Goal: Task Accomplishment & Management: Manage account settings

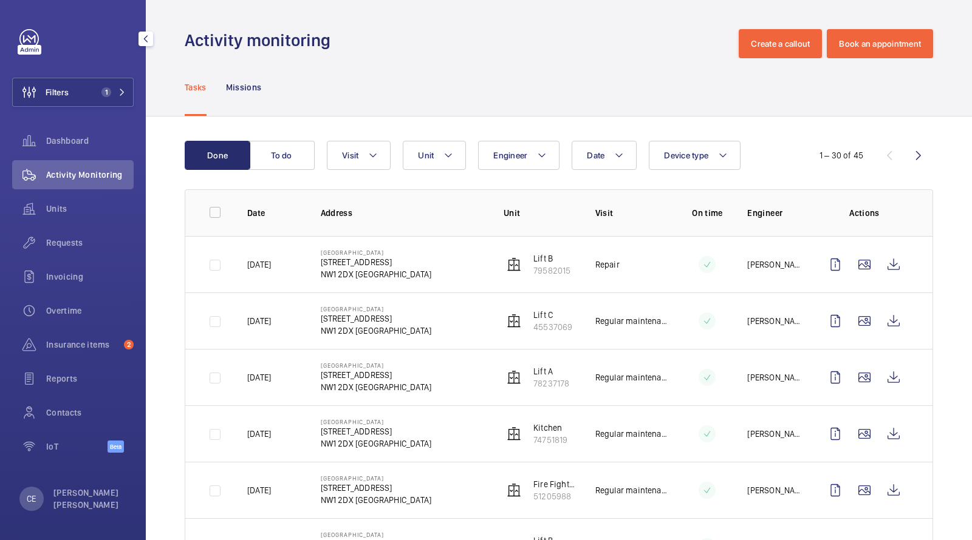
click at [84, 94] on button "Filters 1" at bounding box center [72, 92] width 121 height 29
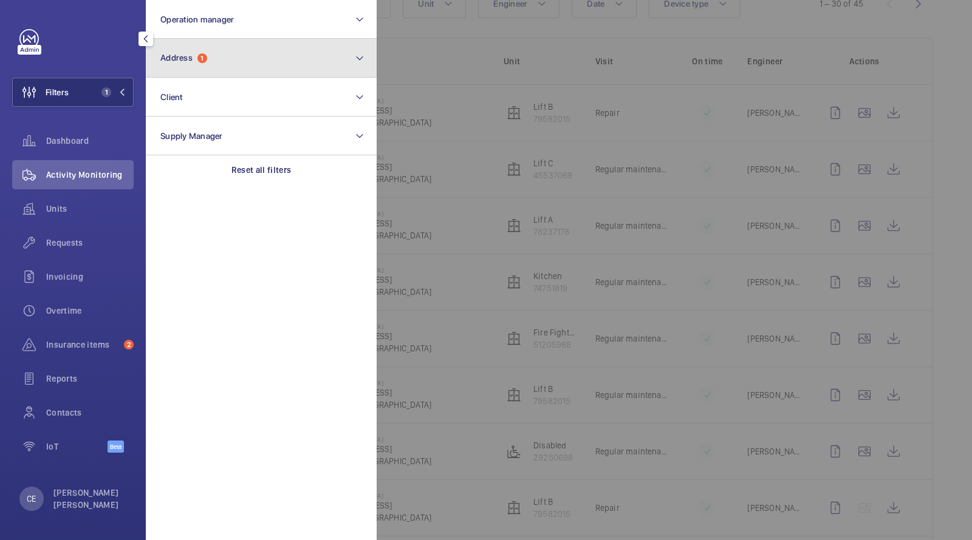
click at [152, 69] on button "Address 1" at bounding box center [261, 58] width 231 height 39
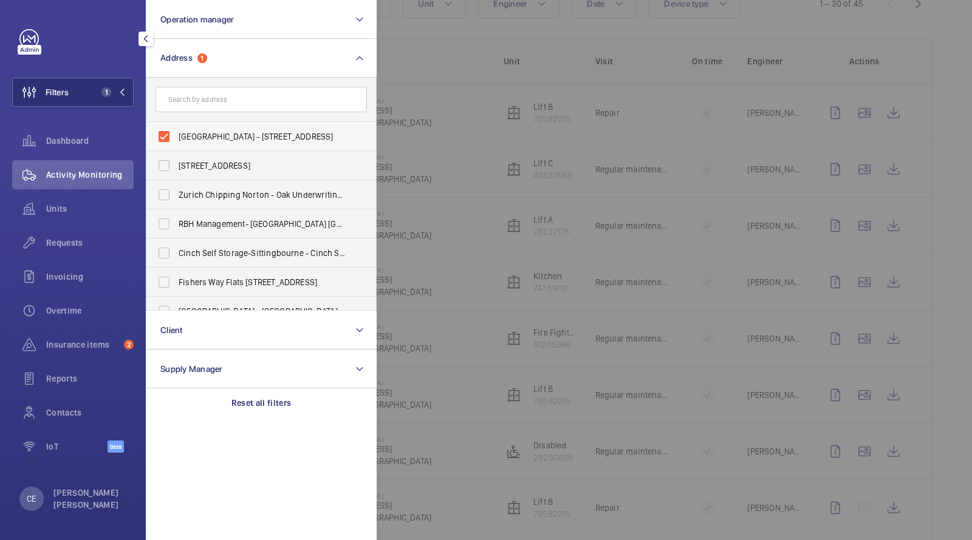
click at [233, 131] on span "[GEOGRAPHIC_DATA] - [STREET_ADDRESS]" at bounding box center [262, 137] width 167 height 12
click at [176, 131] on input "[GEOGRAPHIC_DATA] - [STREET_ADDRESS]" at bounding box center [164, 136] width 24 height 24
checkbox input "false"
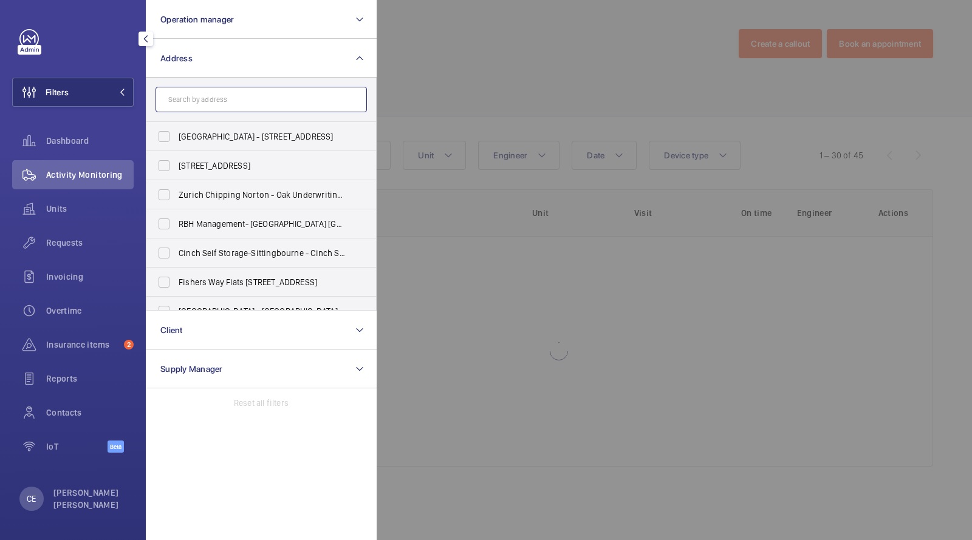
click at [226, 110] on input "text" at bounding box center [260, 100] width 211 height 26
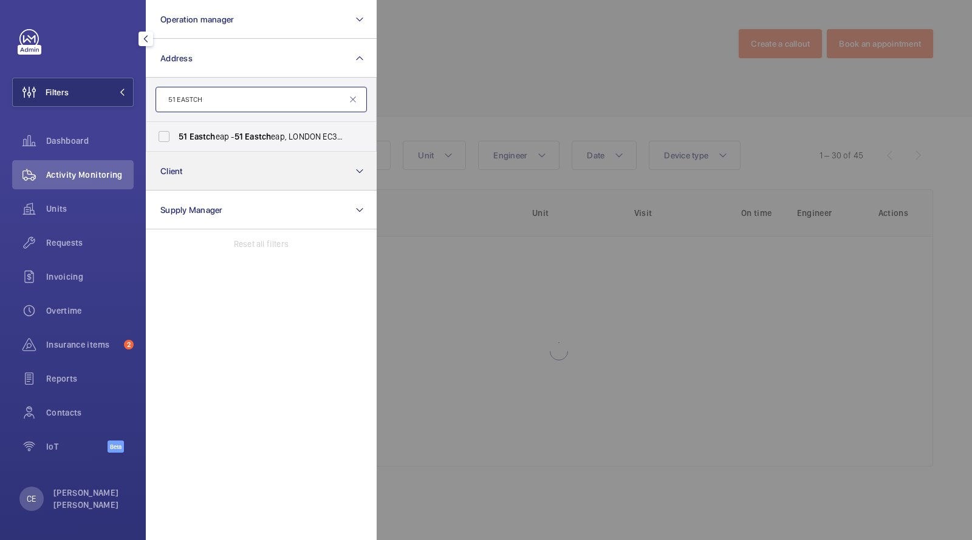
type input "51 EASTCH"
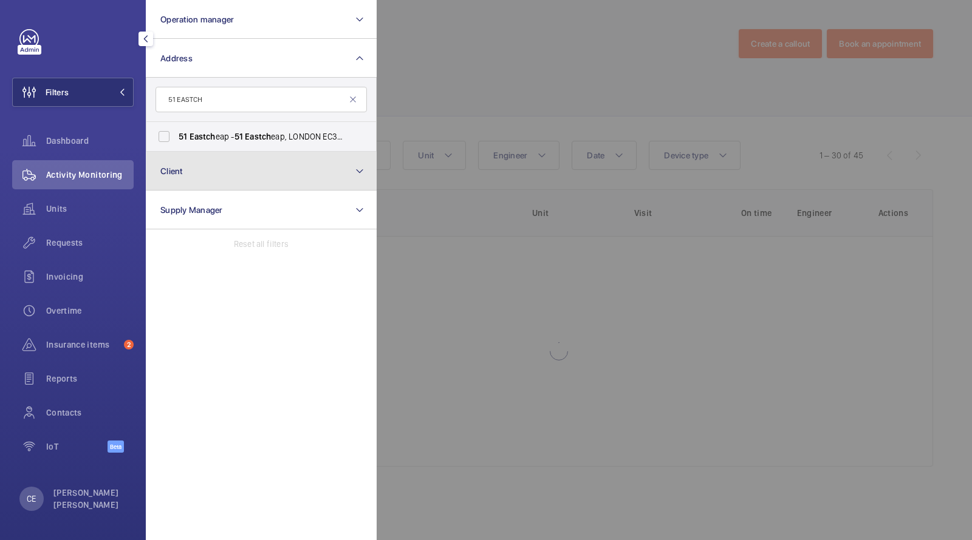
click at [223, 152] on button "Client" at bounding box center [261, 171] width 231 height 39
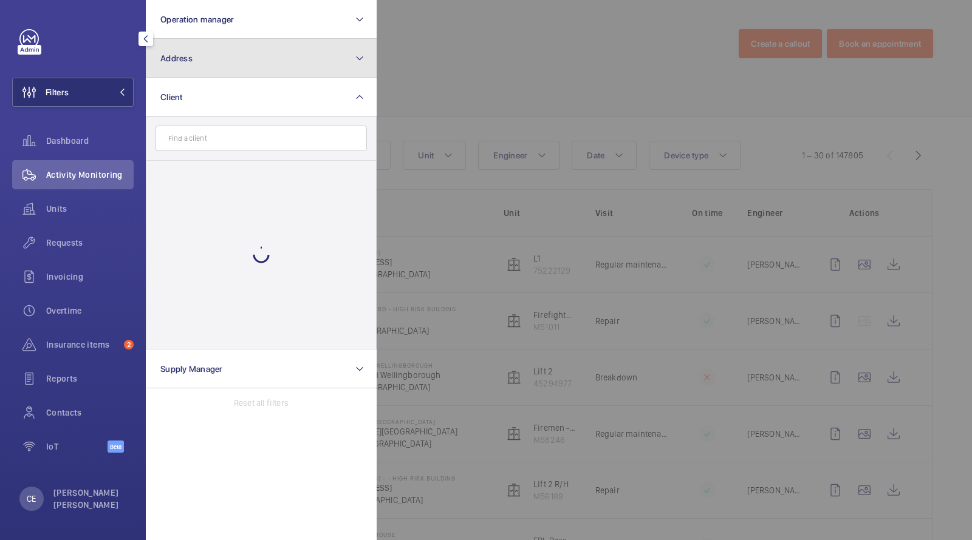
click at [183, 67] on button "Address" at bounding box center [261, 58] width 231 height 39
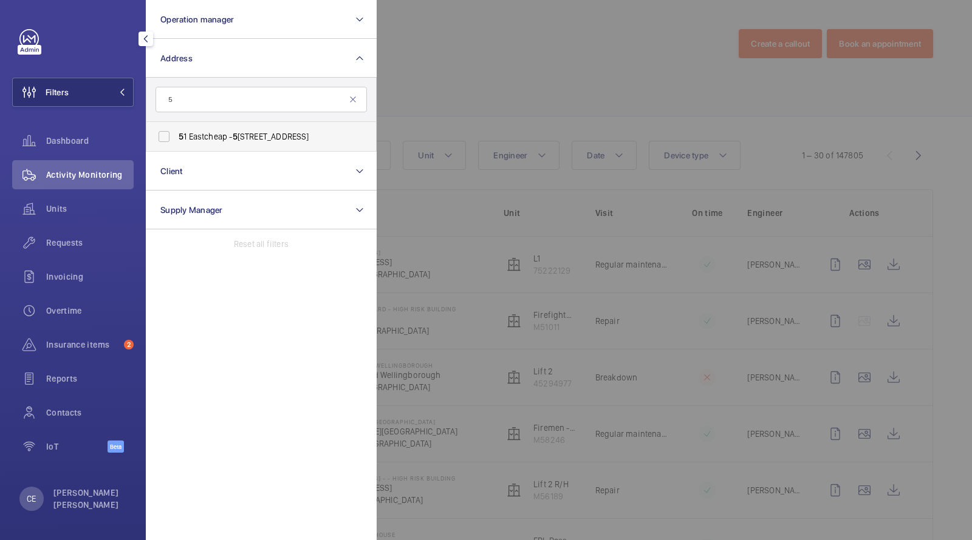
type input "5"
click at [217, 129] on label "5 [STREET_ADDRESS]" at bounding box center [251, 136] width 211 height 29
click at [176, 129] on input "5 [STREET_ADDRESS]" at bounding box center [164, 136] width 24 height 24
checkbox input "true"
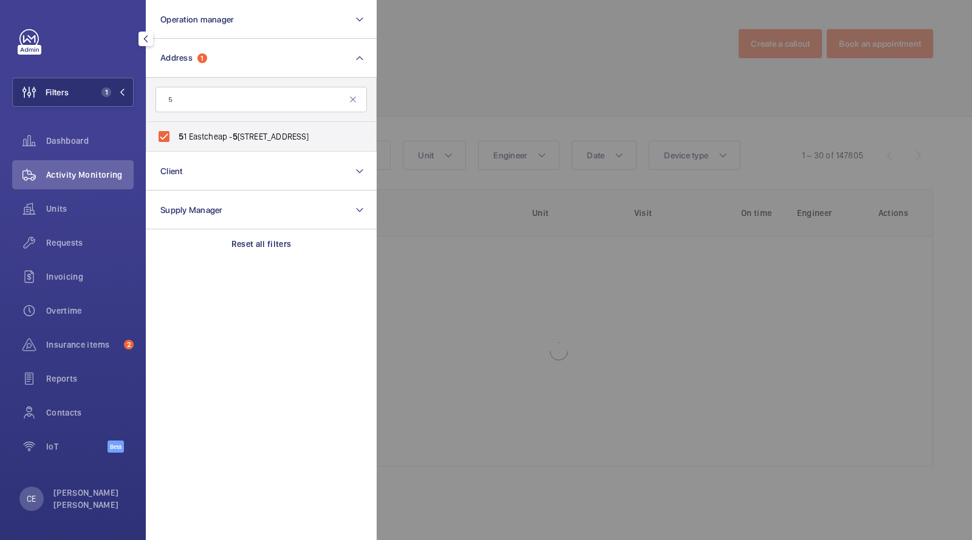
click at [410, 101] on div at bounding box center [862, 270] width 972 height 540
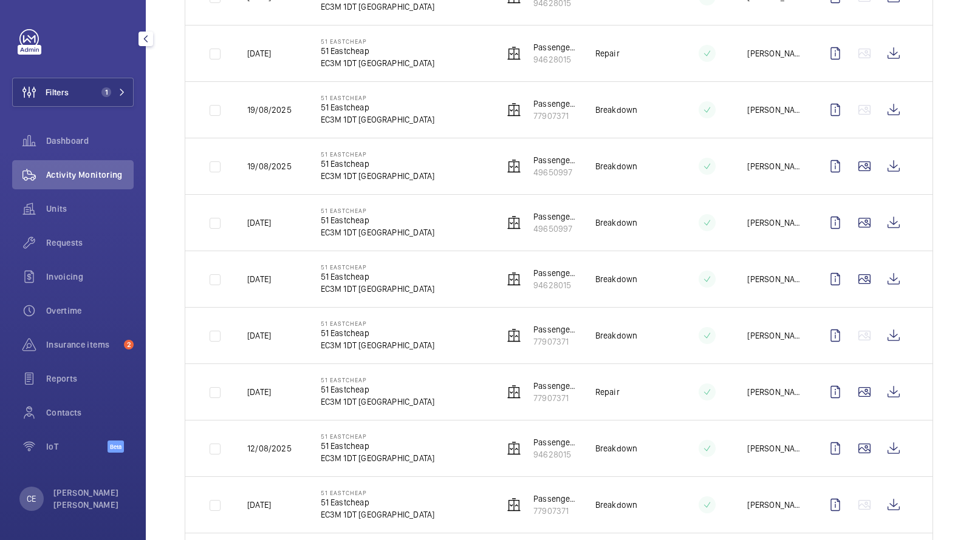
scroll to position [277, 0]
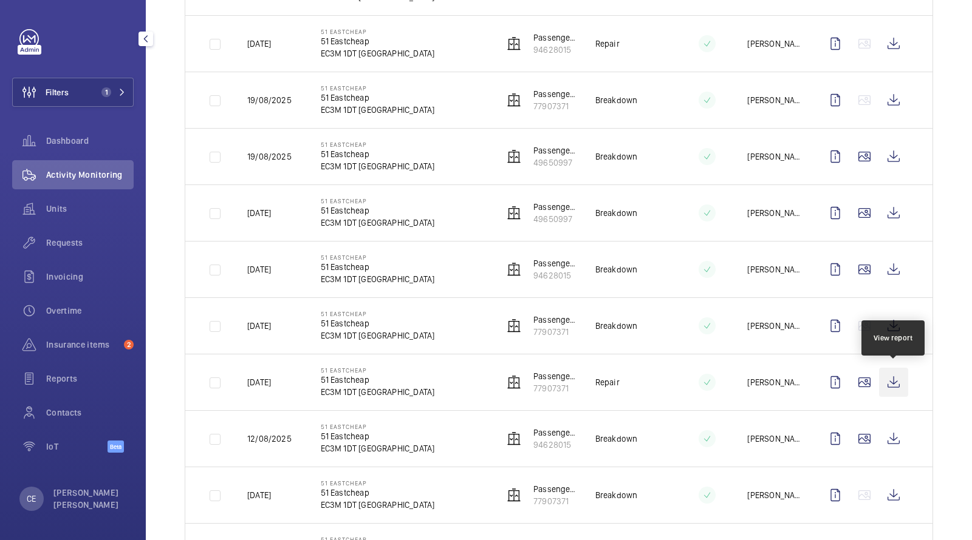
click at [897, 379] on wm-front-icon-button at bounding box center [893, 382] width 29 height 29
click at [75, 208] on span "Units" at bounding box center [89, 209] width 87 height 12
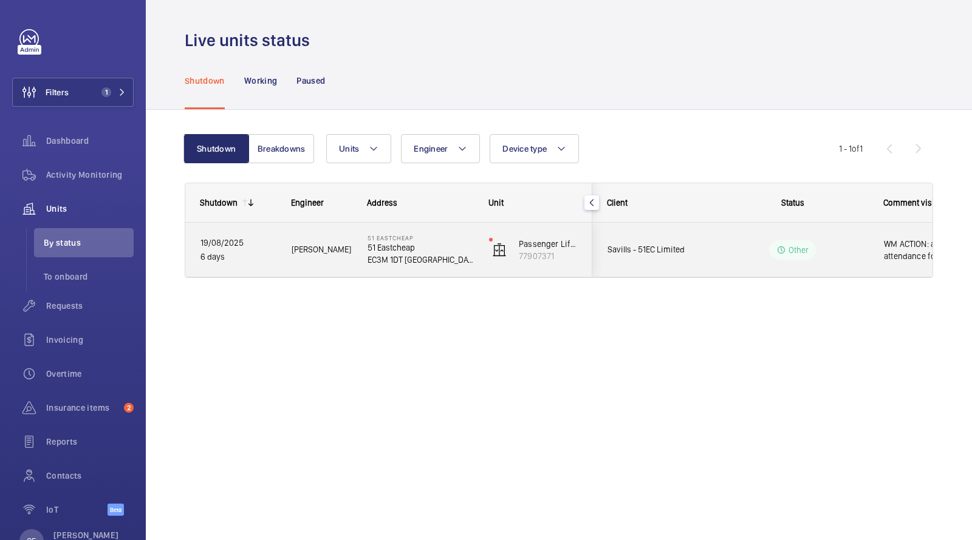
click at [738, 257] on wm-front-pills-cell "Other" at bounding box center [792, 249] width 151 height 19
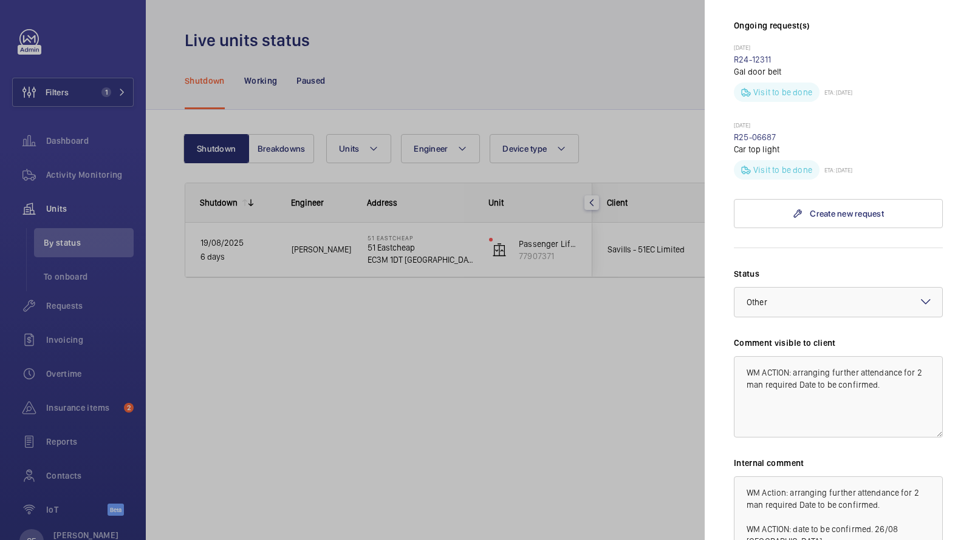
scroll to position [33, 0]
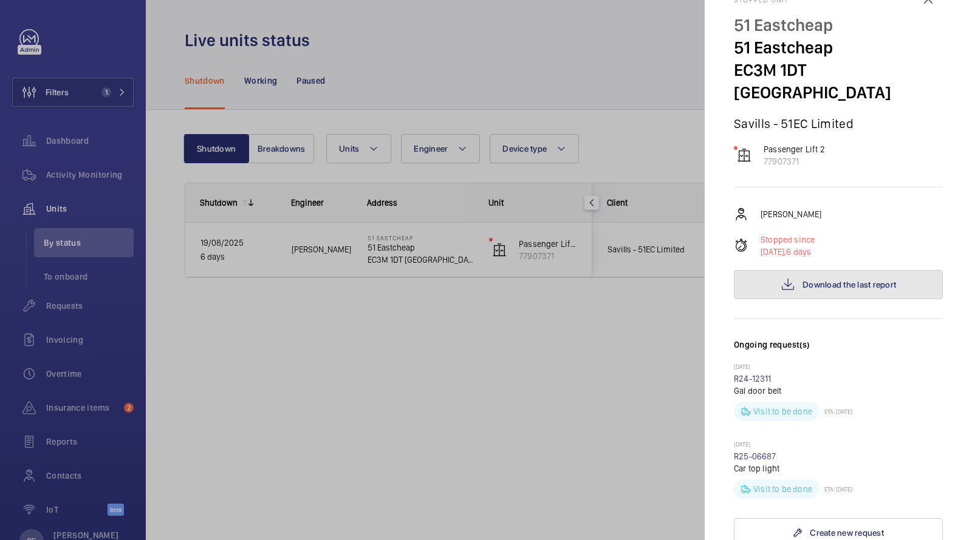
click at [798, 270] on button "Download the last report" at bounding box center [838, 284] width 209 height 29
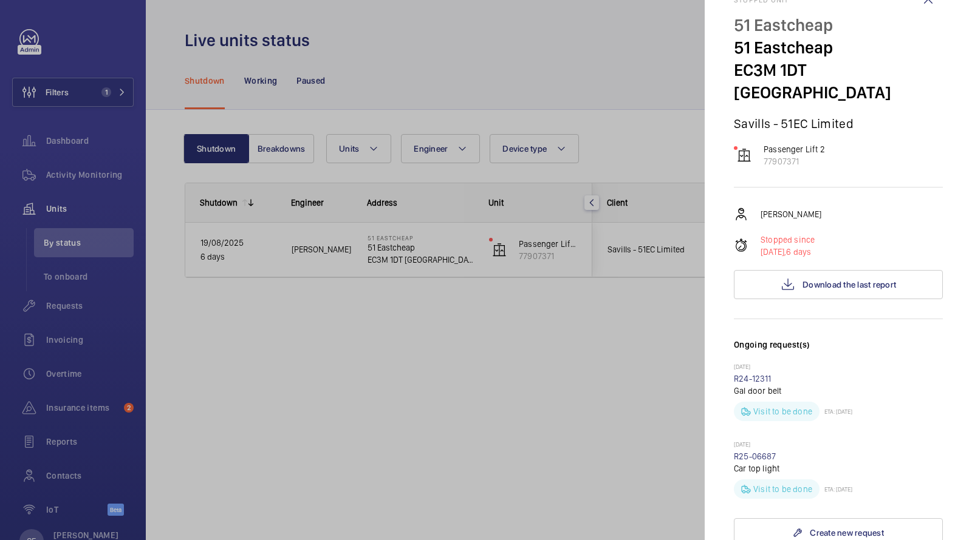
click at [53, 165] on div at bounding box center [486, 270] width 972 height 540
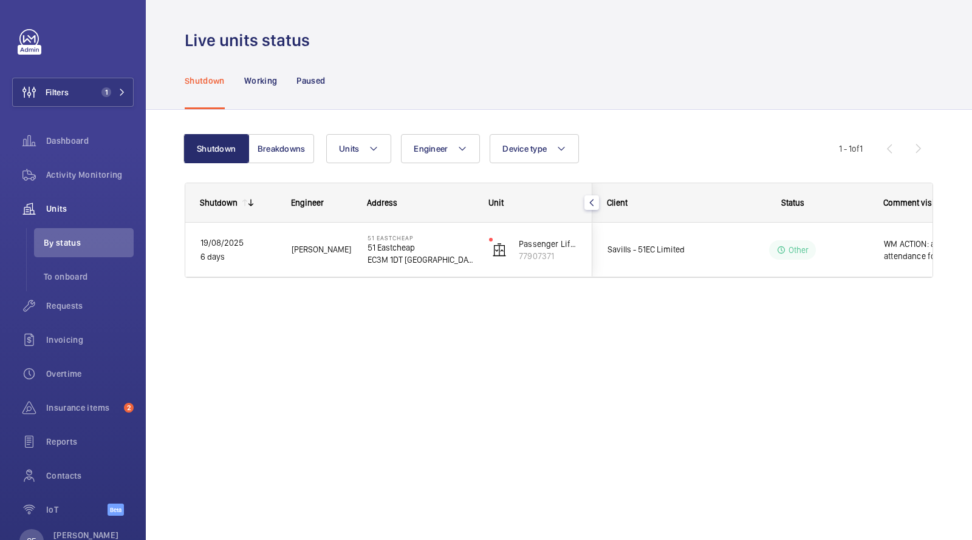
scroll to position [0, 0]
click at [53, 172] on div at bounding box center [486, 270] width 972 height 540
click at [68, 173] on span "Activity Monitoring" at bounding box center [89, 175] width 87 height 12
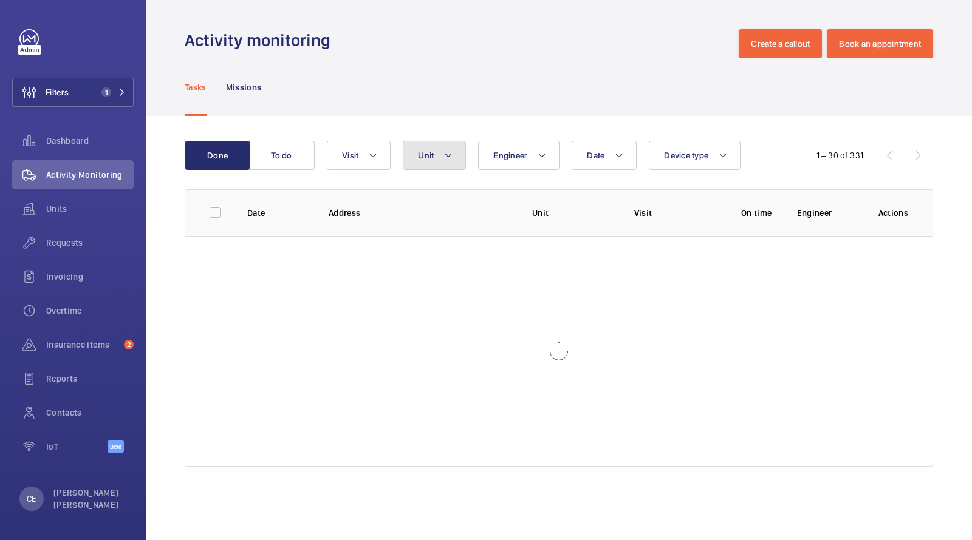
click at [417, 163] on button "Unit" at bounding box center [434, 155] width 63 height 29
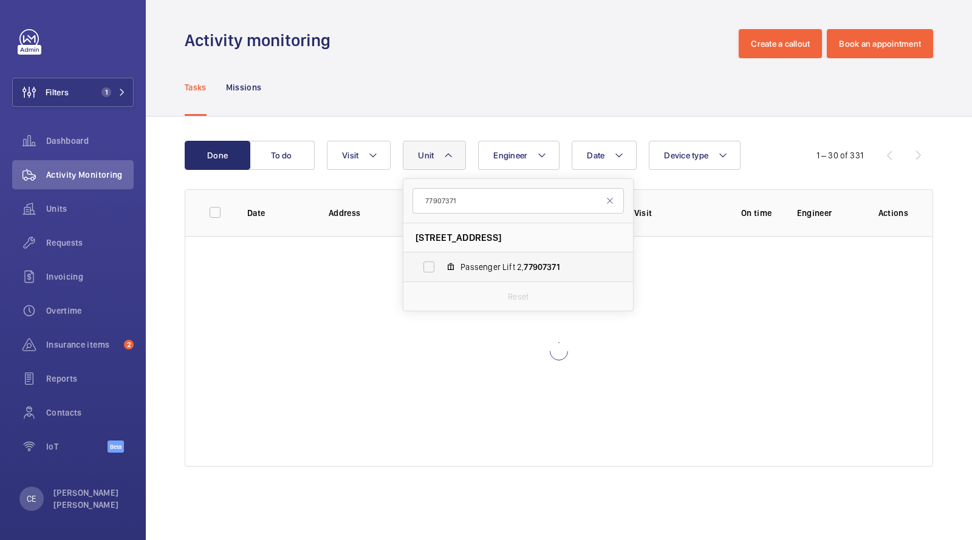
type input "77907371"
click at [472, 263] on span "Passenger Lift 2, 77907371" at bounding box center [530, 267] width 141 height 12
click at [441, 263] on input "Passenger Lift 2, 77907371" at bounding box center [429, 267] width 24 height 24
checkbox input "true"
click at [485, 87] on div "Tasks Missions" at bounding box center [559, 87] width 748 height 58
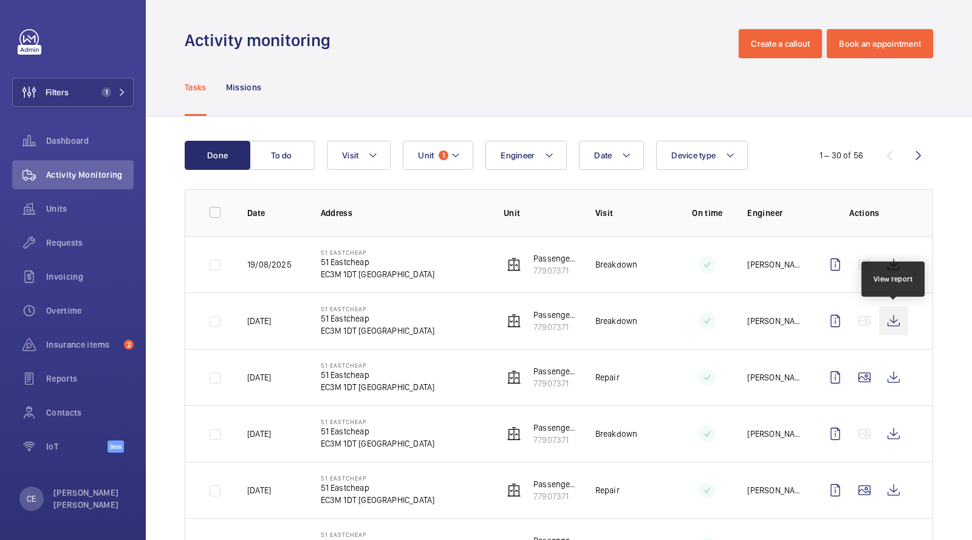
click at [895, 312] on wm-front-icon-button at bounding box center [893, 321] width 29 height 29
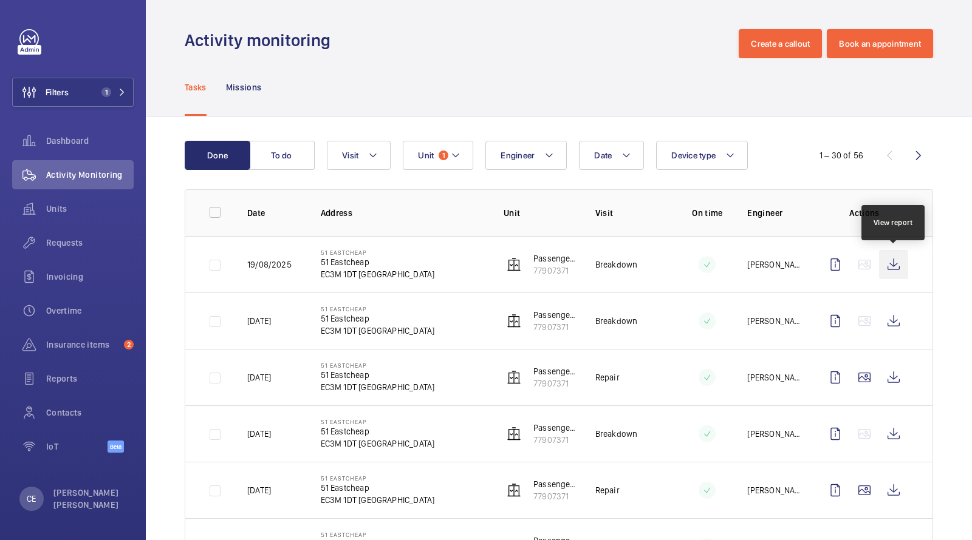
click at [892, 268] on wm-front-icon-button at bounding box center [893, 264] width 29 height 29
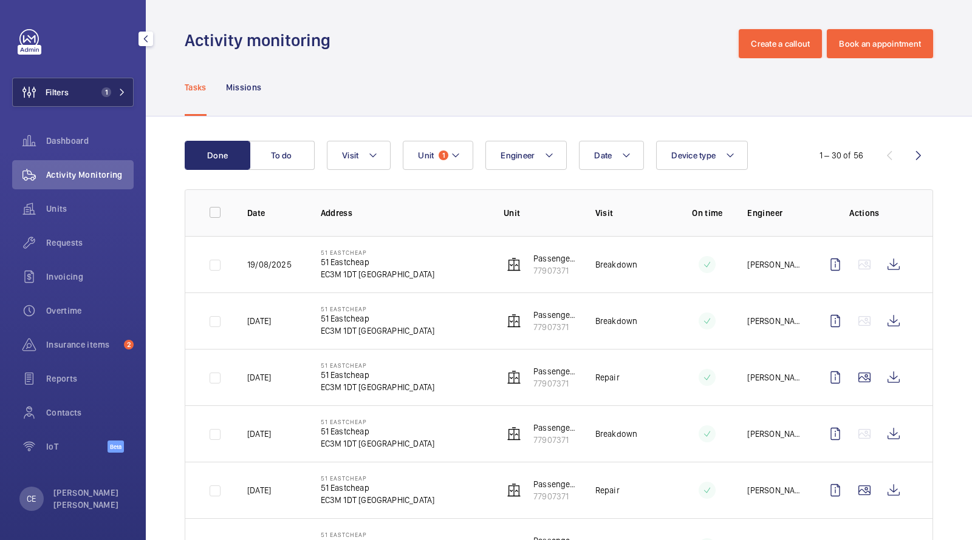
click at [98, 91] on span "1" at bounding box center [104, 92] width 15 height 10
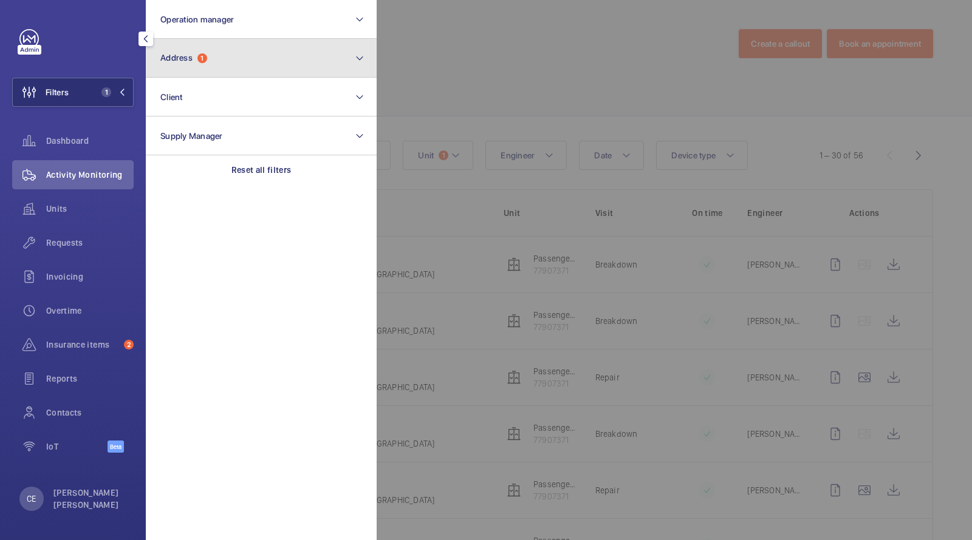
click at [160, 68] on button "Address 1" at bounding box center [261, 58] width 231 height 39
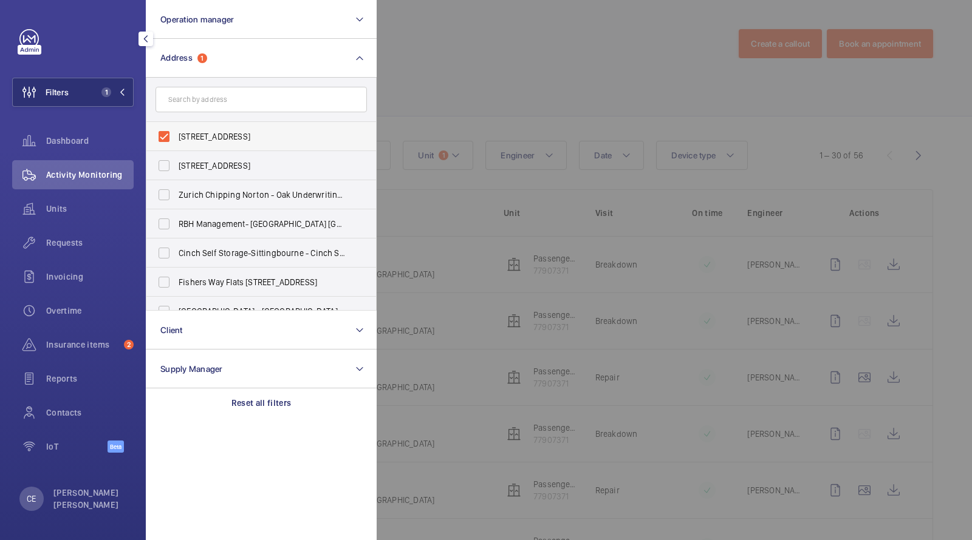
click at [199, 137] on span "[STREET_ADDRESS]" at bounding box center [262, 137] width 167 height 12
click at [176, 137] on input "[STREET_ADDRESS]" at bounding box center [164, 136] width 24 height 24
checkbox input "false"
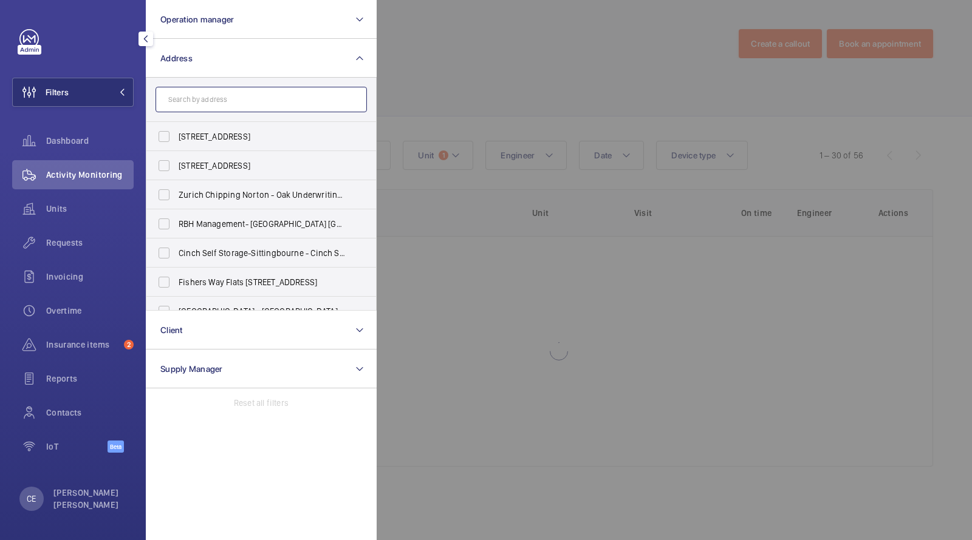
click at [211, 97] on input "text" at bounding box center [260, 100] width 211 height 26
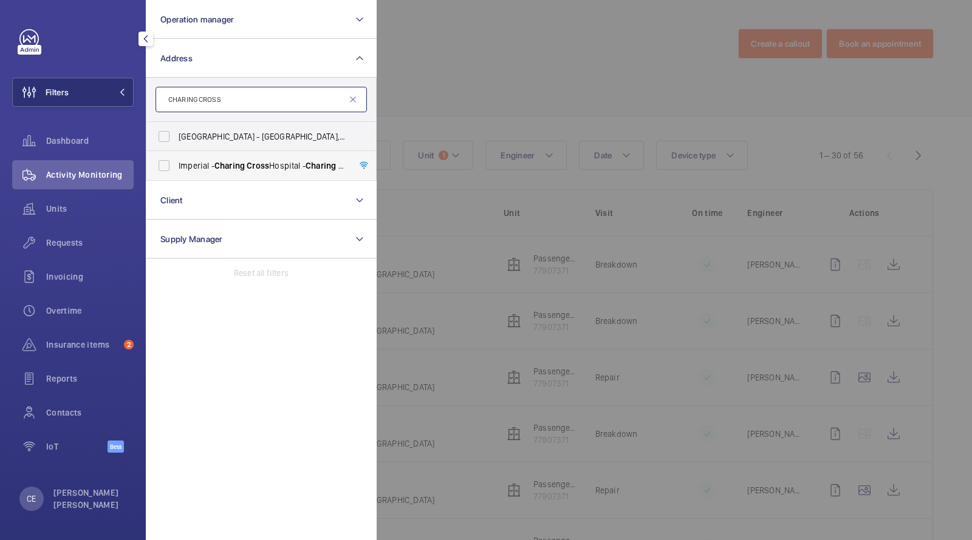
type input "CHARING CROSS"
click at [262, 171] on span "[GEOGRAPHIC_DATA] - [GEOGRAPHIC_DATA]" at bounding box center [262, 166] width 167 height 12
click at [176, 171] on input "[GEOGRAPHIC_DATA] - [GEOGRAPHIC_DATA]" at bounding box center [164, 166] width 24 height 24
checkbox input "true"
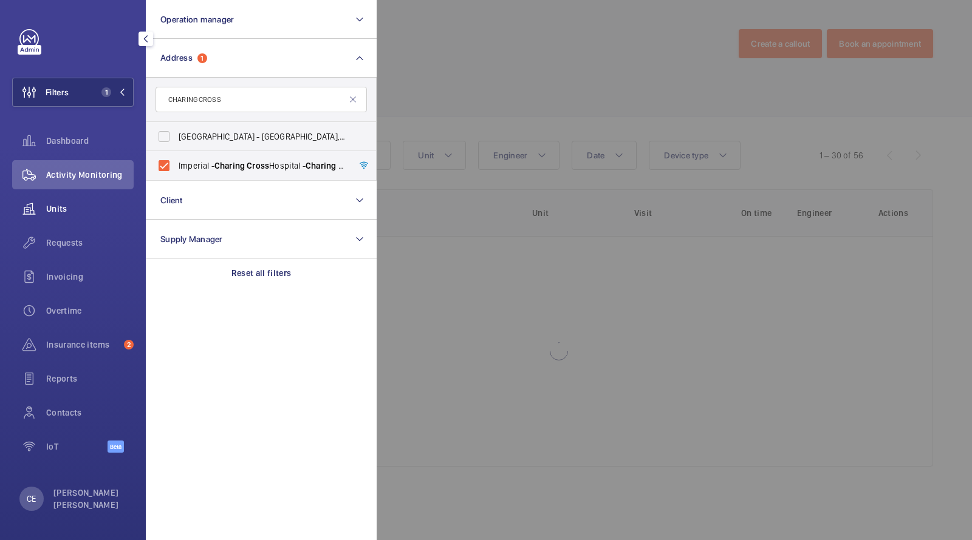
click at [52, 201] on div "Units" at bounding box center [72, 208] width 121 height 29
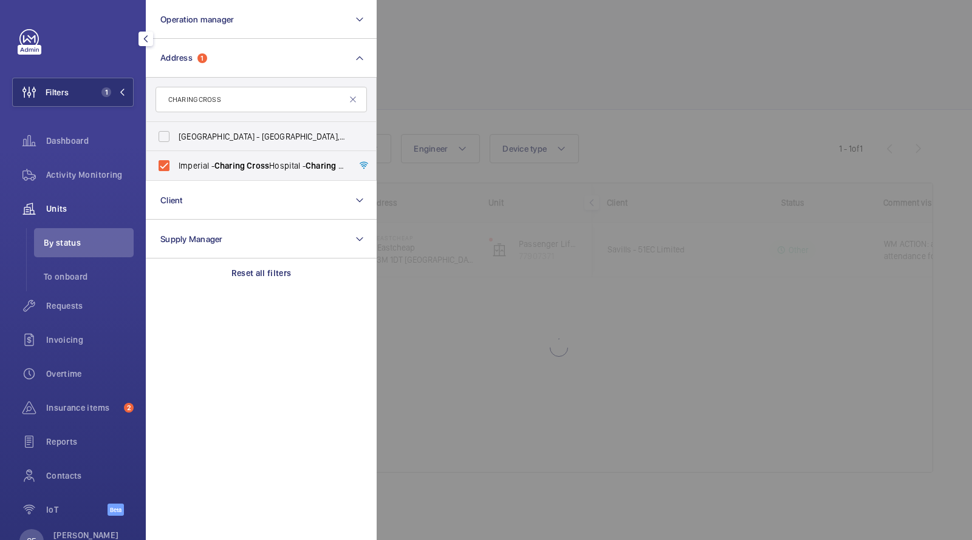
click at [437, 138] on div at bounding box center [862, 270] width 972 height 540
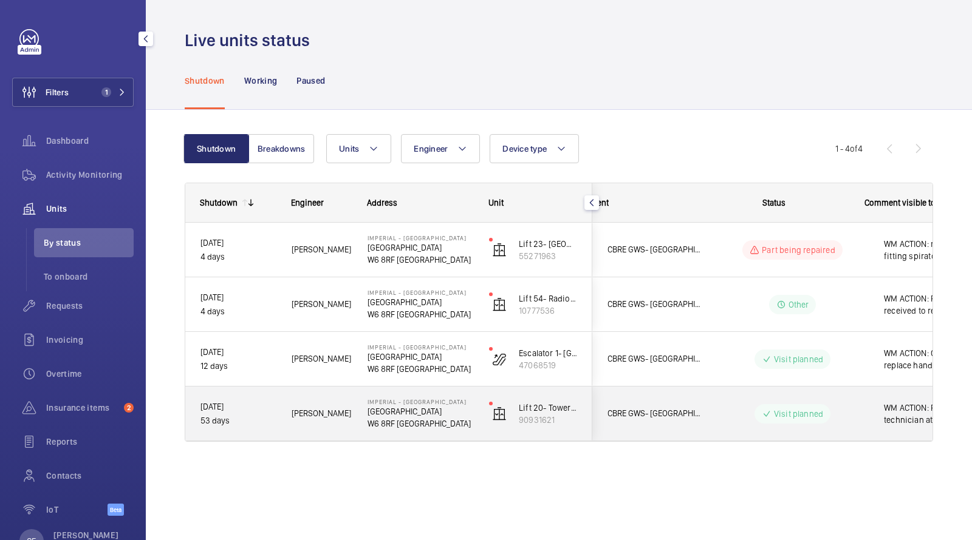
scroll to position [0, 219]
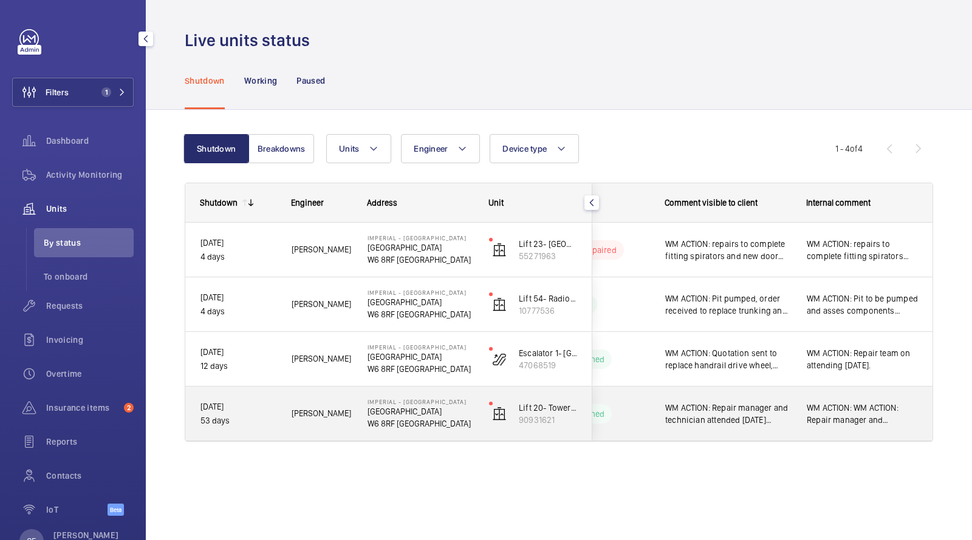
click at [691, 415] on span "WM ACTION: Repair manager and technician attended [DATE] [PERSON_NAME] will adv…" at bounding box center [728, 414] width 126 height 24
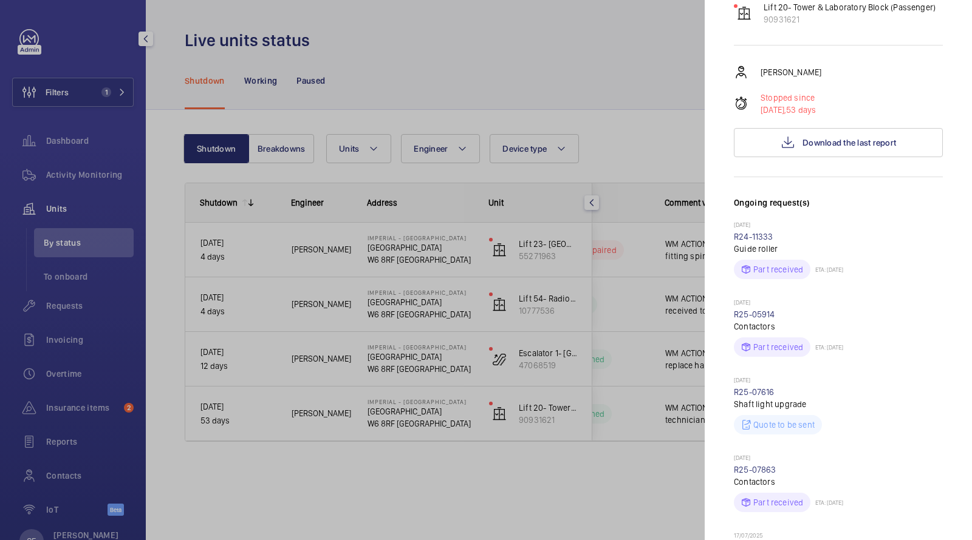
scroll to position [178, 0]
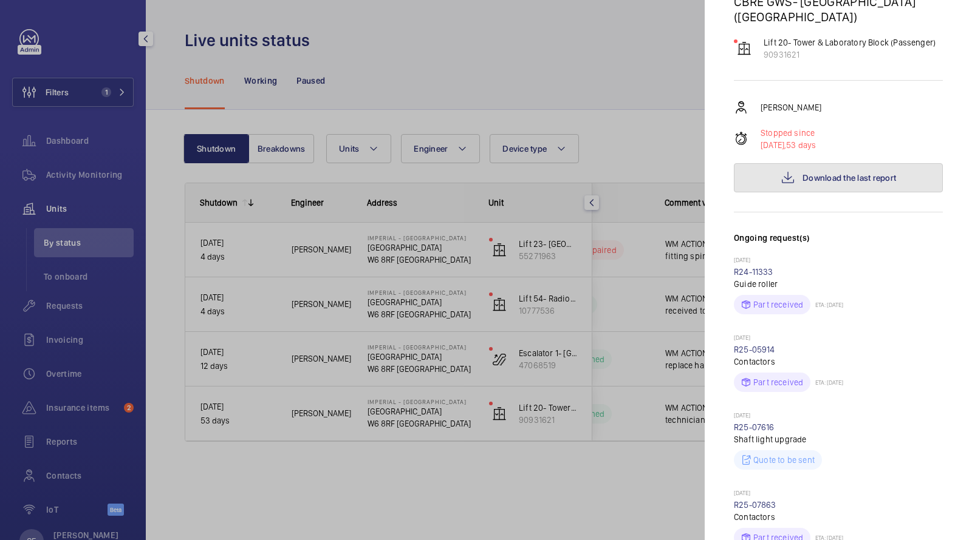
click at [786, 171] on mat-icon at bounding box center [787, 178] width 15 height 15
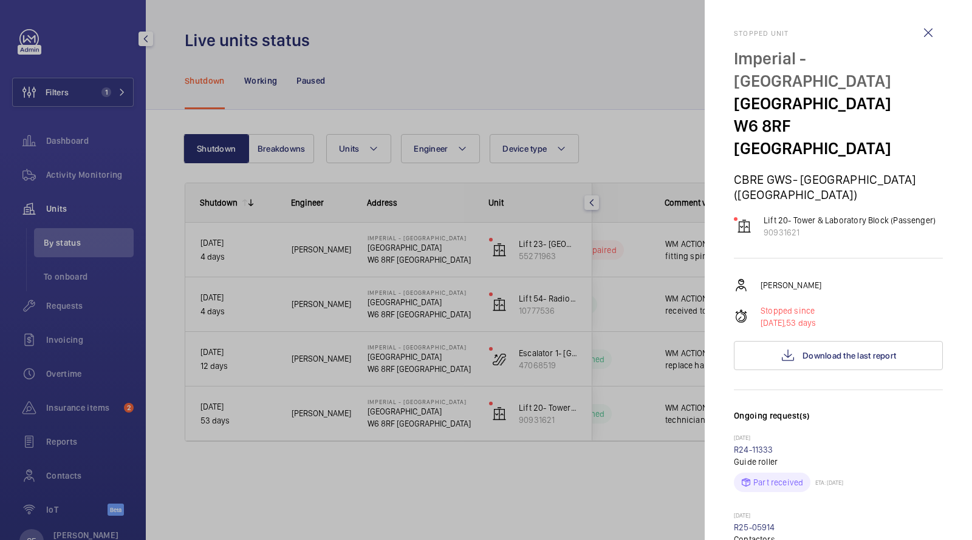
click at [70, 222] on div at bounding box center [486, 270] width 972 height 540
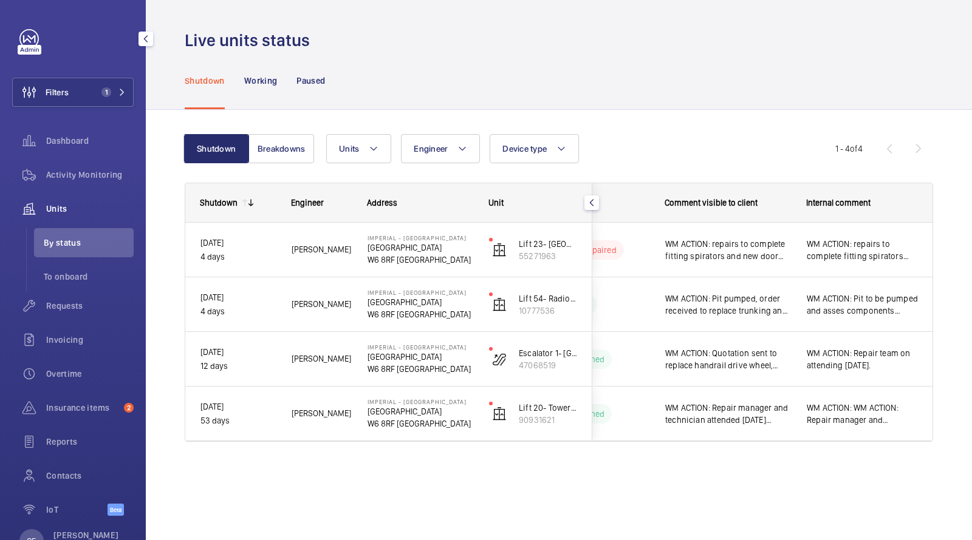
click at [70, 210] on div at bounding box center [486, 270] width 972 height 540
click at [67, 211] on span "Units" at bounding box center [89, 209] width 87 height 12
click at [94, 103] on button "Filters 1" at bounding box center [72, 92] width 121 height 29
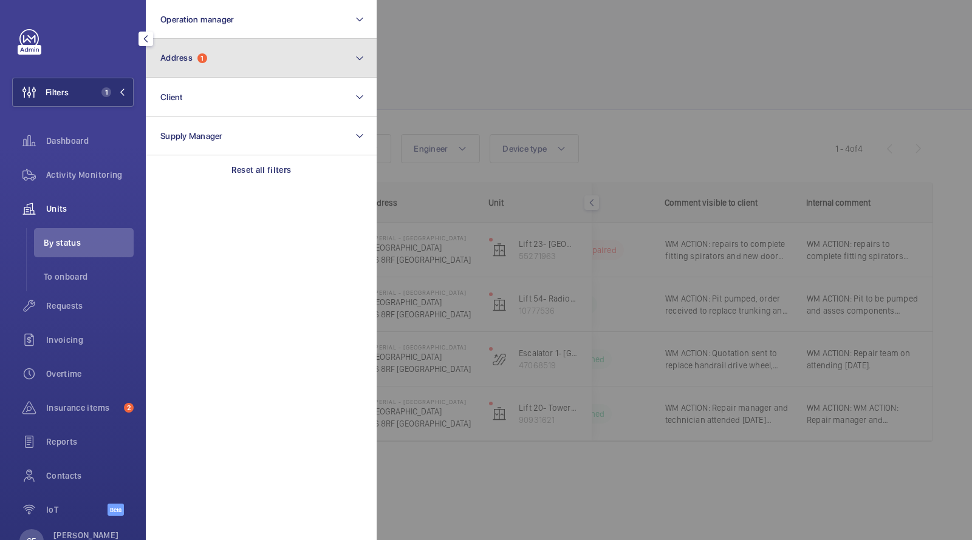
click at [190, 54] on span "Address" at bounding box center [176, 58] width 32 height 10
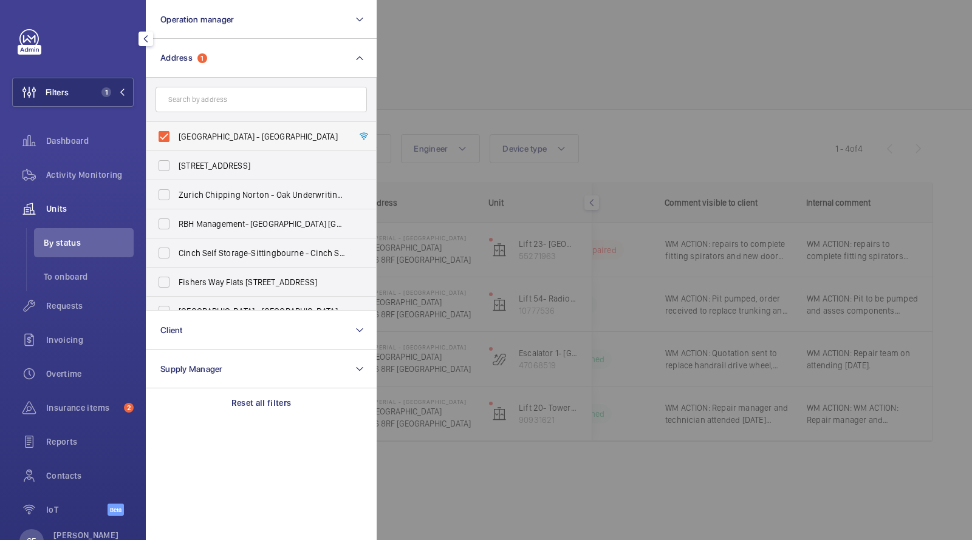
click at [203, 131] on span "[GEOGRAPHIC_DATA] - [GEOGRAPHIC_DATA]" at bounding box center [262, 137] width 167 height 12
click at [176, 130] on input "[GEOGRAPHIC_DATA] - [GEOGRAPHIC_DATA]" at bounding box center [164, 136] width 24 height 24
click at [203, 131] on span "[GEOGRAPHIC_DATA] - [GEOGRAPHIC_DATA]" at bounding box center [262, 137] width 167 height 12
click at [176, 130] on input "[GEOGRAPHIC_DATA] - [GEOGRAPHIC_DATA]" at bounding box center [164, 136] width 24 height 24
checkbox input "true"
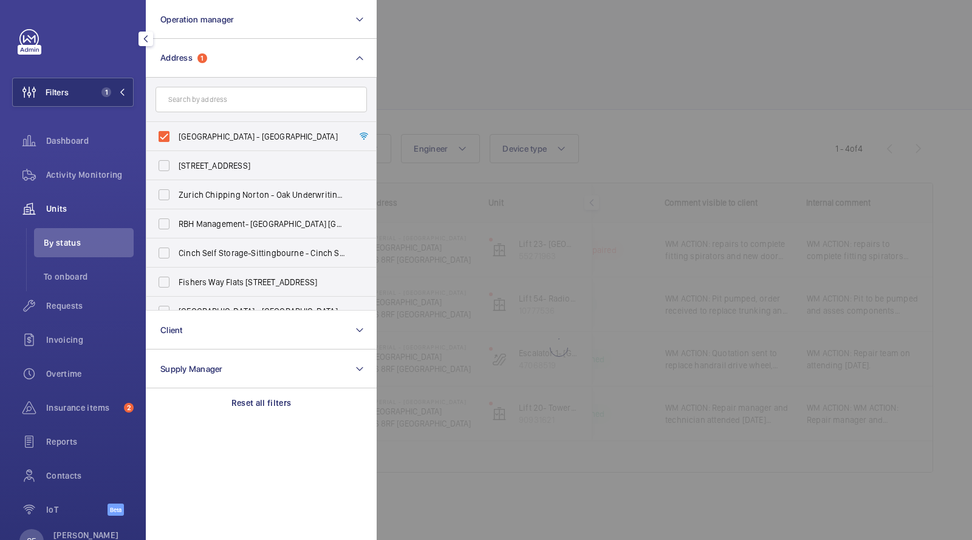
click at [423, 72] on div at bounding box center [862, 270] width 972 height 540
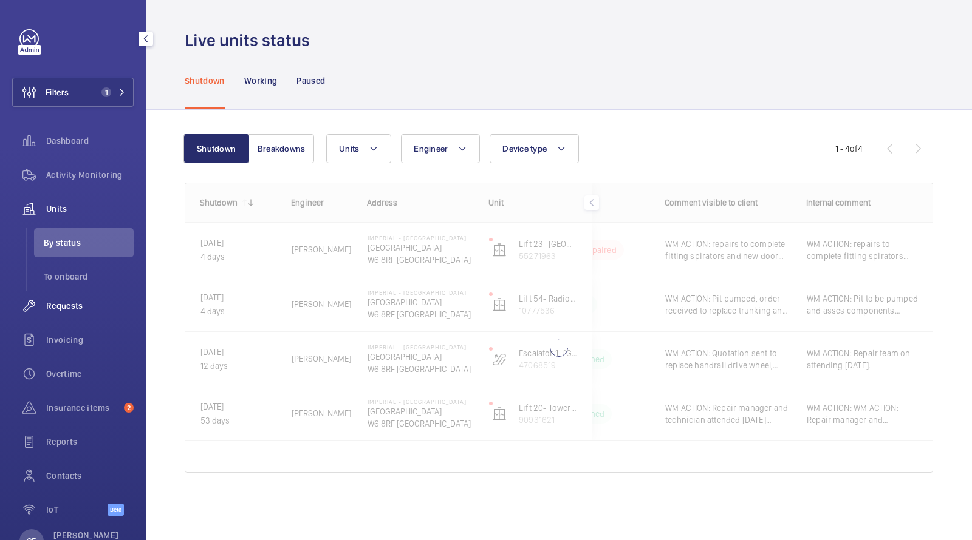
click at [87, 310] on span "Requests" at bounding box center [89, 306] width 87 height 12
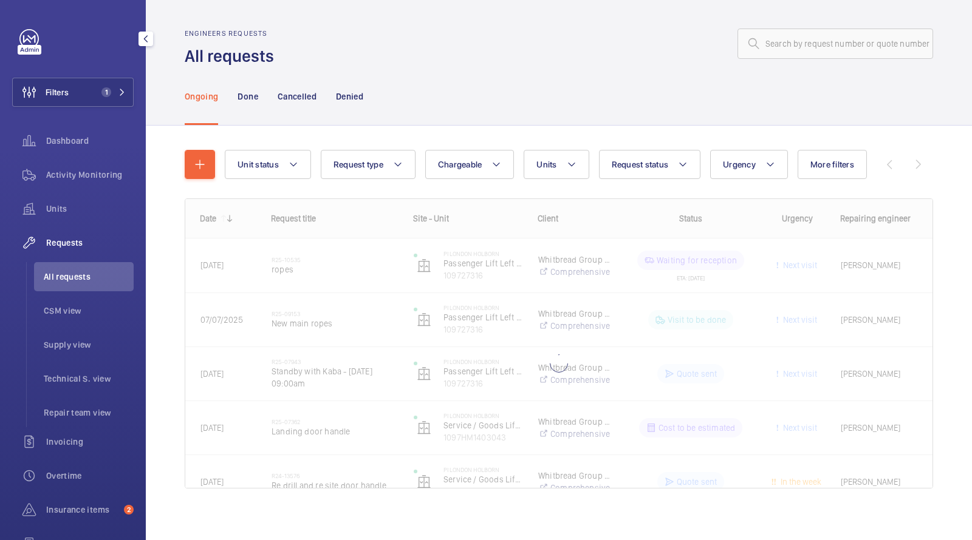
click at [434, 30] on div at bounding box center [607, 43] width 652 height 29
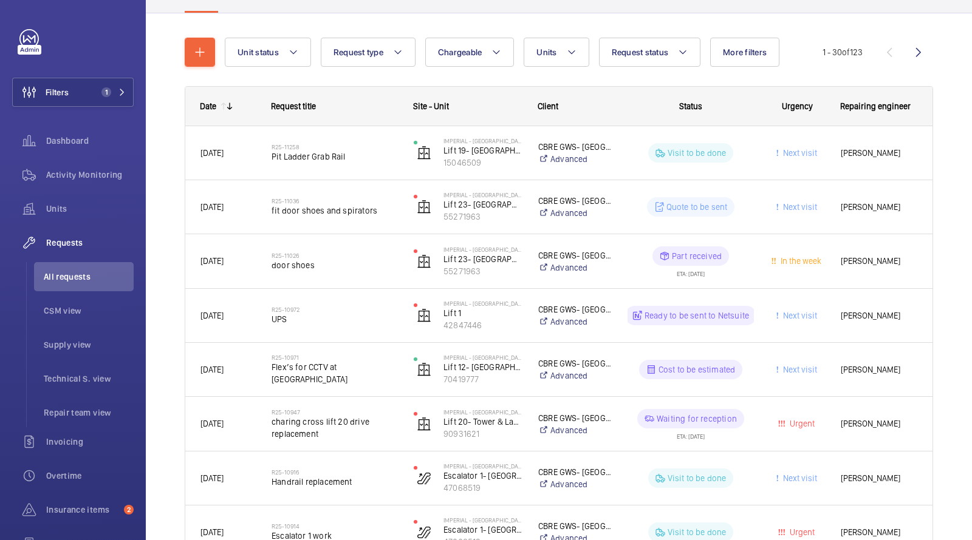
scroll to position [73, 0]
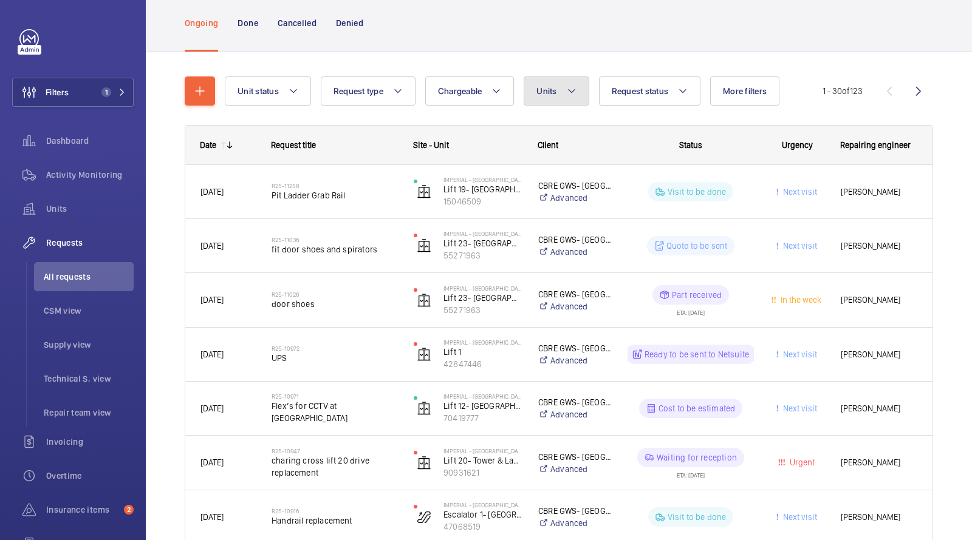
click at [542, 84] on button "Units" at bounding box center [555, 91] width 65 height 29
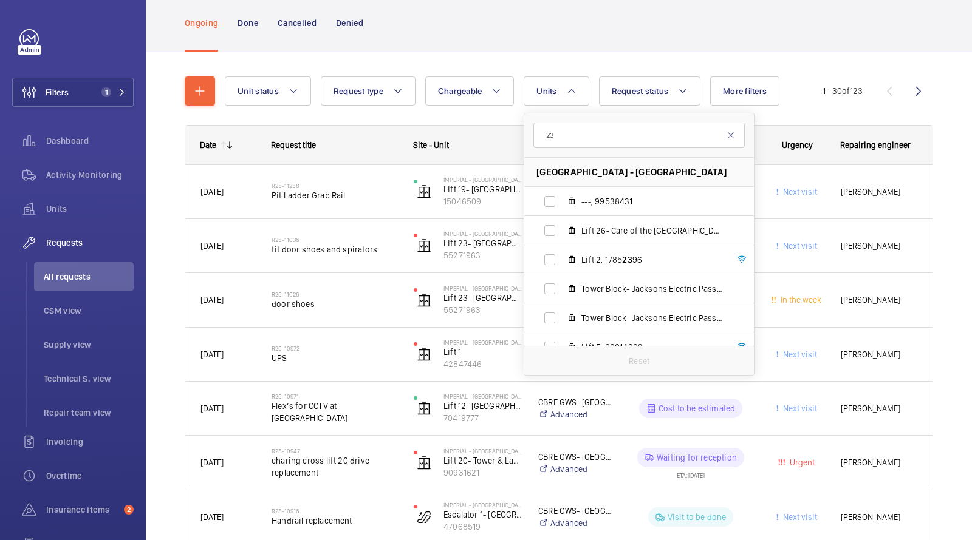
type input "2"
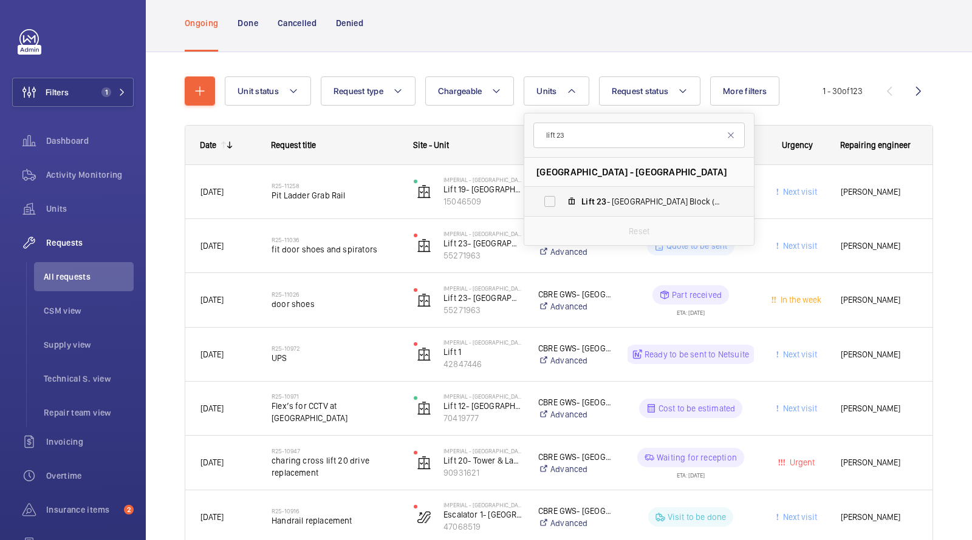
type input "lift 23"
click at [578, 197] on label "Lift 23 - Tower & Laboratory Block (Passenger), 55271963" at bounding box center [629, 201] width 210 height 29
click at [562, 197] on input "Lift 23 - Tower & Laboratory Block (Passenger), 55271963" at bounding box center [549, 201] width 24 height 24
checkbox input "true"
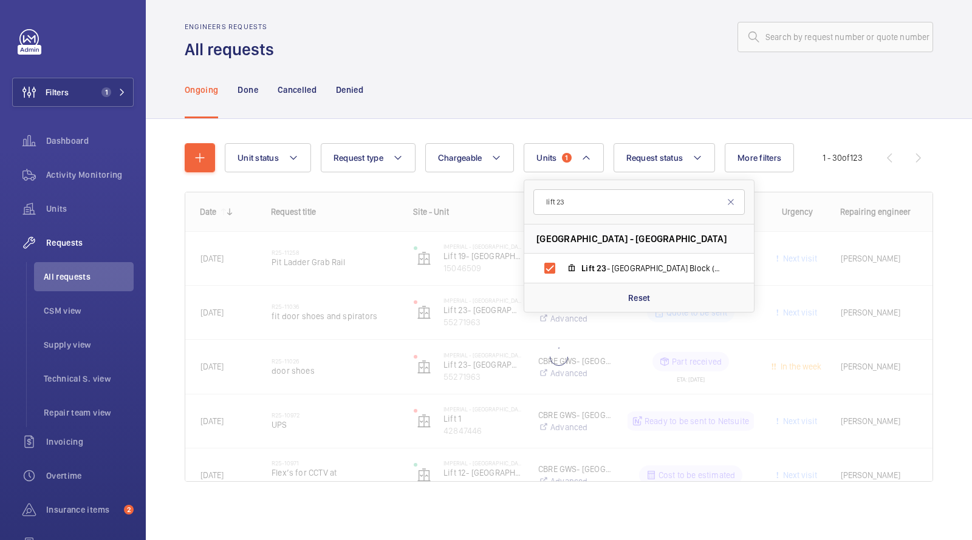
scroll to position [7, 0]
click at [577, 61] on div "Ongoing Done Cancelled Denied" at bounding box center [559, 90] width 748 height 58
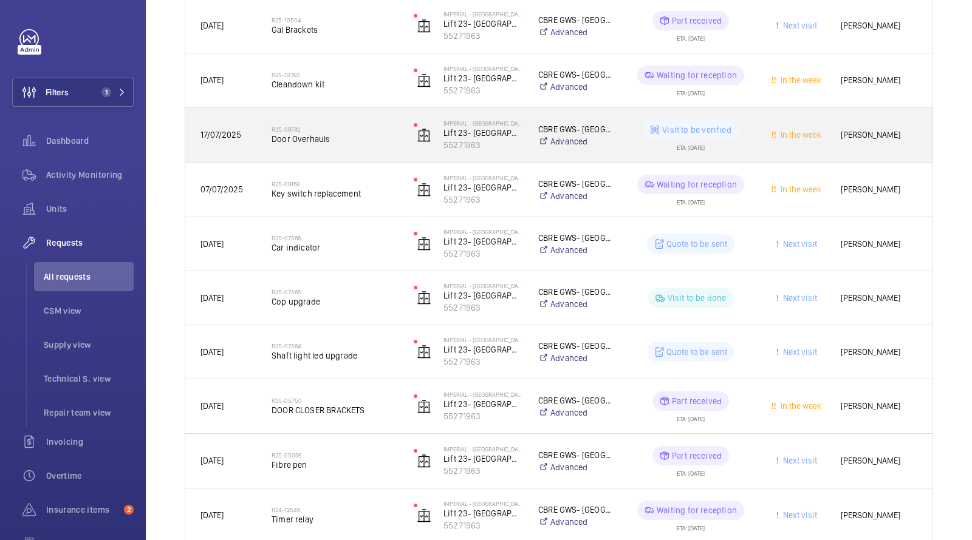
scroll to position [327, 0]
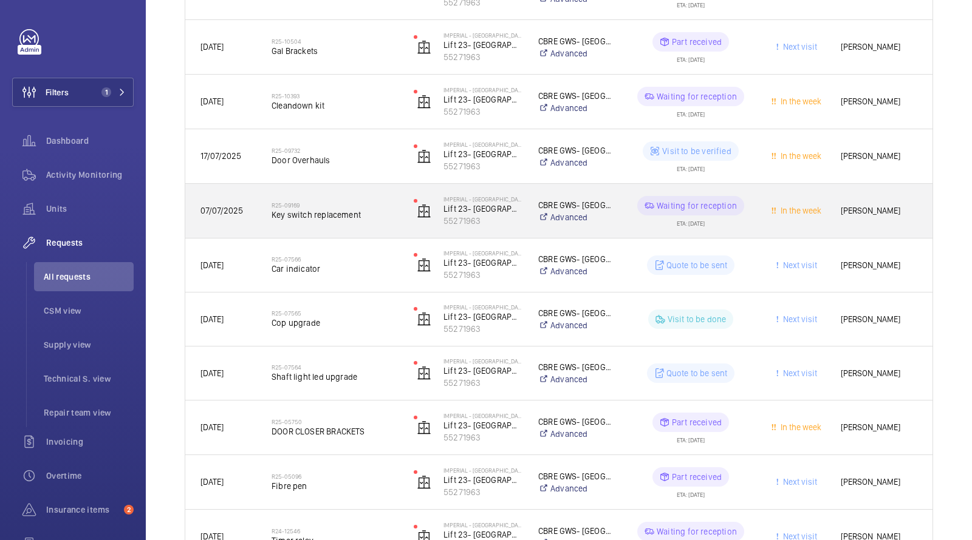
click at [339, 205] on h2 "R25-09169" at bounding box center [334, 205] width 126 height 7
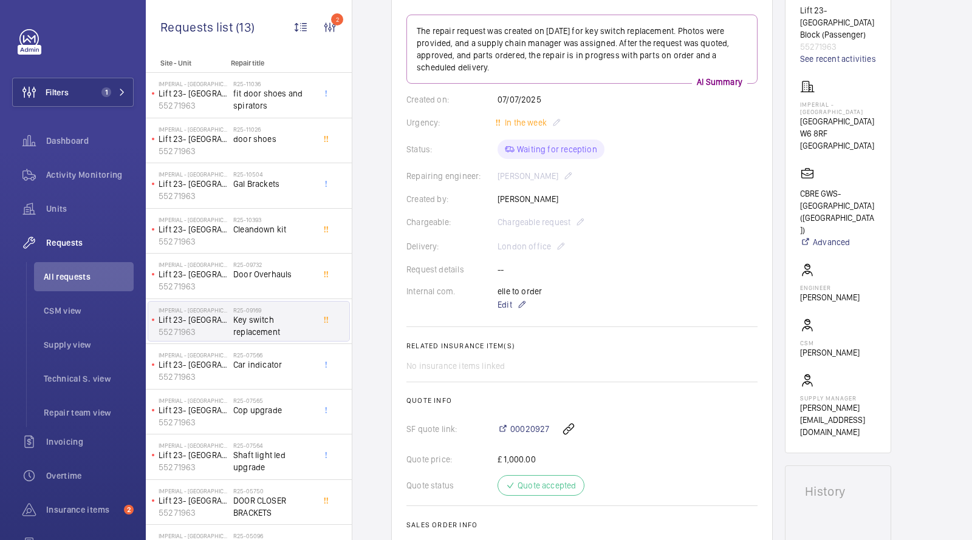
scroll to position [114, 0]
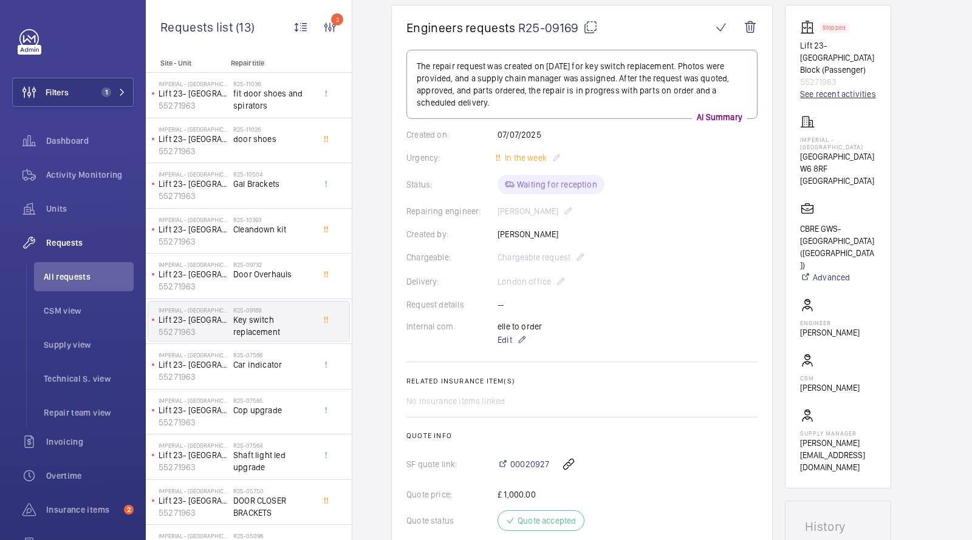
click at [850, 95] on link "See recent activities" at bounding box center [838, 94] width 76 height 12
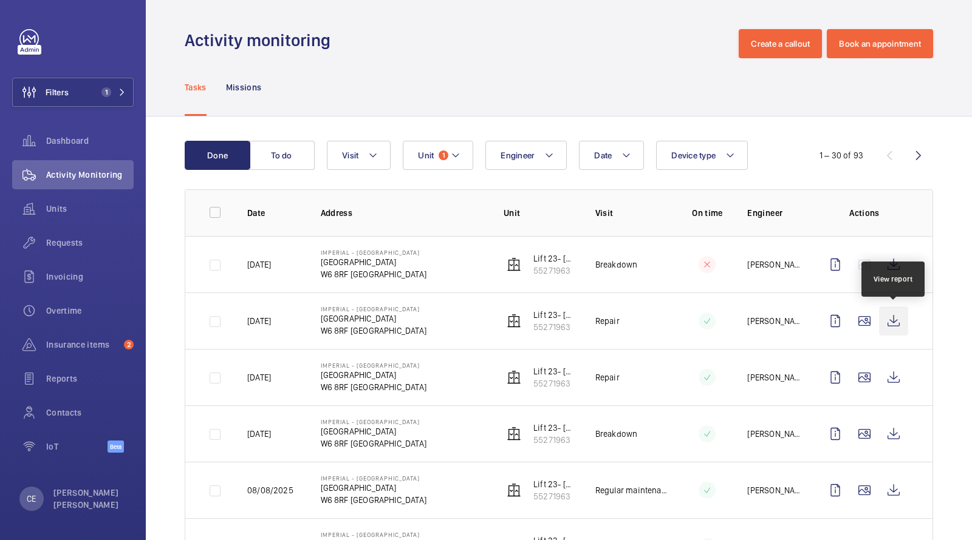
click at [893, 313] on wm-front-icon-button at bounding box center [893, 321] width 29 height 29
click at [69, 237] on span "Requests" at bounding box center [89, 243] width 87 height 12
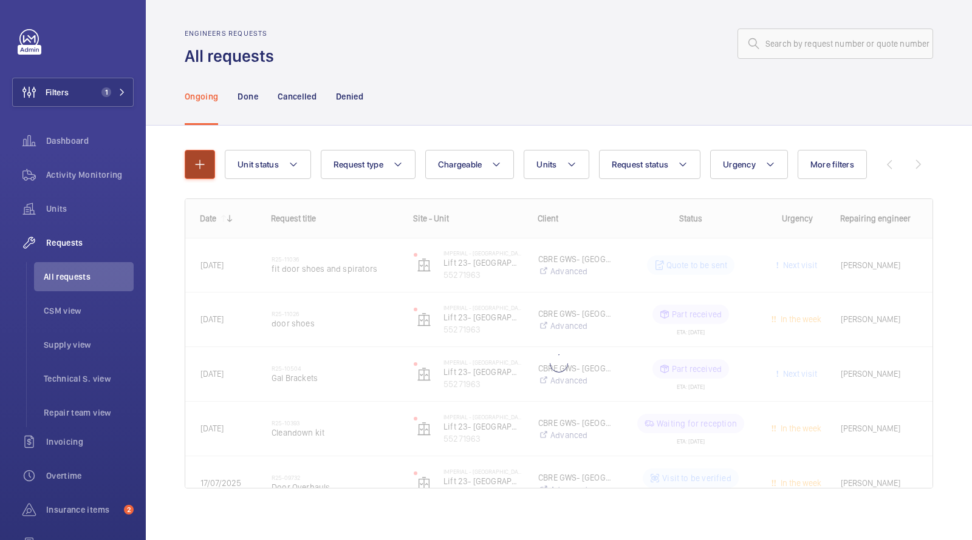
click at [190, 168] on button "button" at bounding box center [200, 164] width 30 height 29
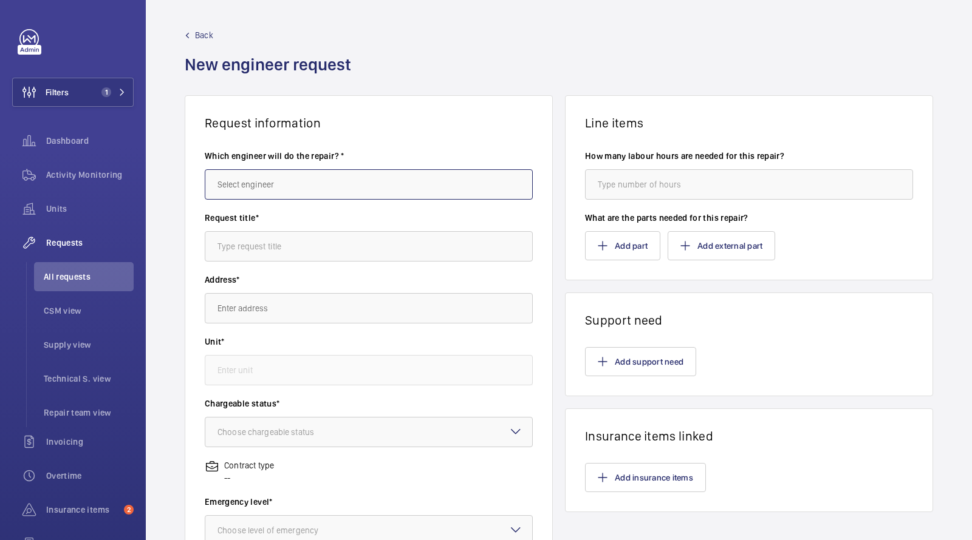
click at [259, 185] on input "text" at bounding box center [369, 184] width 328 height 30
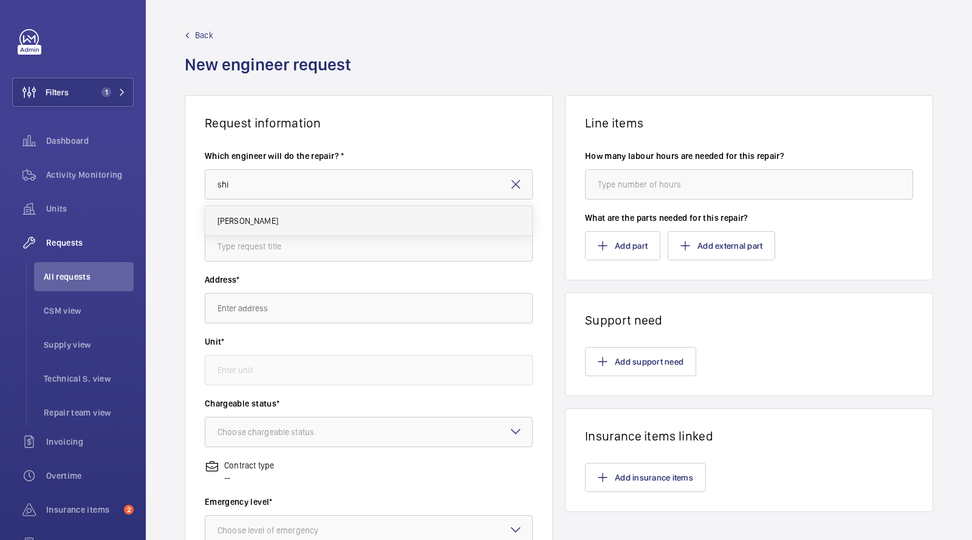
click at [250, 220] on span "[PERSON_NAME]" at bounding box center [247, 221] width 61 height 12
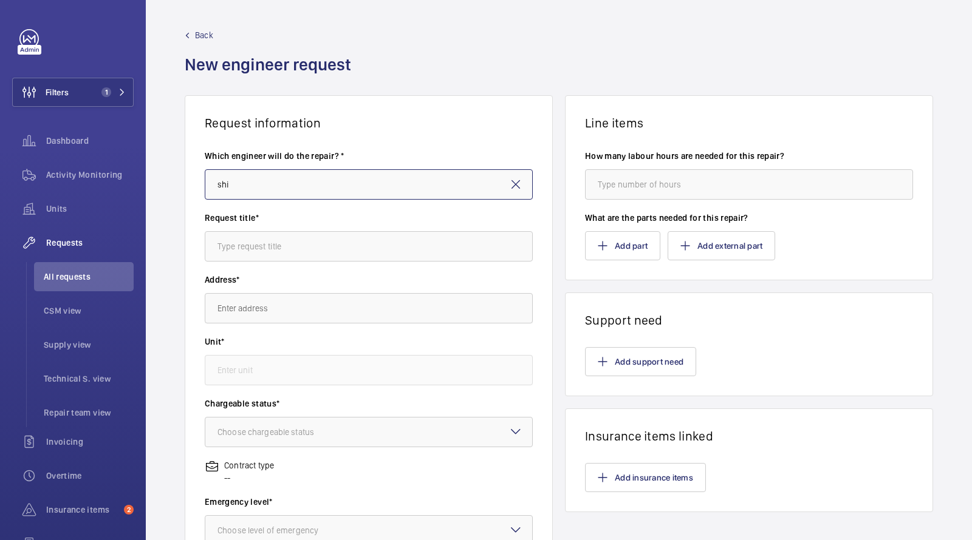
type input "[PERSON_NAME]"
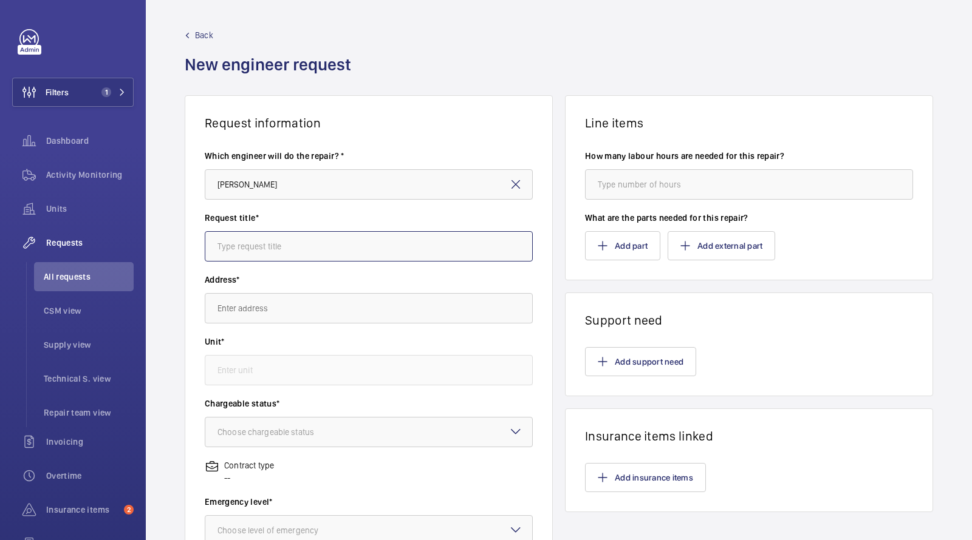
click at [248, 245] on input "text" at bounding box center [369, 246] width 328 height 30
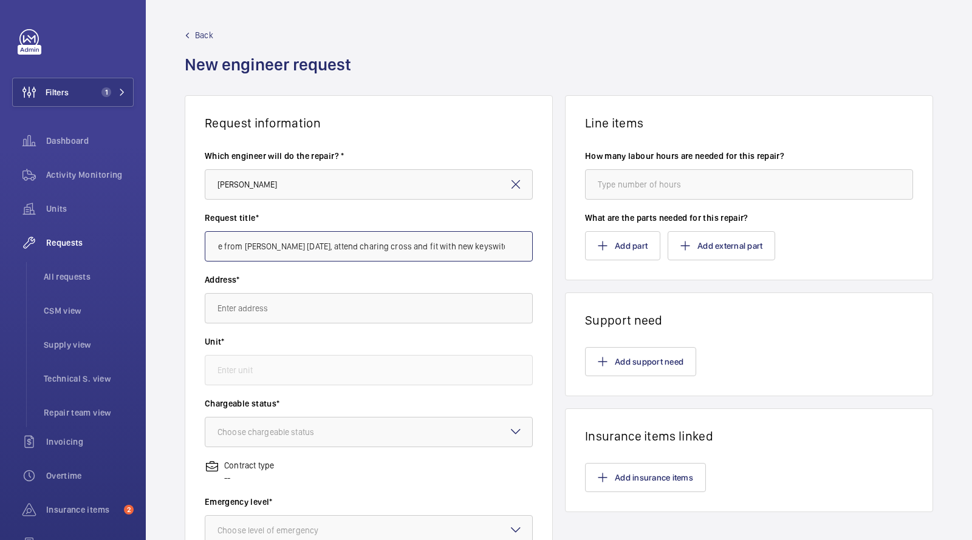
type input "Collect COP Faceplate from [PERSON_NAME] [DATE], attend charing cross and fit w…"
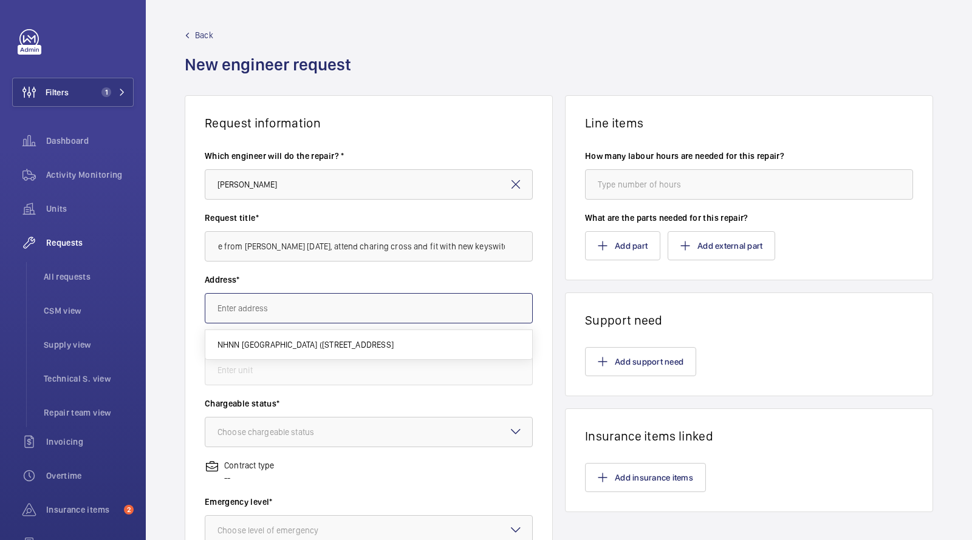
click at [273, 305] on input "text" at bounding box center [369, 308] width 328 height 30
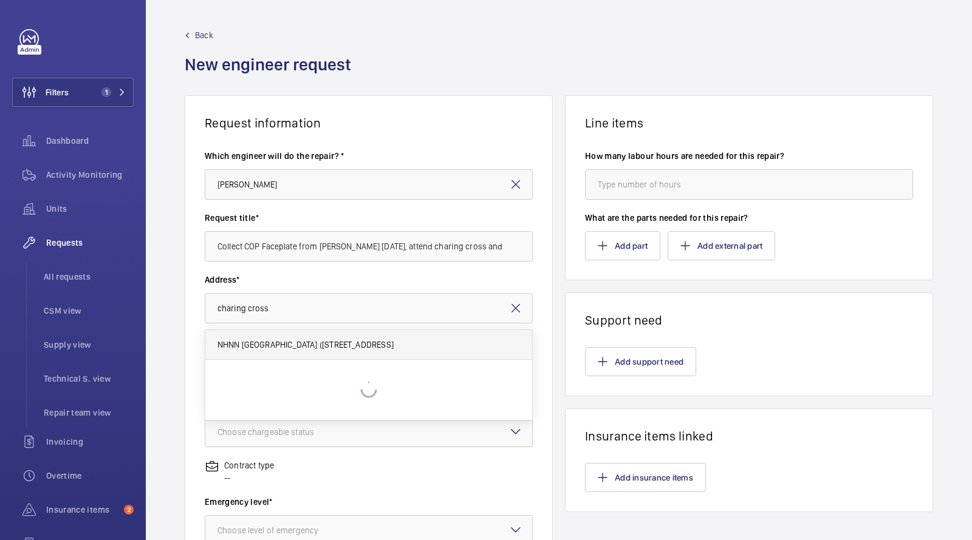
click at [273, 337] on mat-option "NHNN [GEOGRAPHIC_DATA] ([STREET_ADDRESS]" at bounding box center [368, 345] width 327 height 30
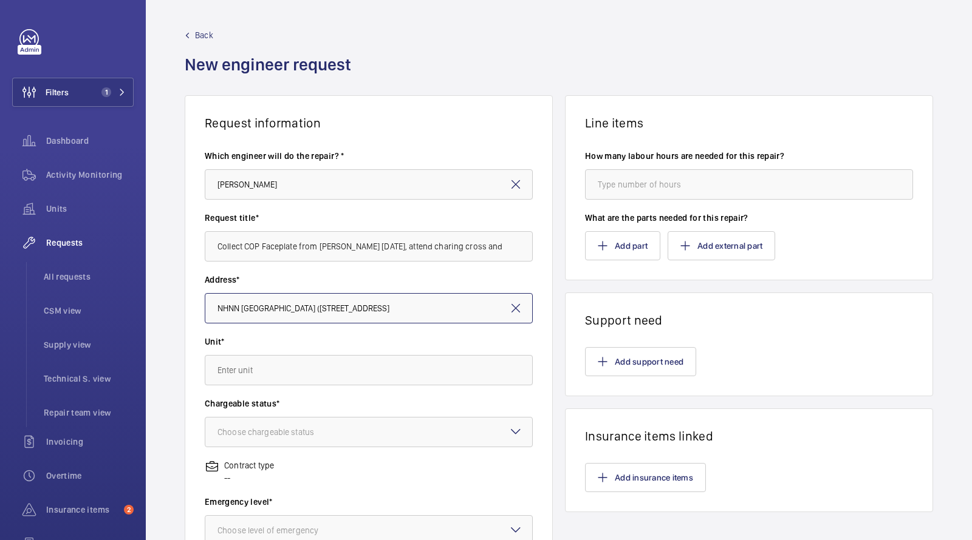
click at [287, 313] on input "NHNN [GEOGRAPHIC_DATA] ([STREET_ADDRESS]" at bounding box center [369, 308] width 328 height 30
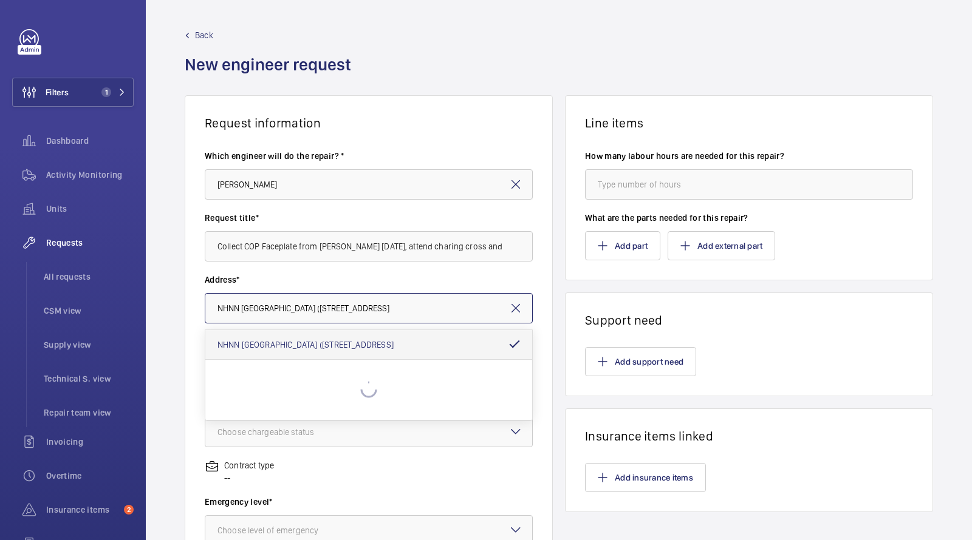
click at [287, 313] on input "NHNN [GEOGRAPHIC_DATA] ([STREET_ADDRESS]" at bounding box center [369, 308] width 328 height 30
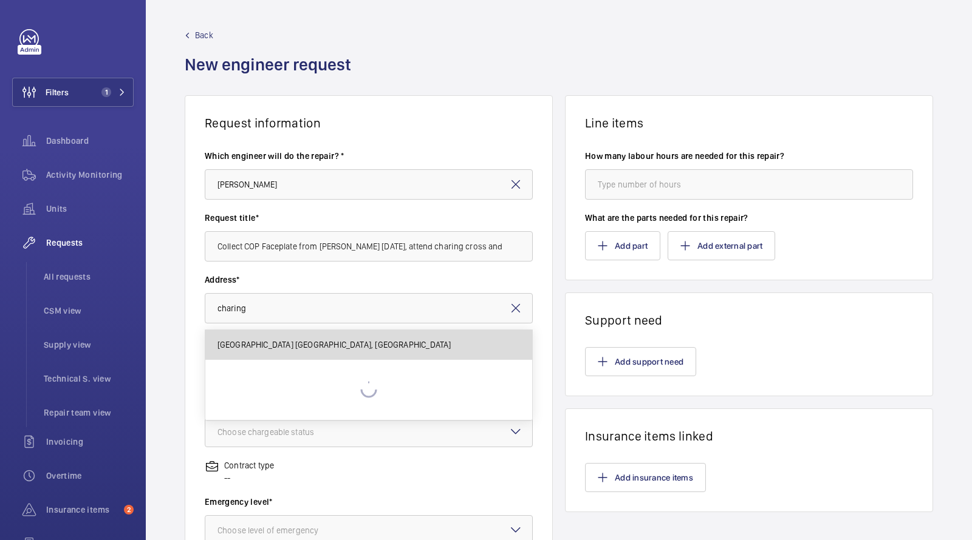
click at [299, 339] on span "[GEOGRAPHIC_DATA] [GEOGRAPHIC_DATA], [GEOGRAPHIC_DATA]" at bounding box center [334, 345] width 234 height 12
type input "[GEOGRAPHIC_DATA] [GEOGRAPHIC_DATA], [GEOGRAPHIC_DATA]"
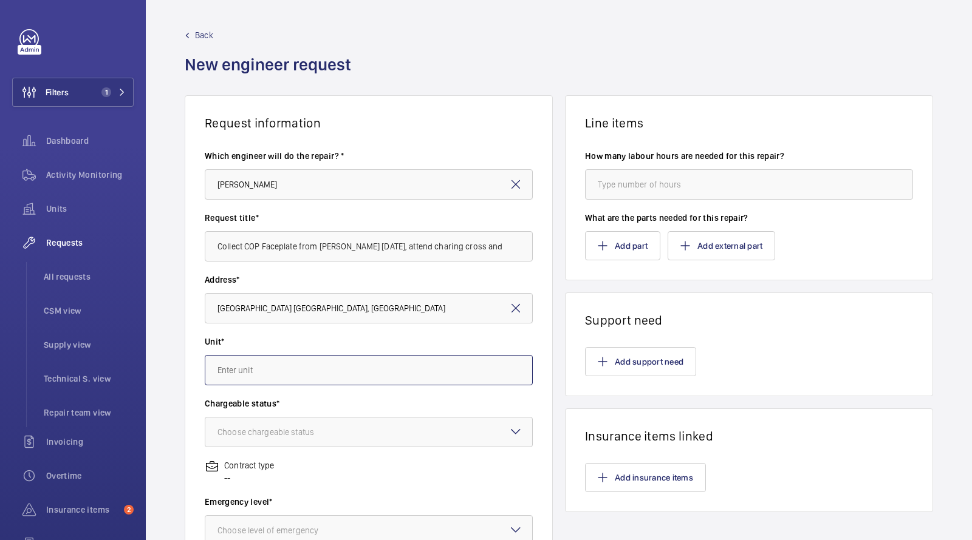
click at [279, 366] on input "text" at bounding box center [369, 370] width 328 height 30
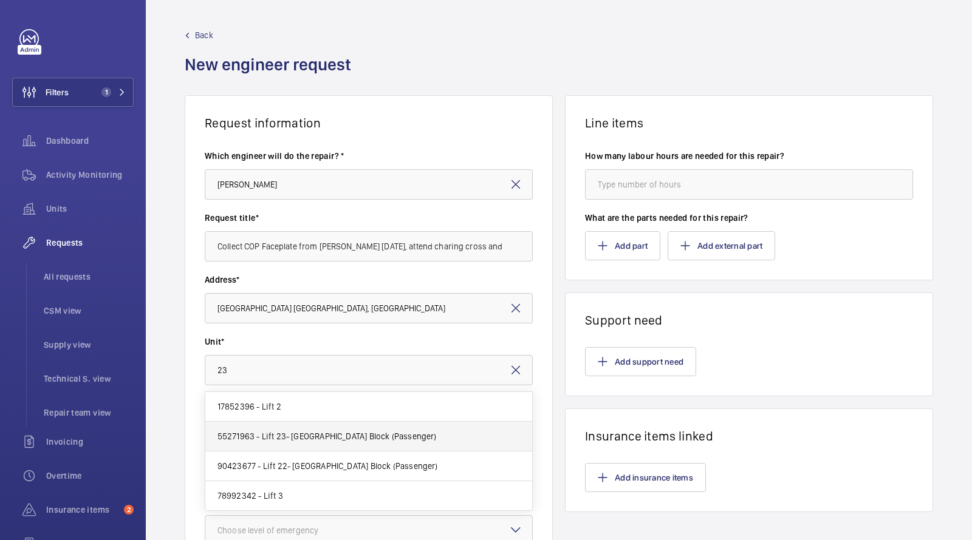
click at [294, 437] on span "55271963 - Lift 23- [GEOGRAPHIC_DATA] Block (Passenger)" at bounding box center [326, 437] width 219 height 12
type input "55271963 - Lift 23- [GEOGRAPHIC_DATA] Block (Passenger)"
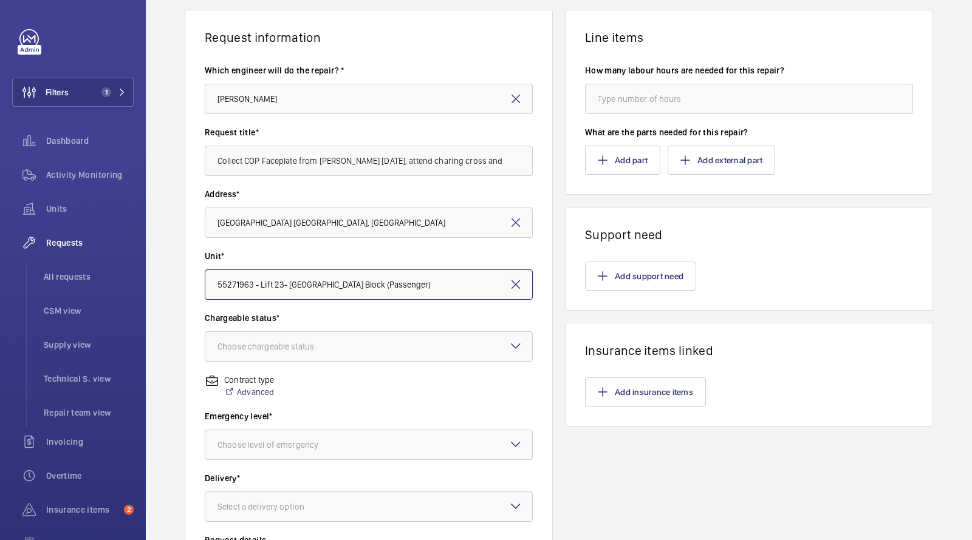
scroll to position [104, 0]
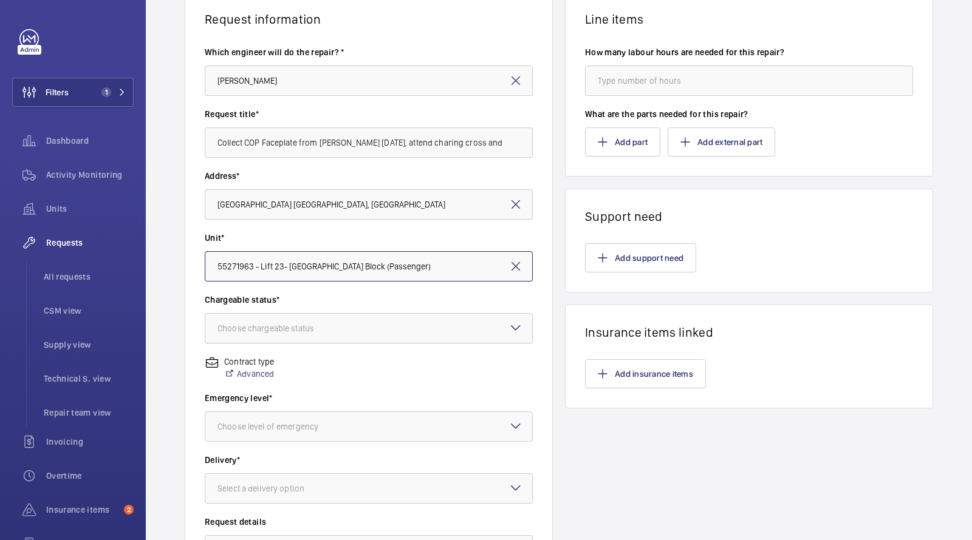
click at [288, 330] on div "Choose chargeable status" at bounding box center [280, 328] width 127 height 12
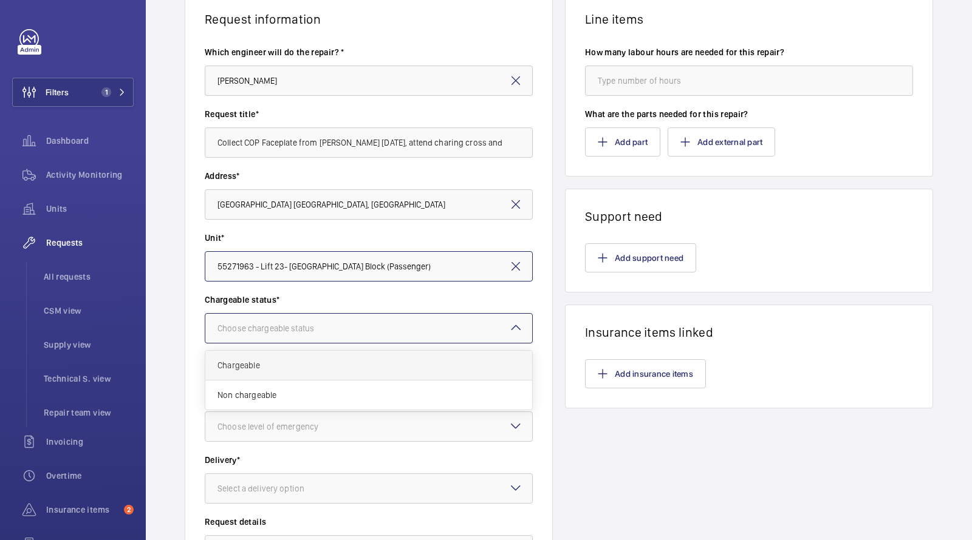
click at [267, 363] on span "Chargeable" at bounding box center [368, 365] width 302 height 12
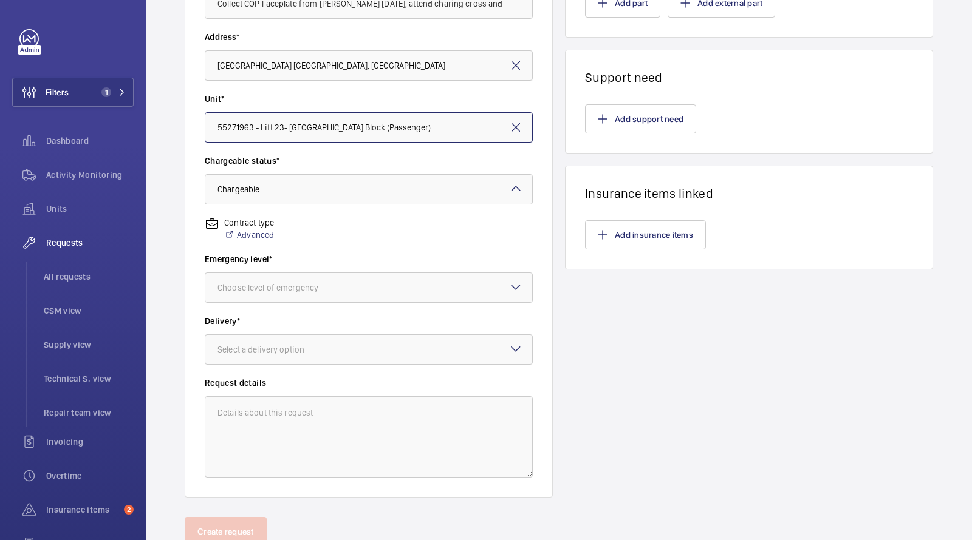
scroll to position [259, 0]
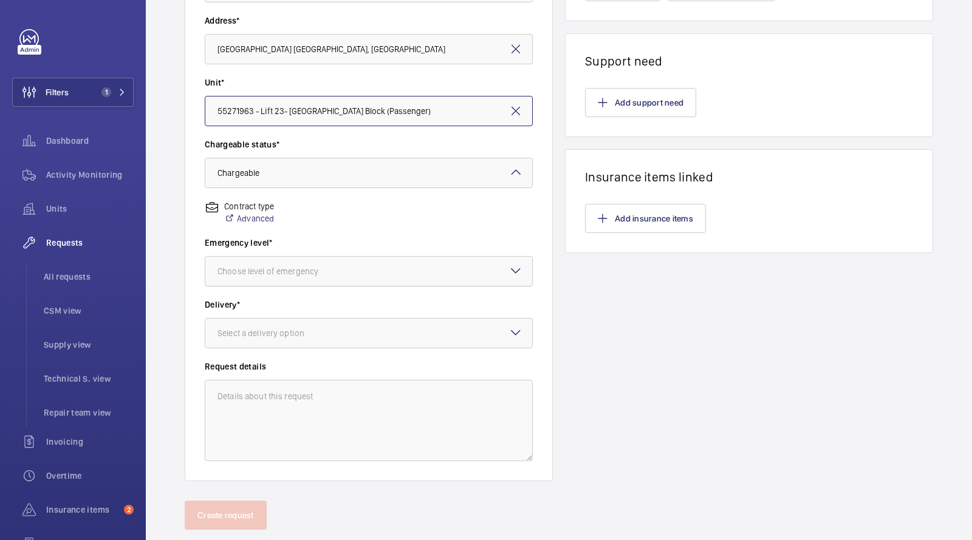
click at [276, 267] on div "Choose level of emergency" at bounding box center [282, 271] width 131 height 12
click at [256, 338] on span "This week" at bounding box center [368, 338] width 302 height 12
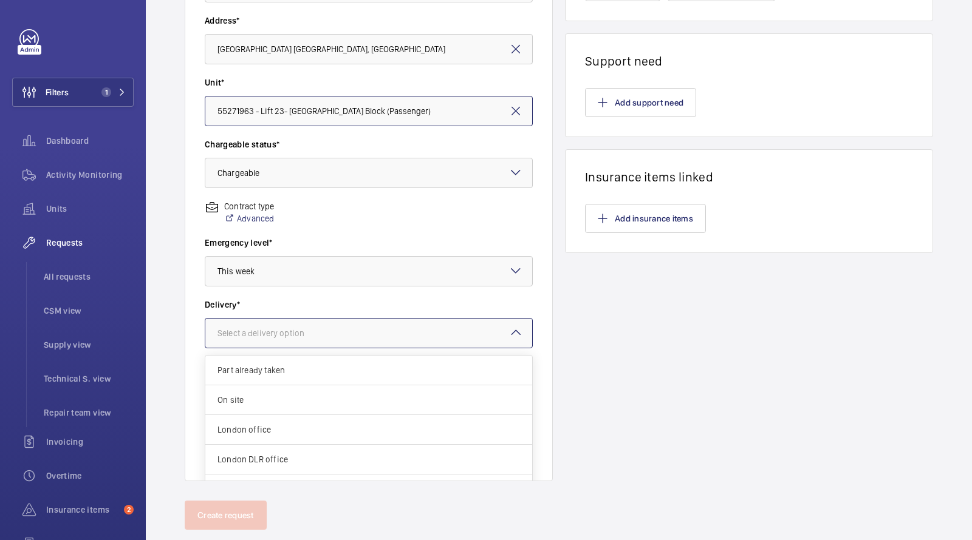
click at [266, 338] on div "Select a delivery option" at bounding box center [275, 333] width 117 height 12
click at [264, 400] on span "On site" at bounding box center [368, 400] width 302 height 12
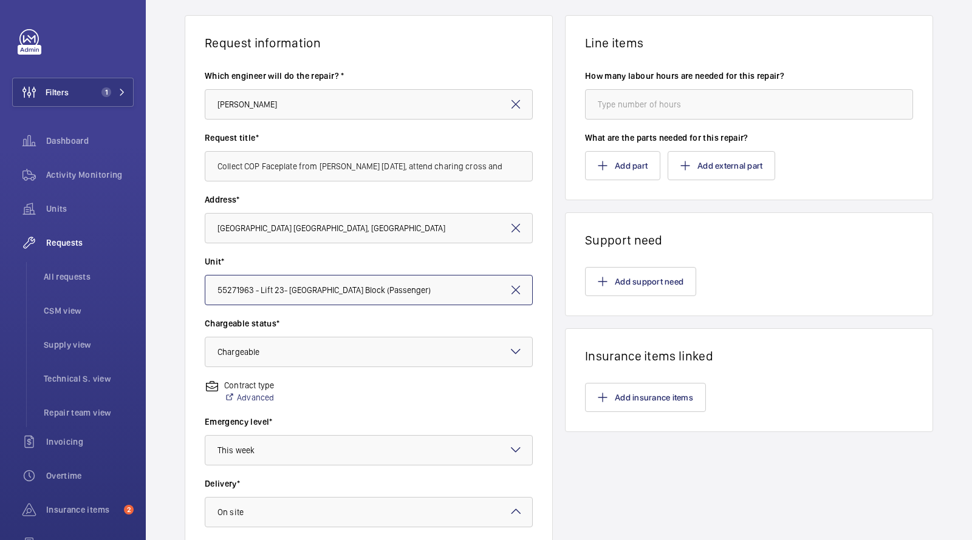
scroll to position [38, 0]
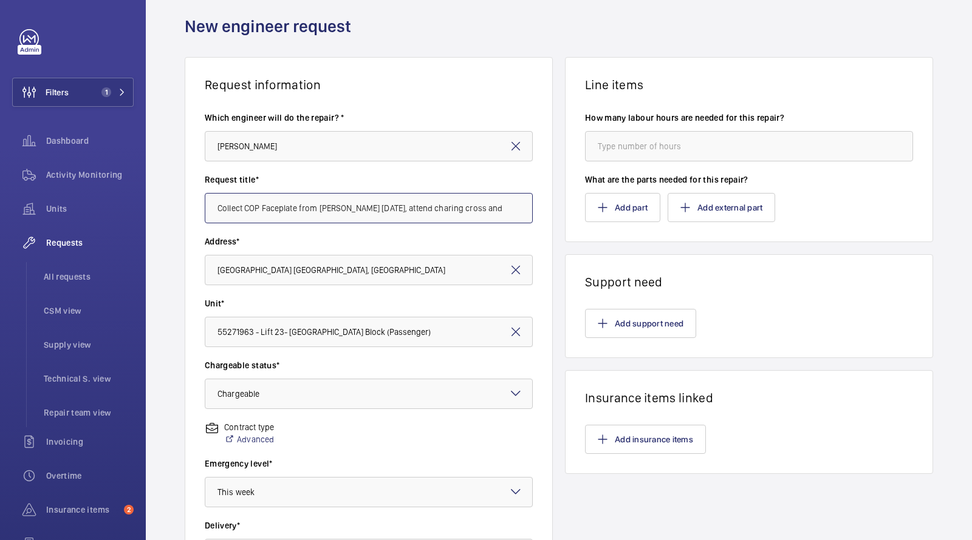
click at [327, 203] on input "Collect COP Faceplate from [PERSON_NAME] [DATE], attend charing cross and fit w…" at bounding box center [369, 208] width 328 height 30
click at [618, 313] on button "Add support need" at bounding box center [640, 323] width 111 height 29
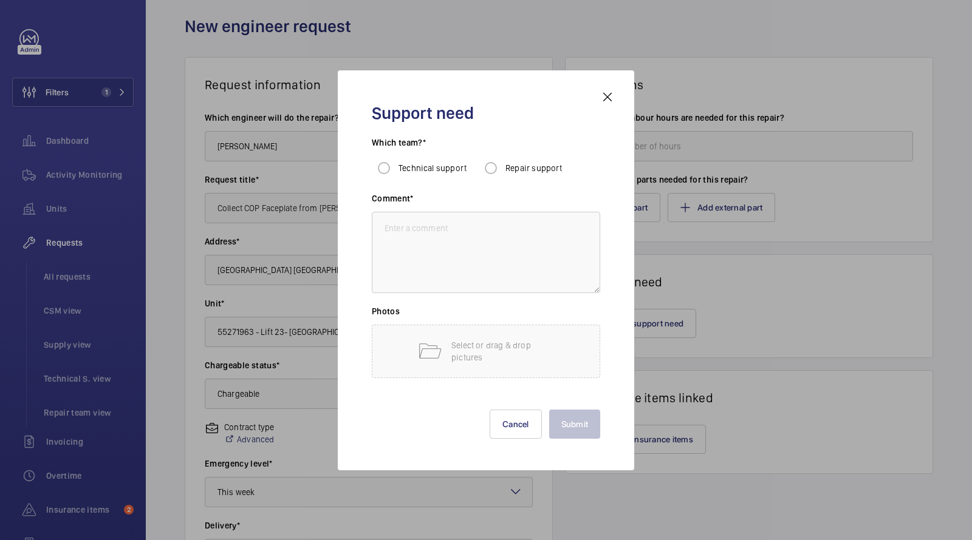
click at [522, 168] on span "Repair support" at bounding box center [533, 168] width 57 height 10
click at [503, 168] on input "Repair support" at bounding box center [490, 168] width 24 height 24
radio input "true"
click at [491, 265] on textarea at bounding box center [486, 252] width 228 height 81
paste textarea "Collect COP Faceplate from [PERSON_NAME] [DATE], attend charing cross and fit w…"
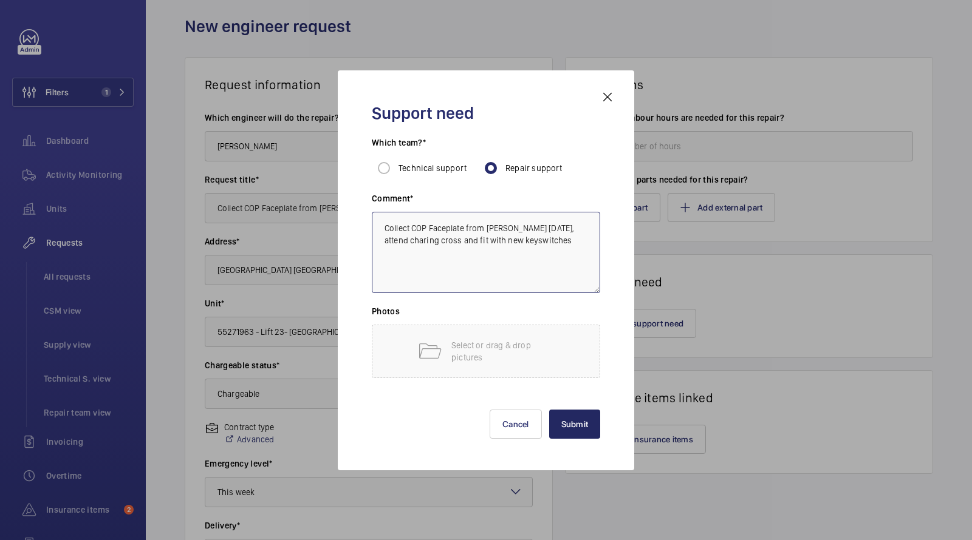
type textarea "Collect COP Faceplate from [PERSON_NAME] [DATE], attend charing cross and fit w…"
click at [563, 414] on button "Submit" at bounding box center [575, 424] width 52 height 29
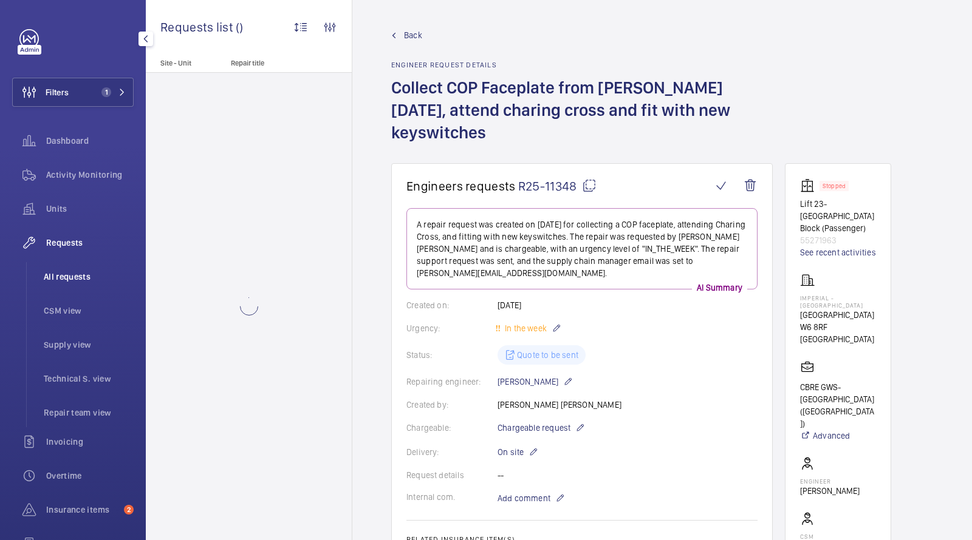
click at [66, 279] on span "All requests" at bounding box center [89, 277] width 90 height 12
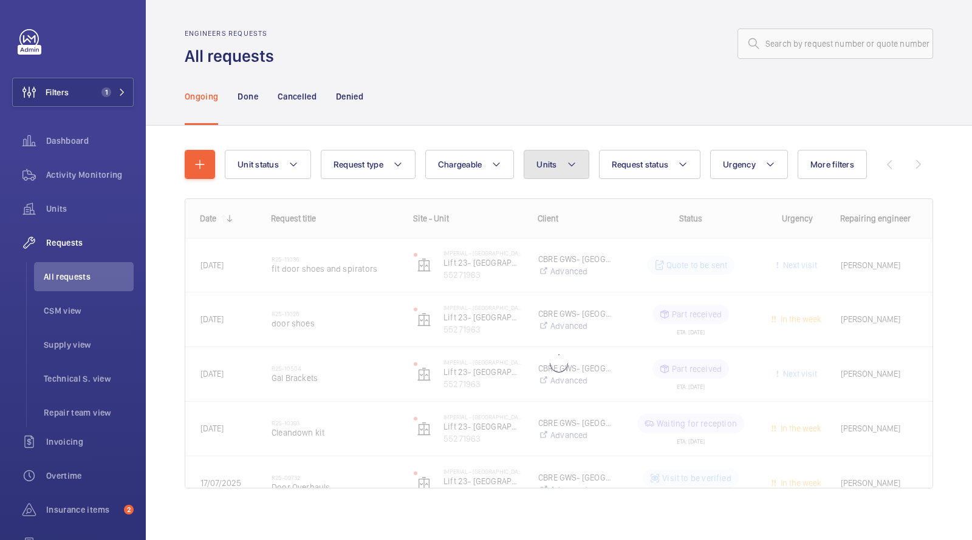
click at [546, 158] on button "Units" at bounding box center [555, 164] width 65 height 29
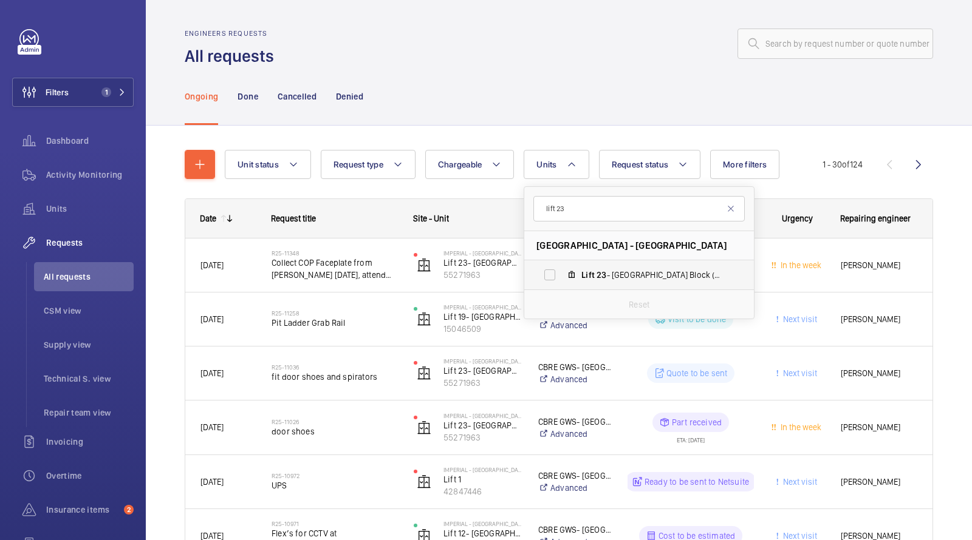
type input "lift 23"
click at [601, 278] on span "23" at bounding box center [601, 275] width 10 height 10
click at [562, 278] on input "Lift 23 - Tower & Laboratory Block (Passenger), 55271963" at bounding box center [549, 275] width 24 height 24
checkbox input "true"
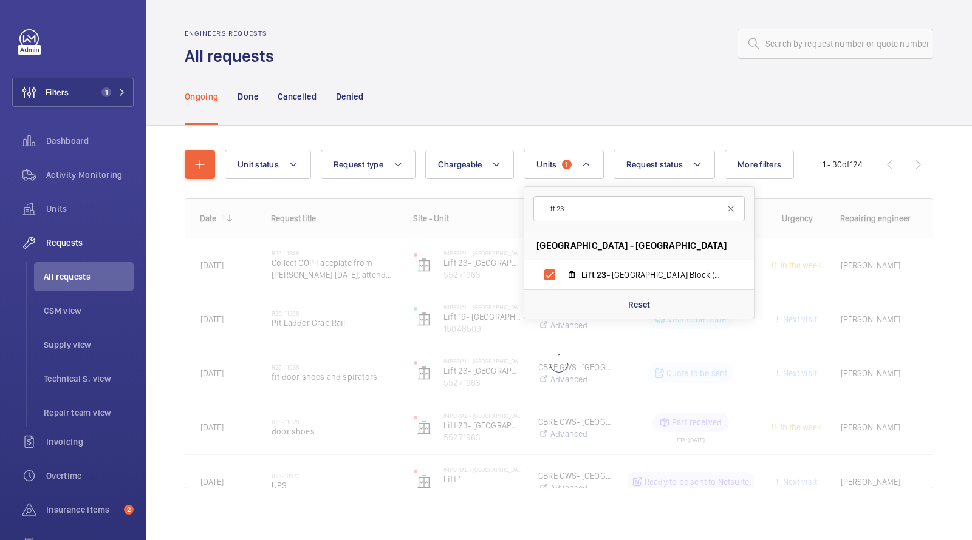
click at [569, 78] on div "Ongoing Done Cancelled Denied" at bounding box center [559, 96] width 748 height 58
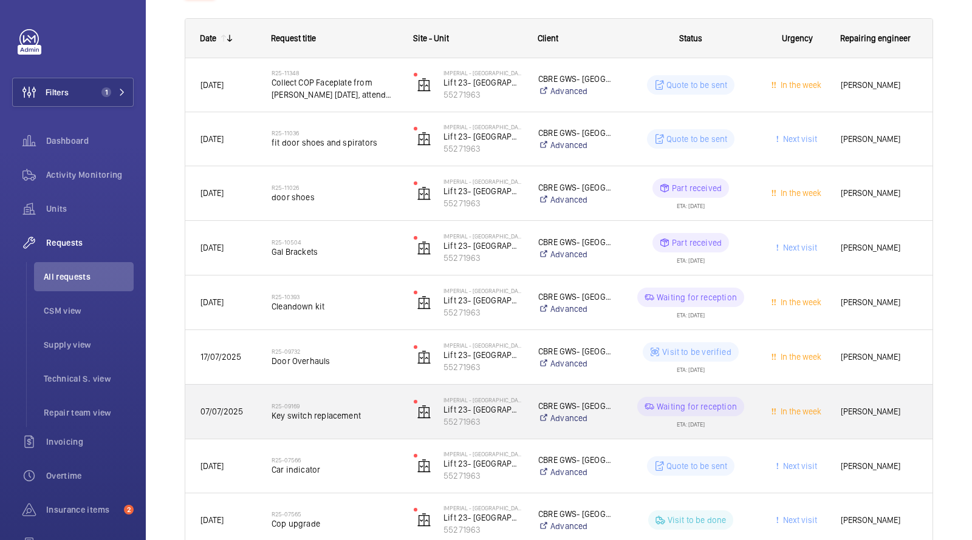
scroll to position [223, 0]
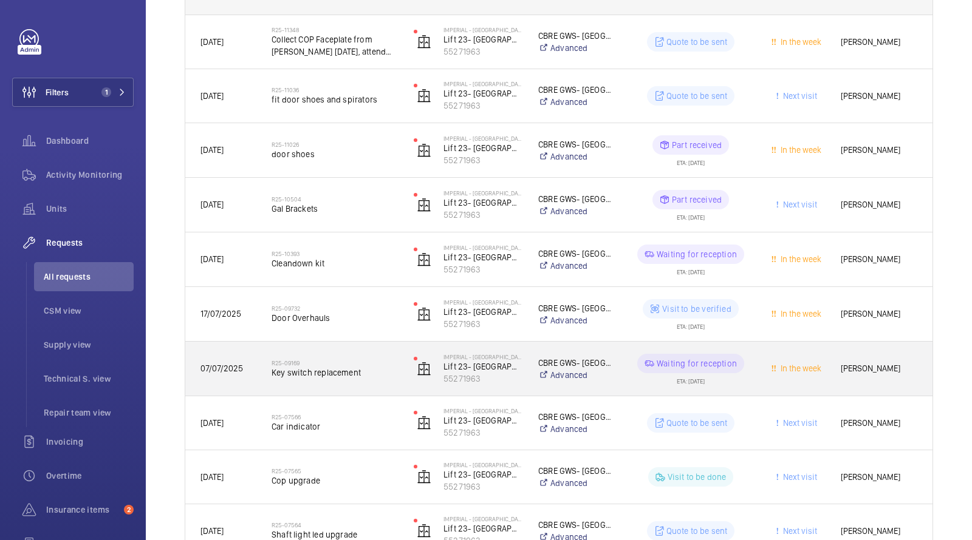
click at [327, 376] on span "Key switch replacement" at bounding box center [334, 373] width 126 height 12
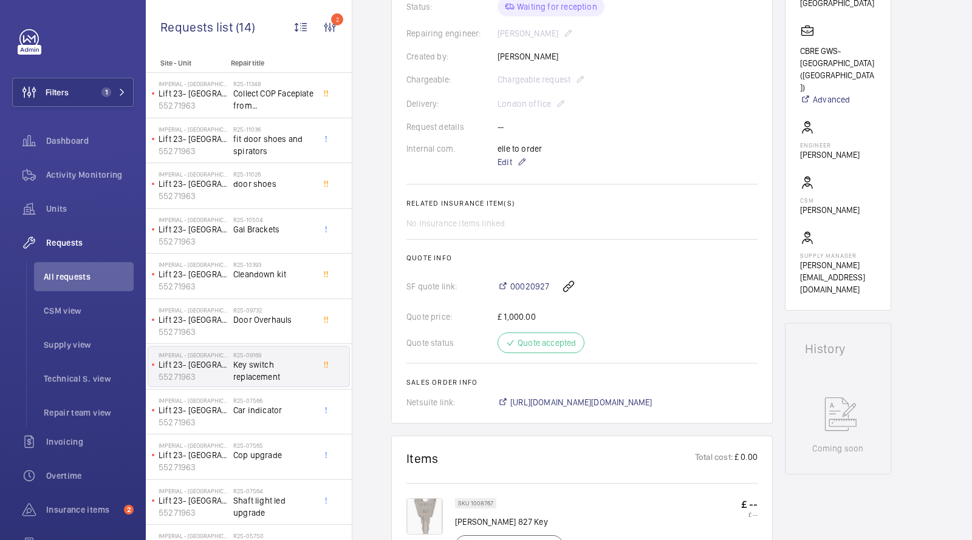
scroll to position [308, 0]
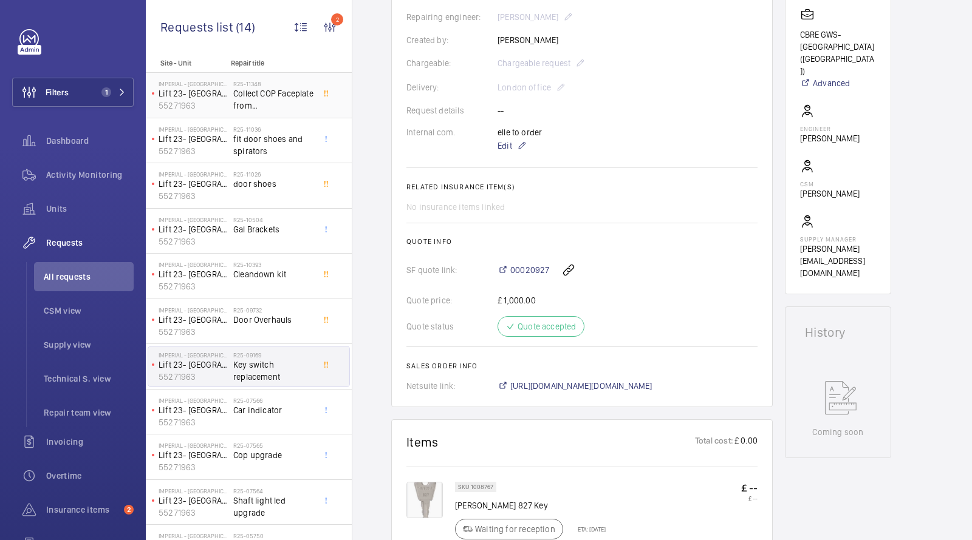
click at [244, 97] on span "Collect COP Faceplate from [PERSON_NAME] [DATE], attend charing cross and fit w…" at bounding box center [273, 99] width 80 height 24
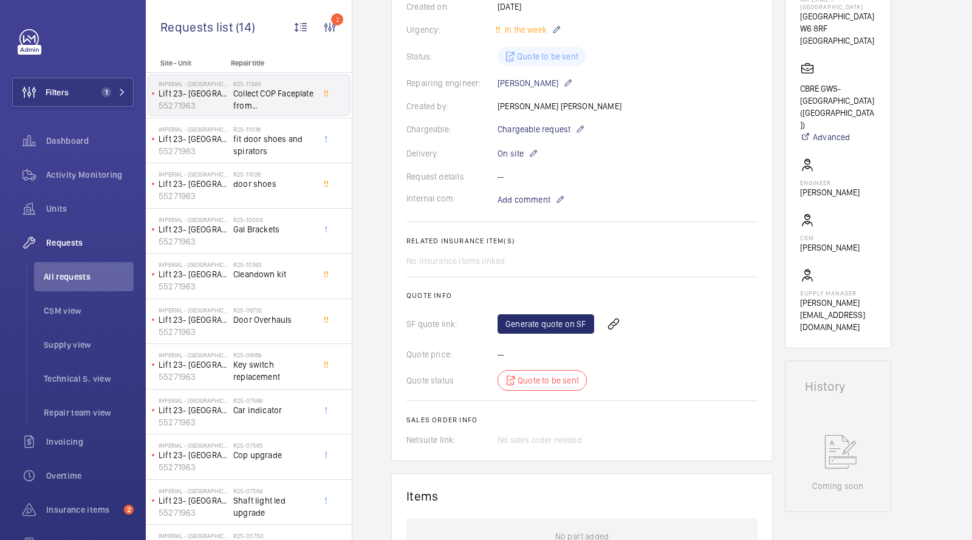
scroll to position [304, 0]
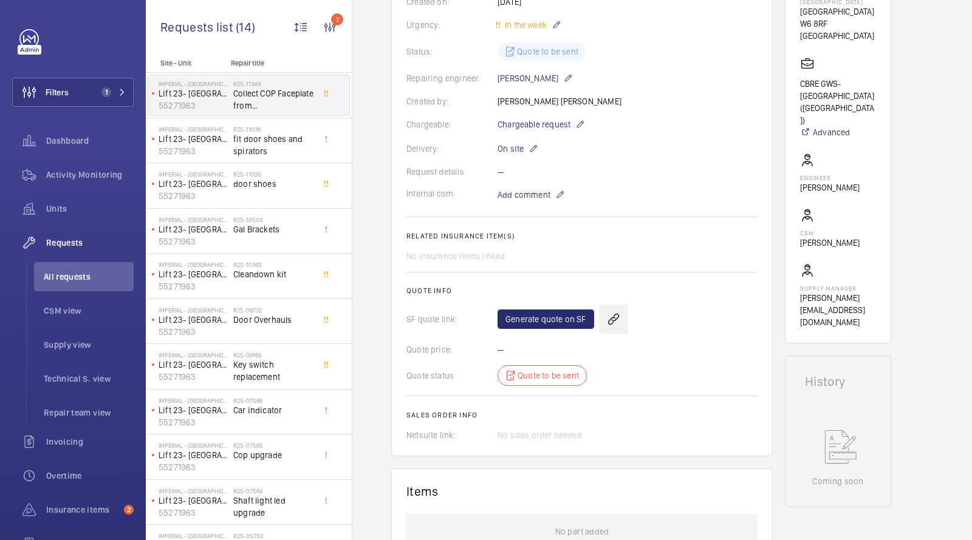
click at [616, 320] on wm-front-icon-button at bounding box center [613, 319] width 29 height 29
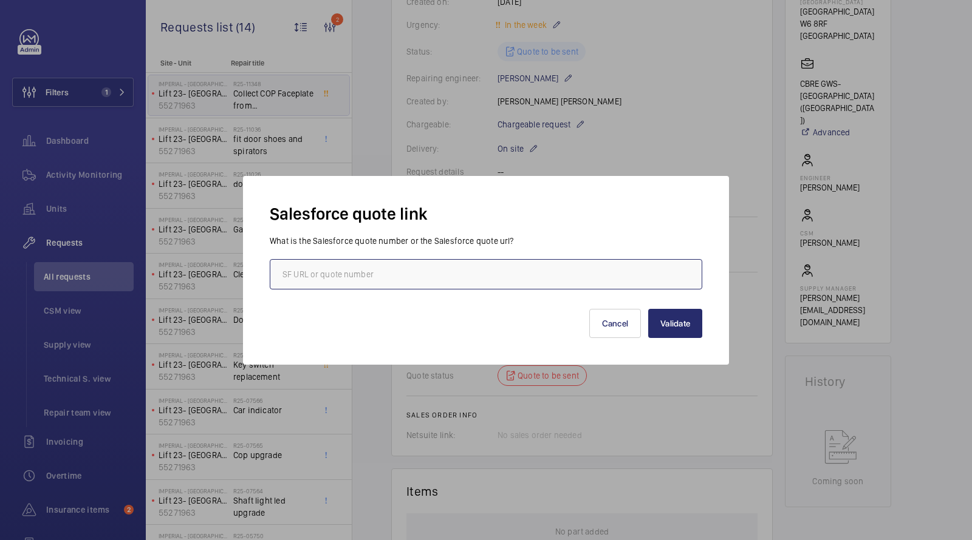
click at [539, 283] on input "text" at bounding box center [486, 274] width 432 height 30
paste input "00020927"
type input "00020927"
click at [683, 332] on button "Validate" at bounding box center [675, 323] width 54 height 29
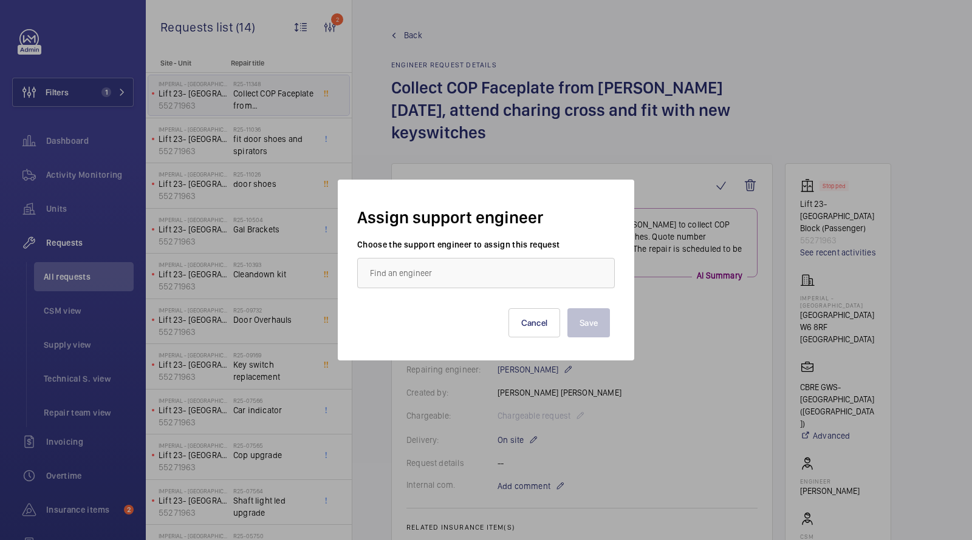
scroll to position [654, 0]
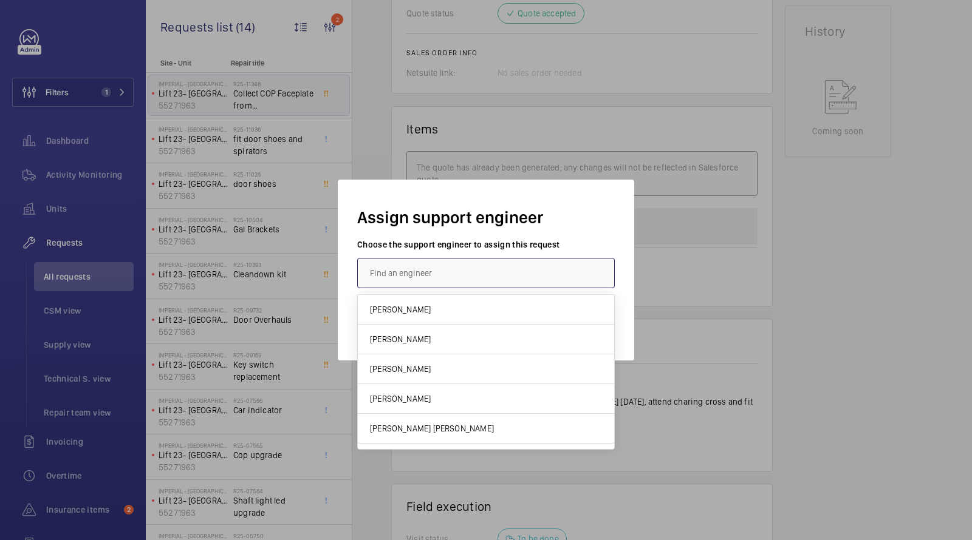
click at [465, 279] on input "text" at bounding box center [485, 273] width 257 height 30
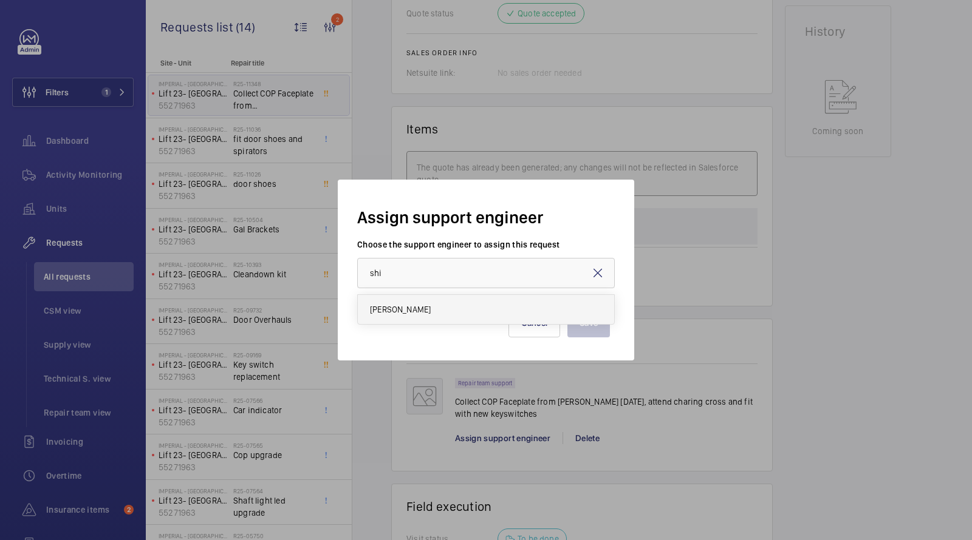
click at [440, 304] on mat-option "[PERSON_NAME]" at bounding box center [486, 309] width 256 height 29
type input "[PERSON_NAME]"
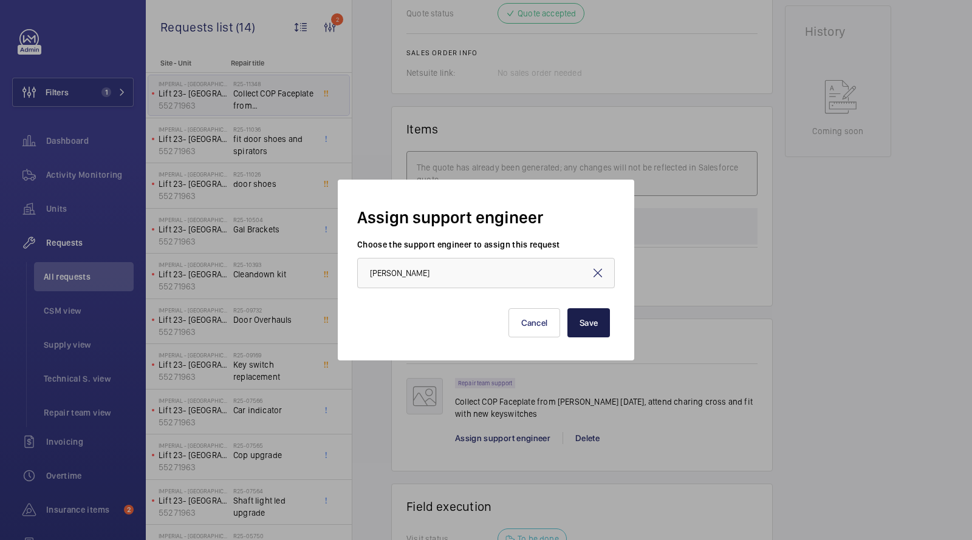
click at [580, 322] on button "Save" at bounding box center [588, 322] width 43 height 29
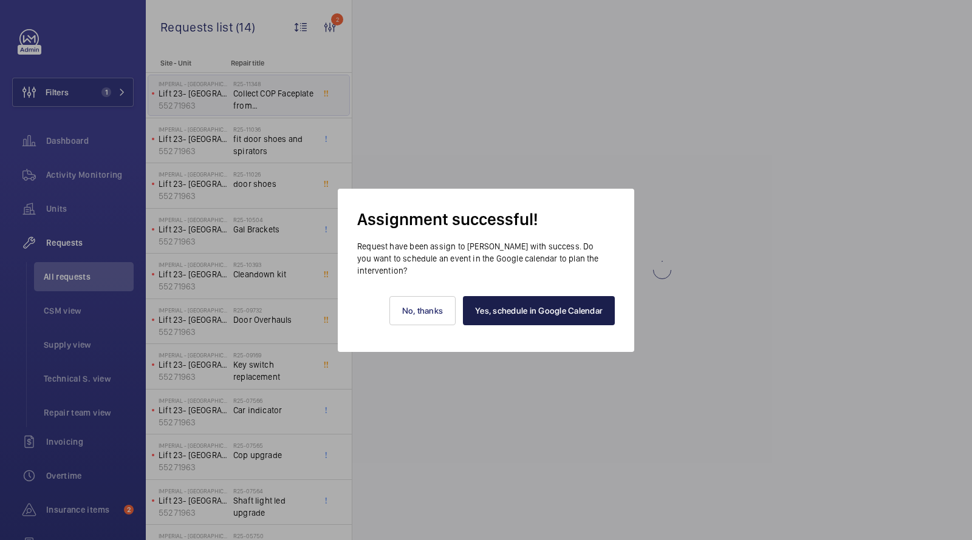
click at [534, 316] on link "Yes, schedule in Google Calendar" at bounding box center [539, 310] width 152 height 29
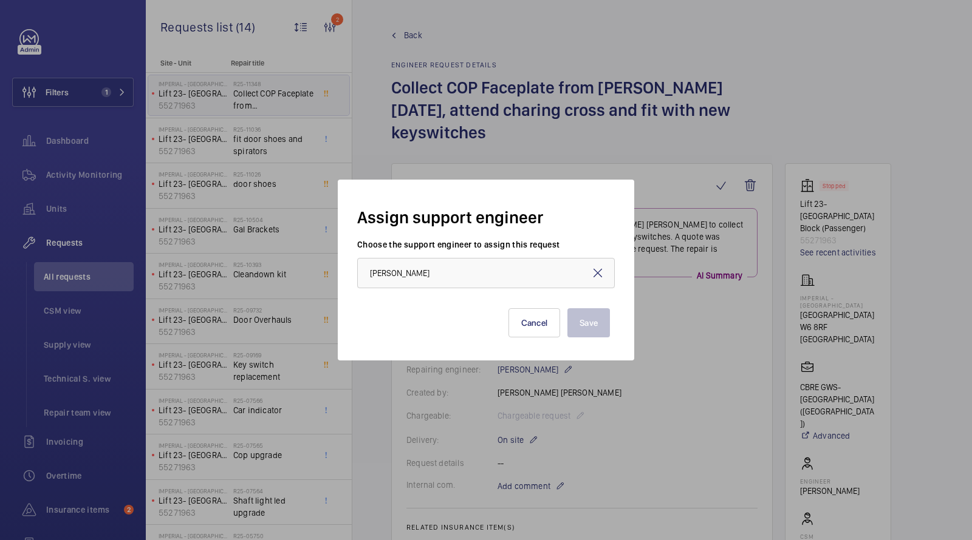
scroll to position [897, 0]
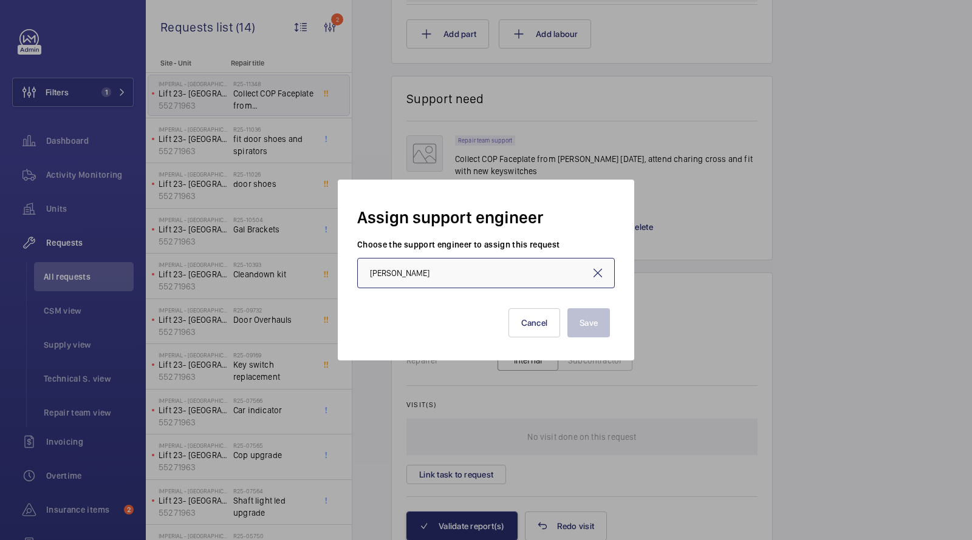
click at [425, 267] on input "[PERSON_NAME]" at bounding box center [485, 273] width 257 height 30
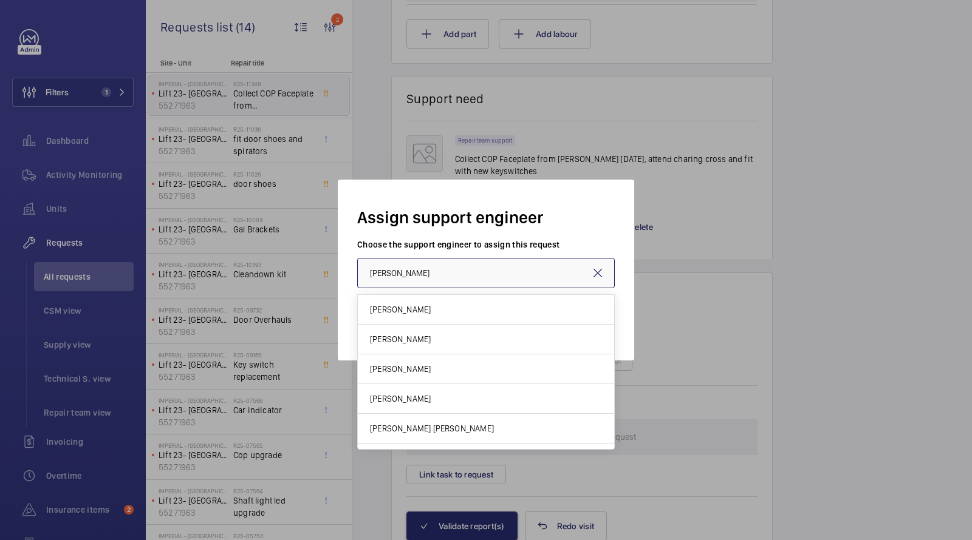
drag, startPoint x: 443, startPoint y: 276, endPoint x: 270, endPoint y: 250, distance: 174.5
click at [279, 257] on div "Assign support engineer Choose the support engineer to assign this request [PER…" at bounding box center [486, 270] width 972 height 540
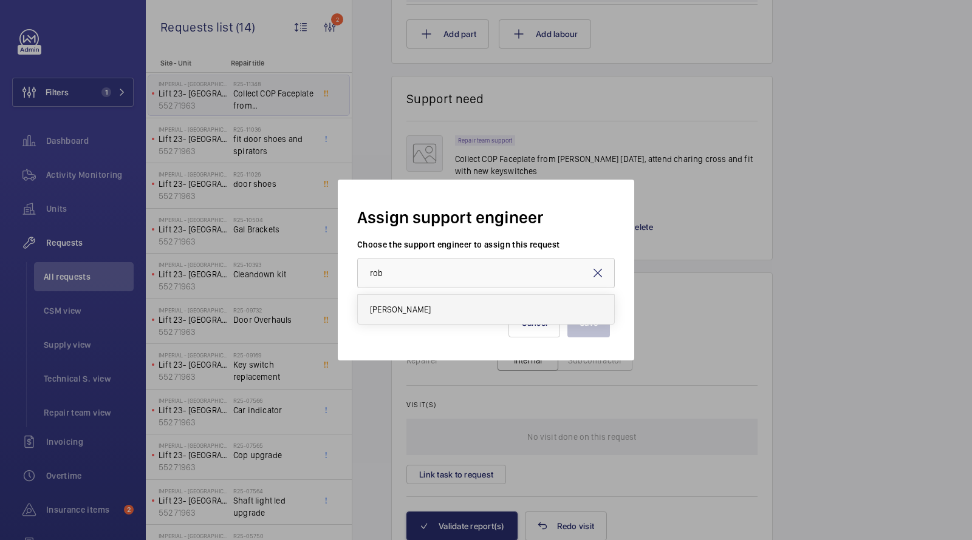
click at [389, 295] on mat-option "[PERSON_NAME]" at bounding box center [486, 309] width 256 height 29
type input "[PERSON_NAME]"
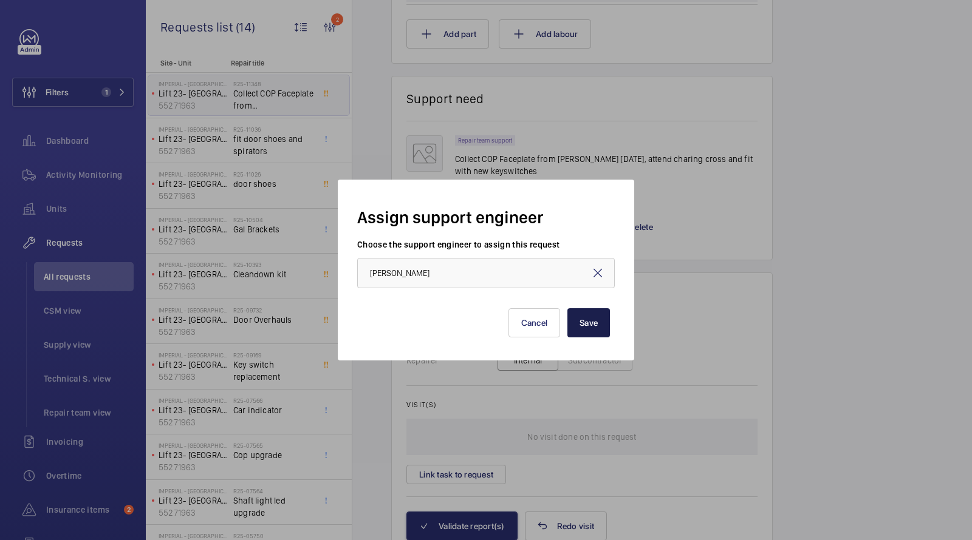
click at [590, 324] on button "Save" at bounding box center [588, 322] width 43 height 29
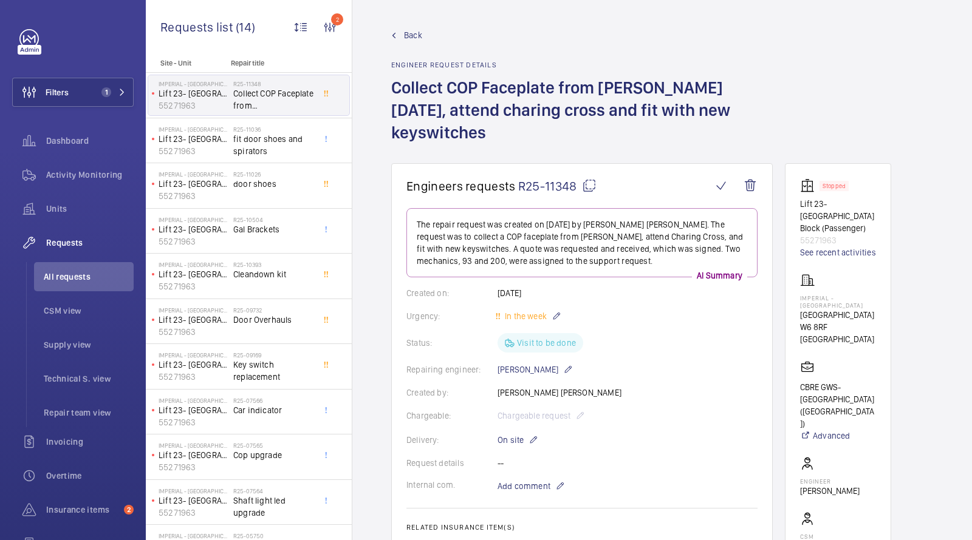
click at [91, 96] on button "Filters 1" at bounding box center [72, 92] width 121 height 29
click at [106, 91] on span "1" at bounding box center [106, 92] width 10 height 10
click at [466, 13] on wm-front-admin-header "Back Engineer request details Collect COP Faceplate from Marcos on Thursday, at…" at bounding box center [661, 81] width 619 height 163
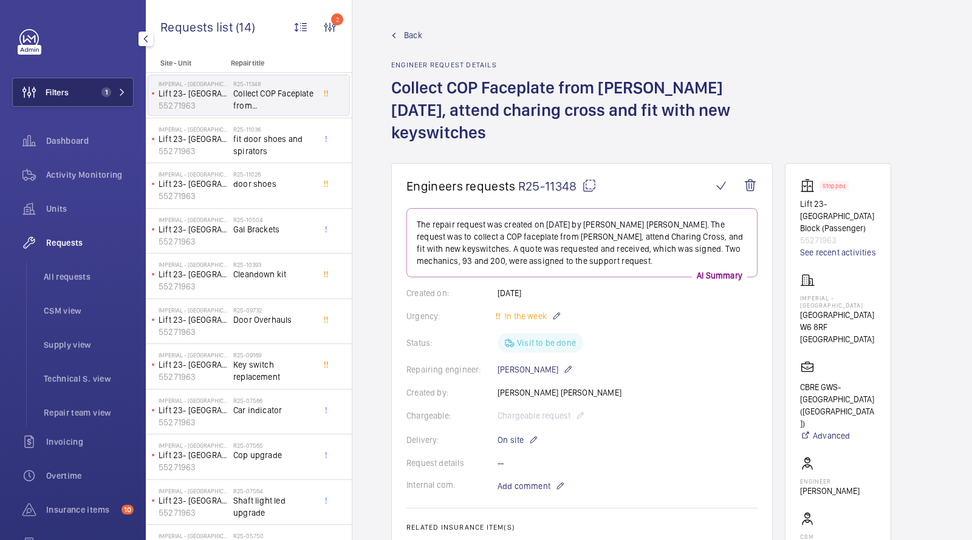
click at [91, 97] on button "Filters 1" at bounding box center [72, 92] width 121 height 29
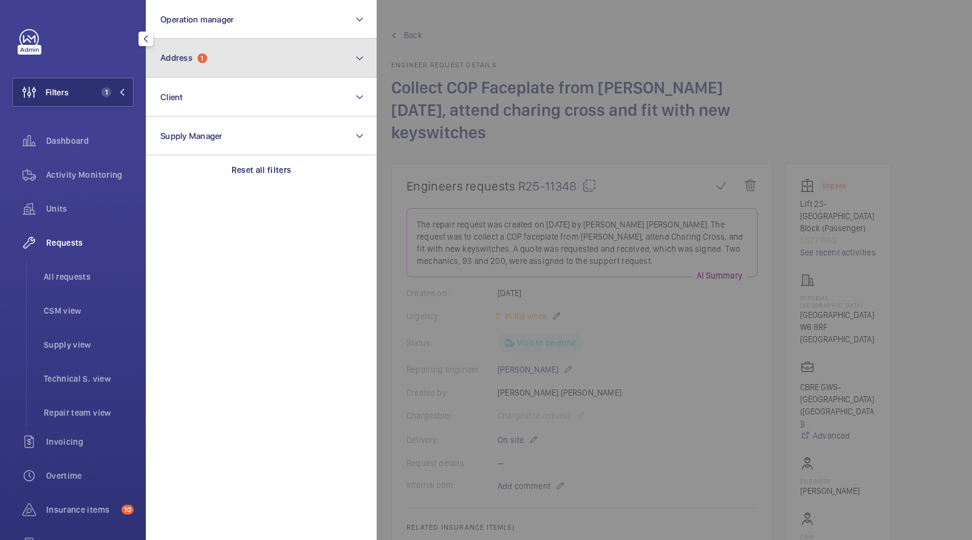
click at [182, 73] on button "Address 1" at bounding box center [261, 58] width 231 height 39
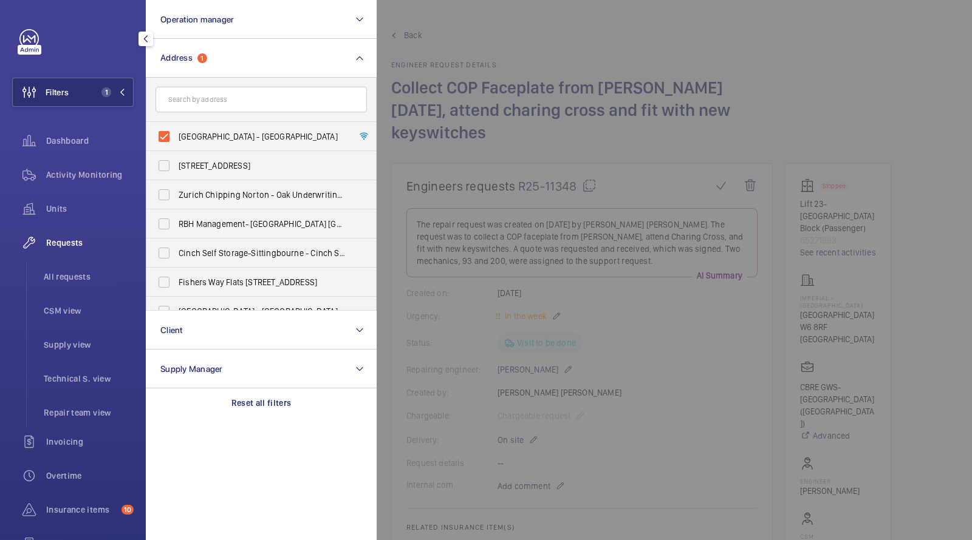
click at [208, 137] on span "[GEOGRAPHIC_DATA] - [GEOGRAPHIC_DATA]" at bounding box center [262, 137] width 167 height 12
click at [176, 137] on input "[GEOGRAPHIC_DATA] - [GEOGRAPHIC_DATA]" at bounding box center [164, 136] width 24 height 24
checkbox input "false"
click at [208, 112] on form at bounding box center [261, 100] width 230 height 44
click at [200, 99] on input "text" at bounding box center [260, 100] width 211 height 26
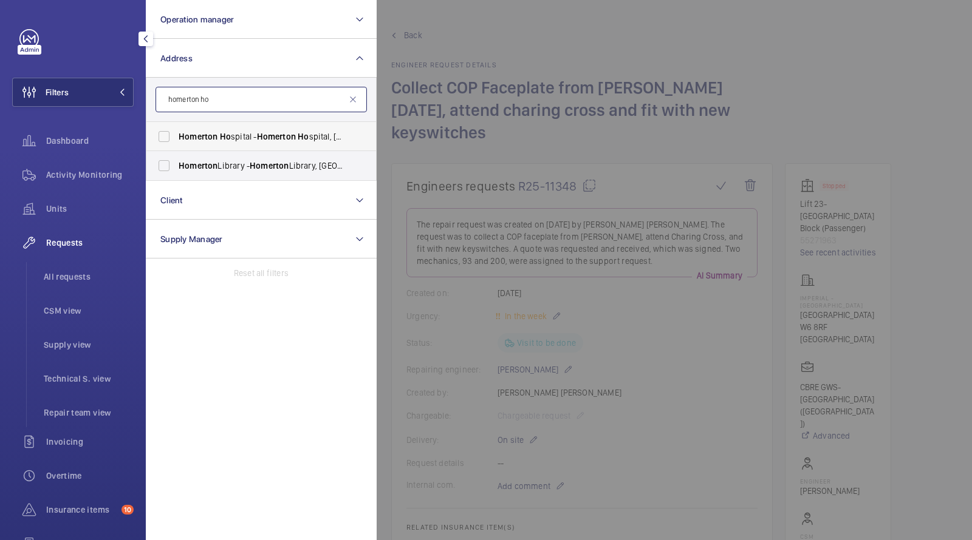
type input "homerton ho"
click at [220, 137] on span "Ho" at bounding box center [225, 137] width 11 height 10
click at [176, 137] on input "Homerton Ho spital - Homerton Ho spital, LONDON E9 6BU" at bounding box center [164, 136] width 24 height 24
checkbox input "true"
click at [72, 204] on span "Units" at bounding box center [89, 209] width 87 height 12
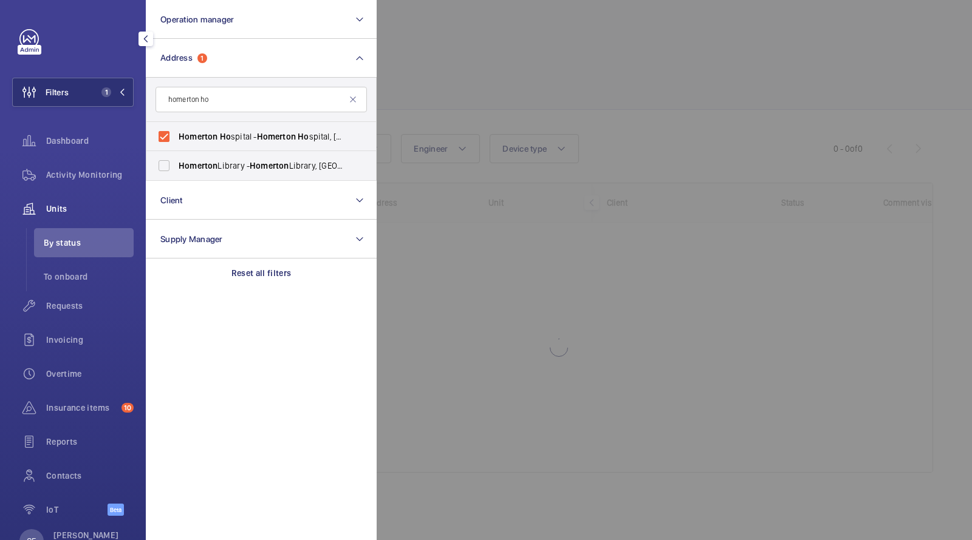
click at [421, 128] on div at bounding box center [862, 270] width 972 height 540
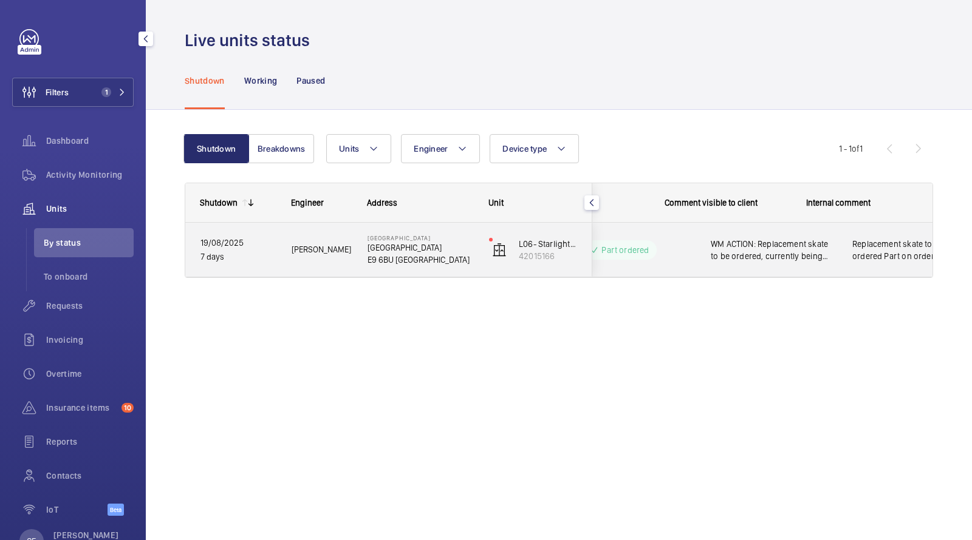
scroll to position [0, 219]
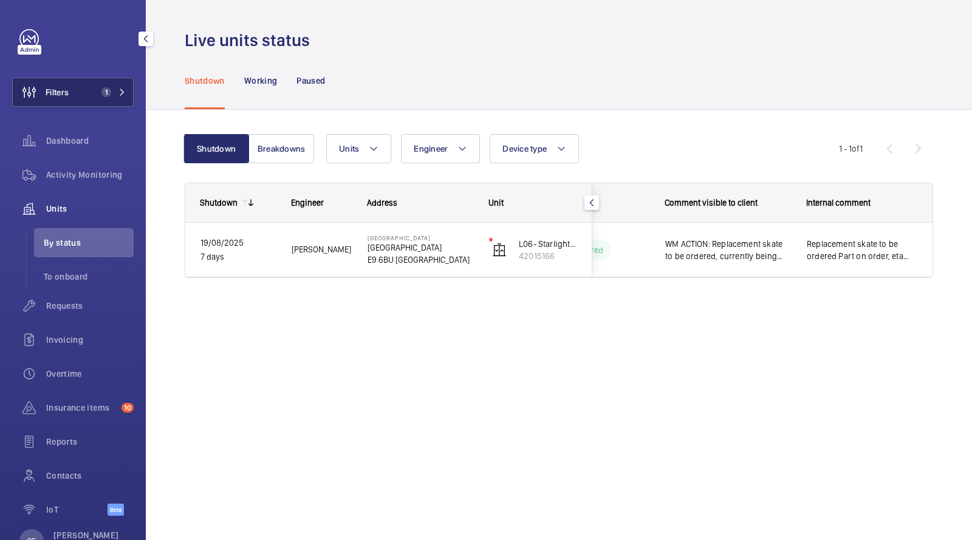
click at [91, 85] on button "Filters 1" at bounding box center [72, 92] width 121 height 29
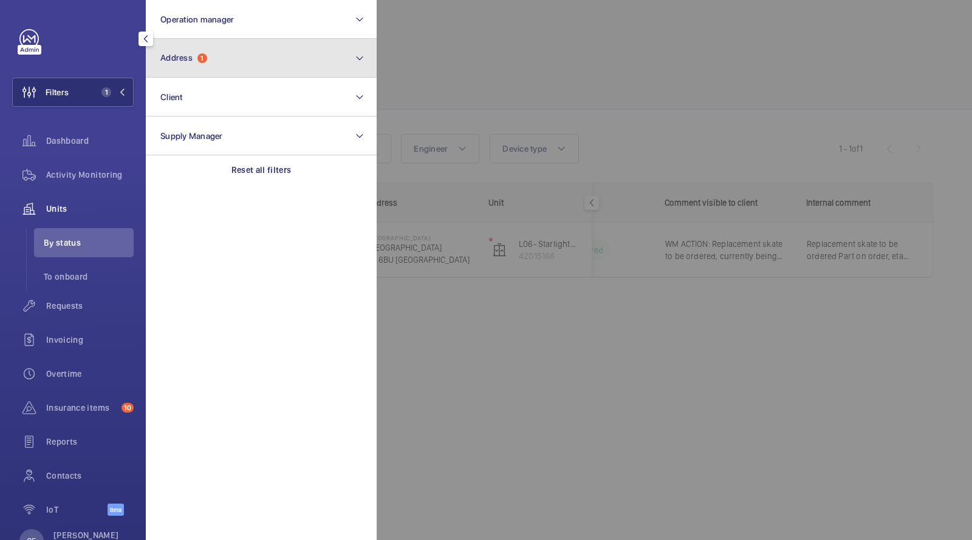
click at [195, 53] on span "Address 1" at bounding box center [183, 58] width 47 height 10
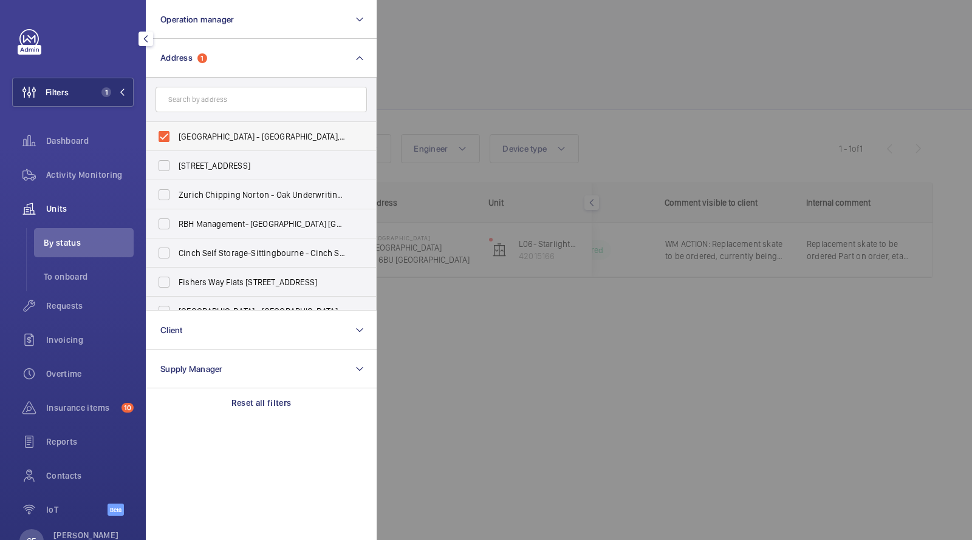
click at [206, 132] on span "Homerton Hospital - Homerton Hospital, LONDON E9 6BU" at bounding box center [262, 137] width 167 height 12
click at [176, 132] on input "Homerton Hospital - Homerton Hospital, LONDON E9 6BU" at bounding box center [164, 136] width 24 height 24
checkbox input "false"
click at [208, 91] on input "text" at bounding box center [260, 100] width 211 height 26
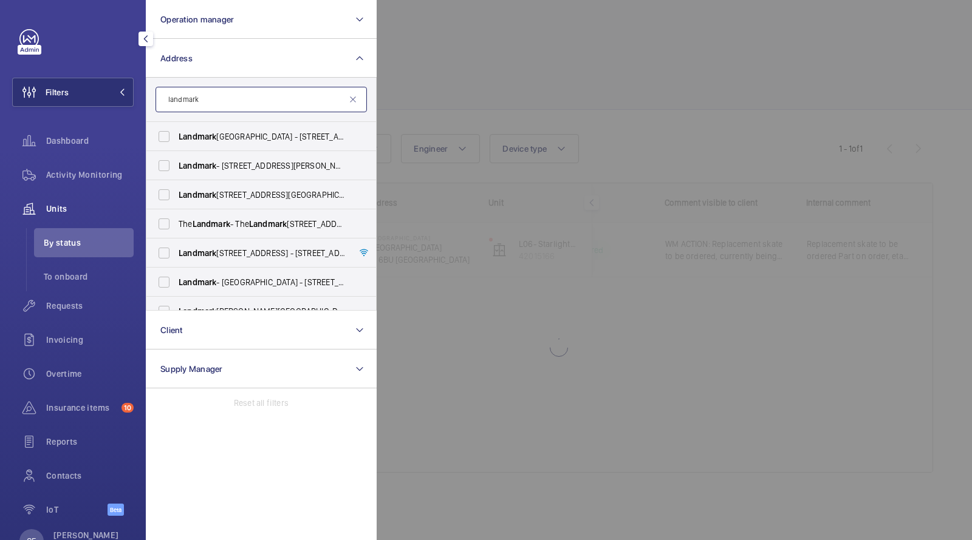
type input "landmark"
click at [460, 107] on div at bounding box center [862, 270] width 972 height 540
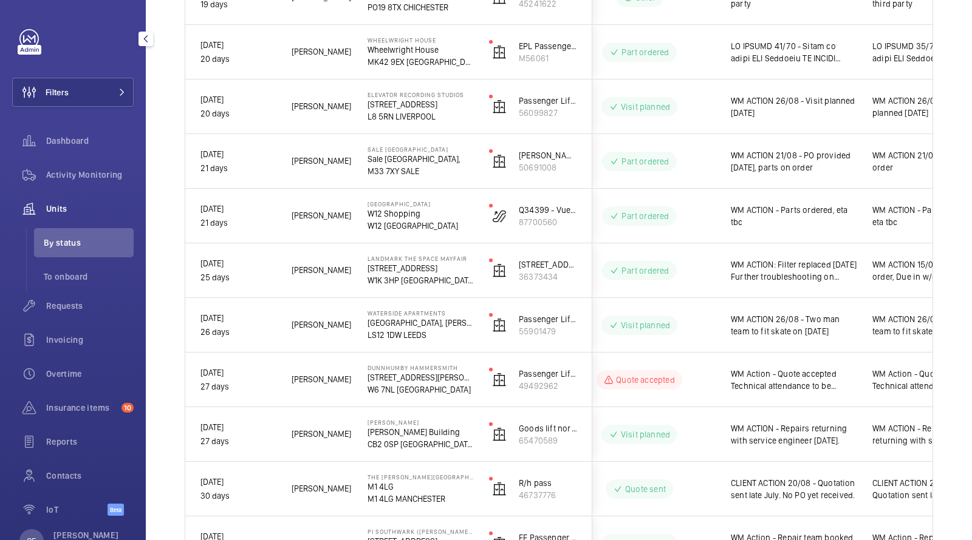
scroll to position [0, 172]
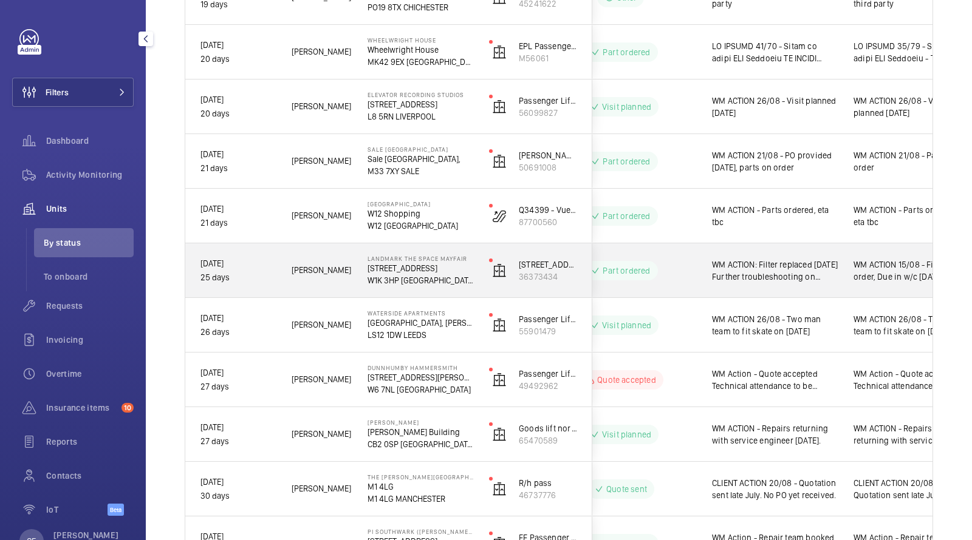
click at [723, 278] on span "WM ACTION: Filter replaced 19th Aug. Further troubleshooting on 20th Aug identi…" at bounding box center [775, 271] width 126 height 24
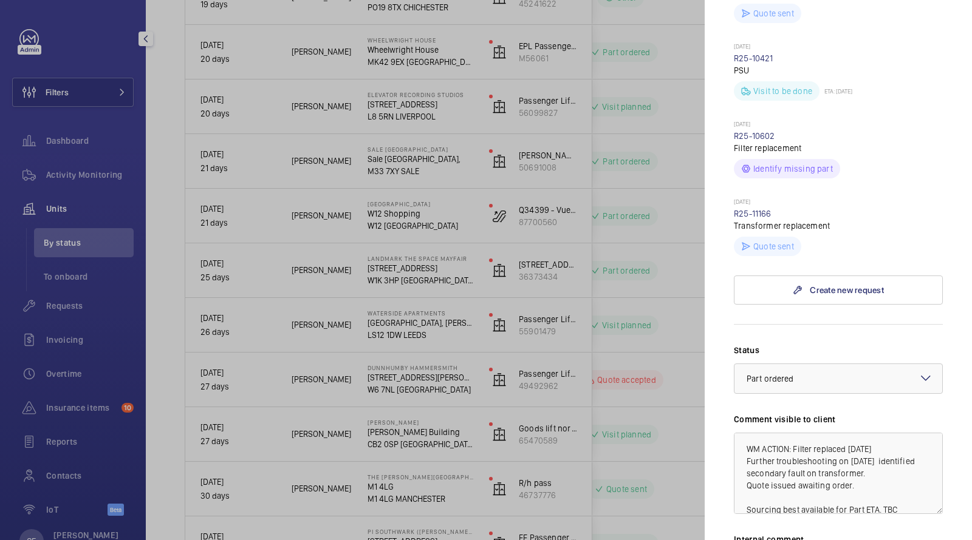
scroll to position [426, 0]
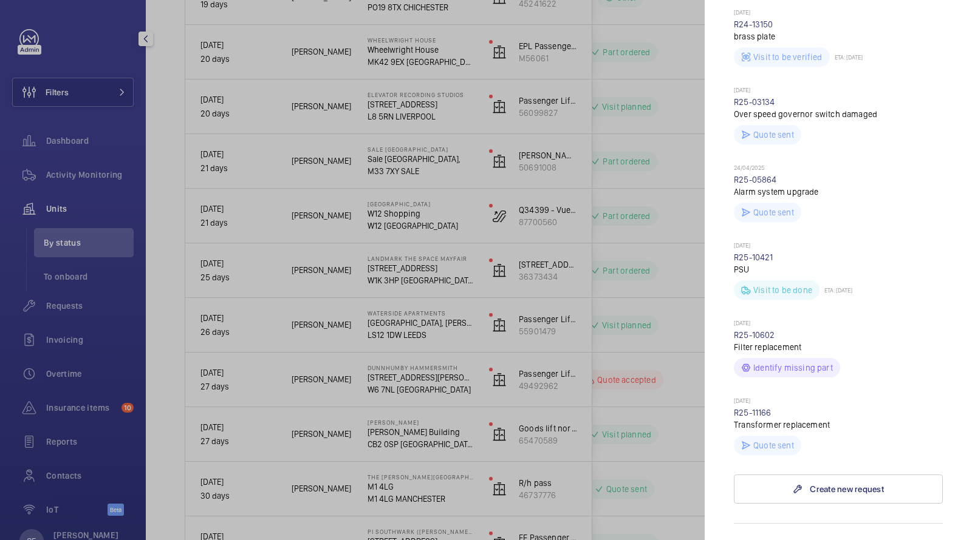
click at [78, 84] on div at bounding box center [486, 270] width 972 height 540
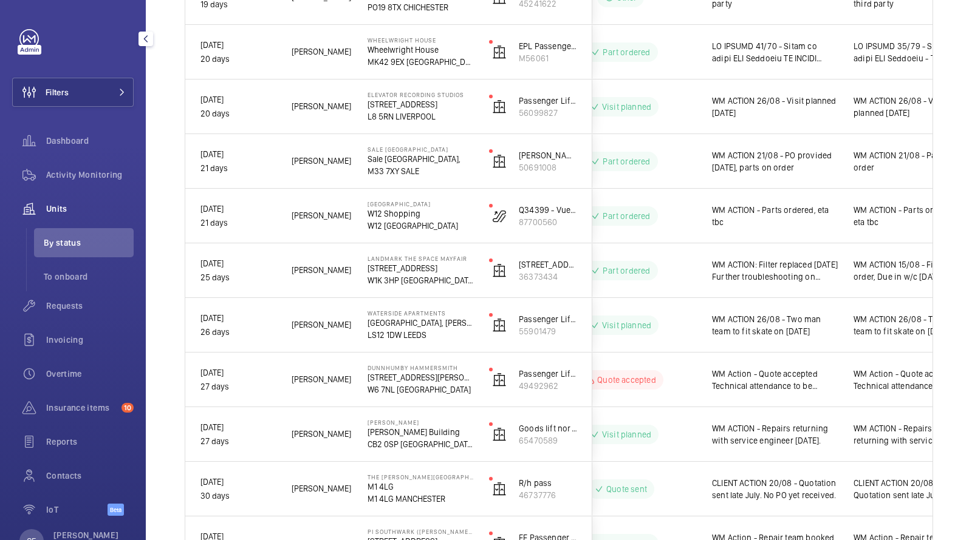
scroll to position [0, 0]
click at [89, 85] on div at bounding box center [486, 270] width 972 height 540
click at [92, 87] on button "Filters" at bounding box center [72, 92] width 121 height 29
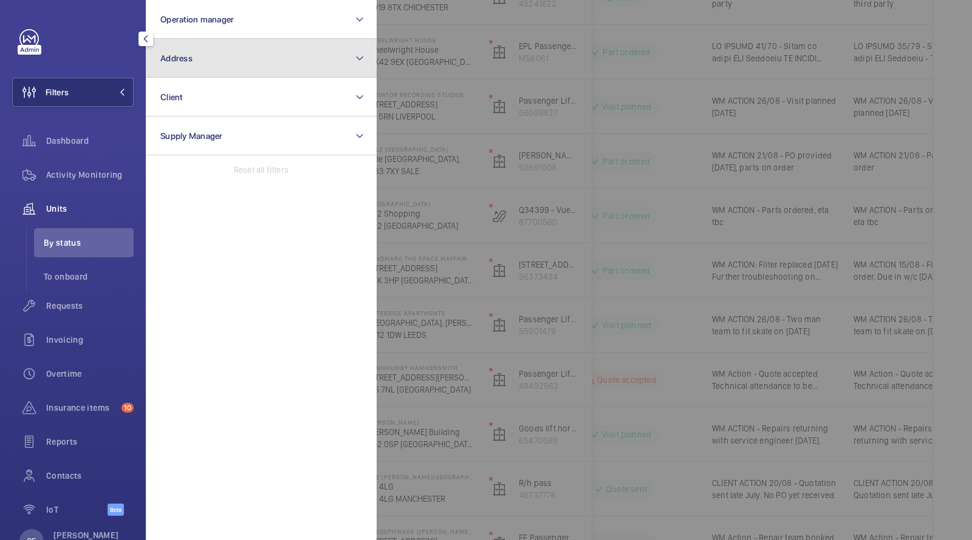
click at [188, 58] on span "Address" at bounding box center [176, 58] width 32 height 10
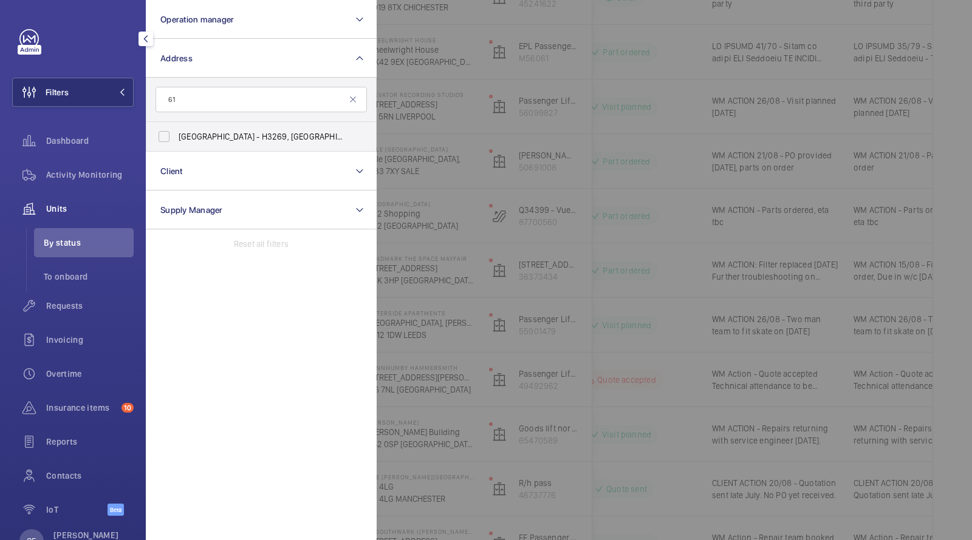
type input "6"
type input "l"
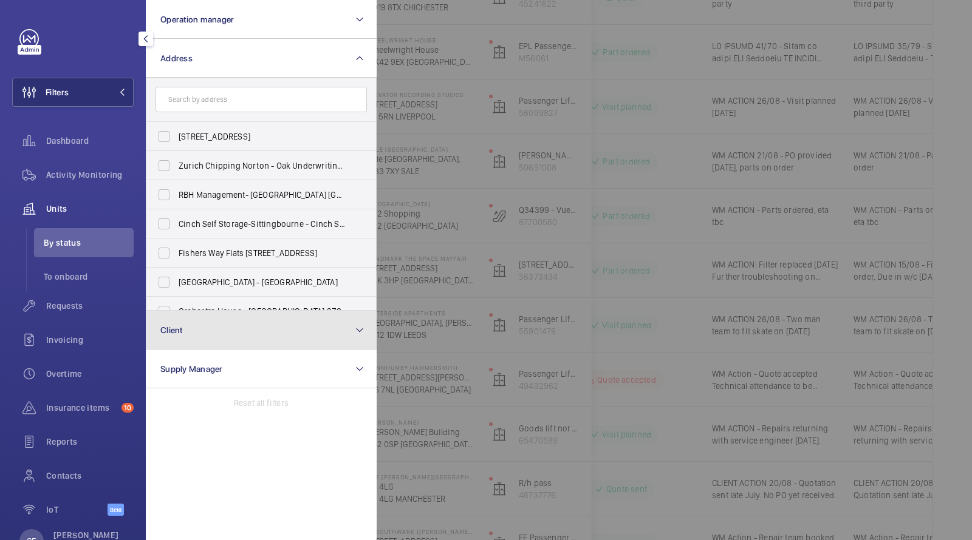
click at [223, 336] on button "Client" at bounding box center [261, 330] width 231 height 39
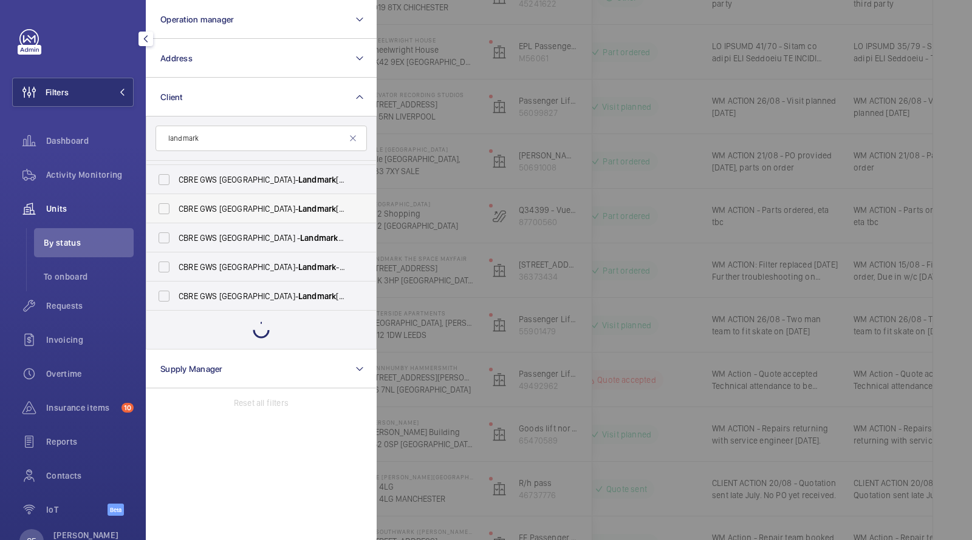
scroll to position [132, 0]
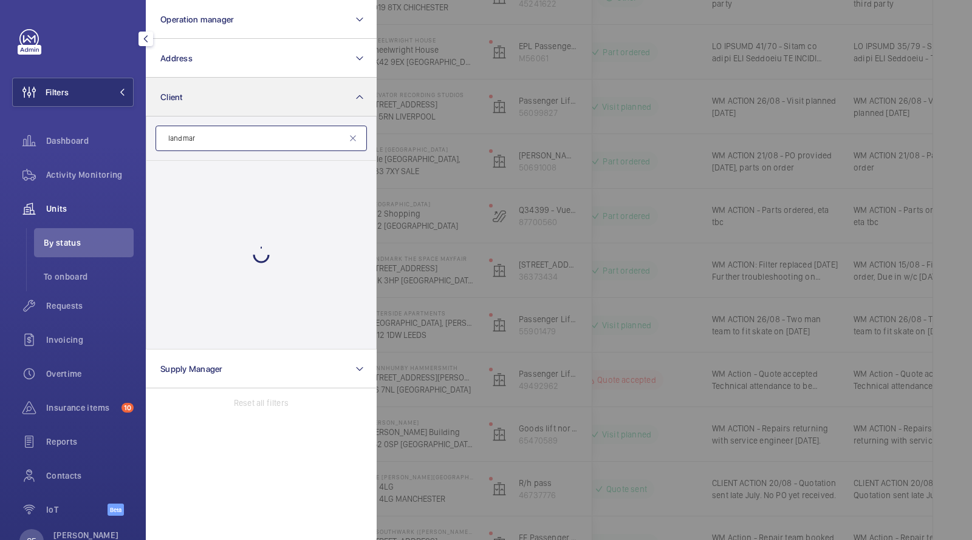
type input "landmark"
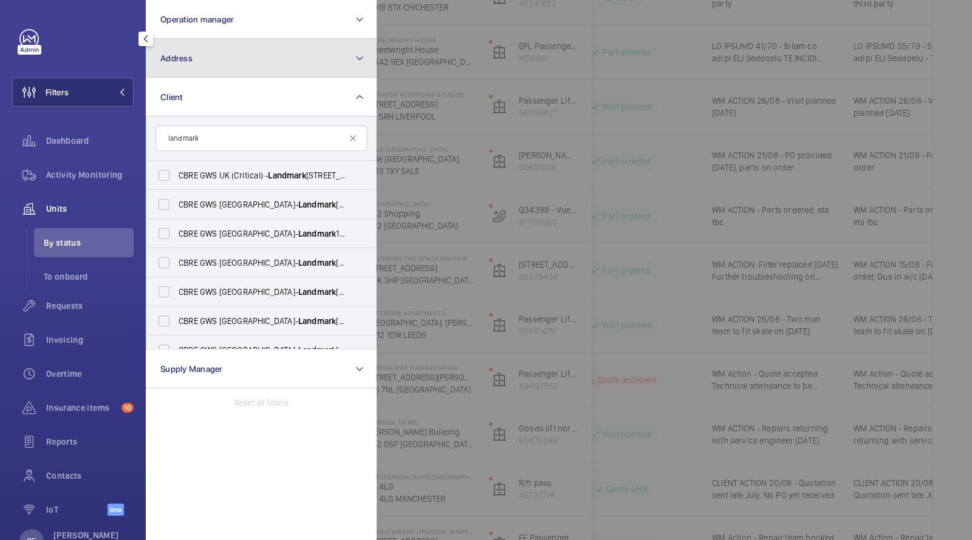
click at [242, 47] on button "Address" at bounding box center [261, 58] width 231 height 39
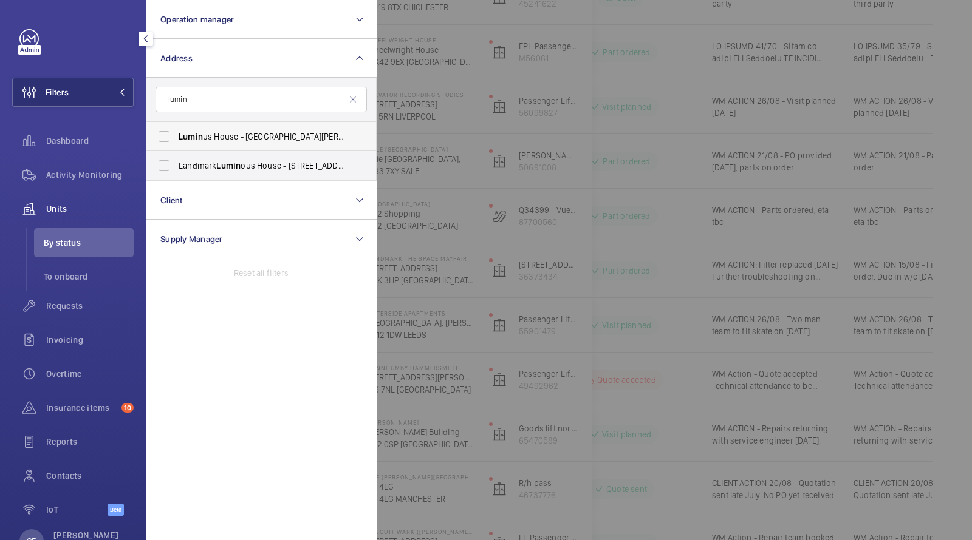
type input "lumin"
click at [257, 134] on span "Lumin us House - South Row, MILTON KEYNES MK9 2FR" at bounding box center [262, 137] width 167 height 12
click at [176, 134] on input "Lumin us House - South Row, MILTON KEYNES MK9 2FR" at bounding box center [164, 136] width 24 height 24
checkbox input "true"
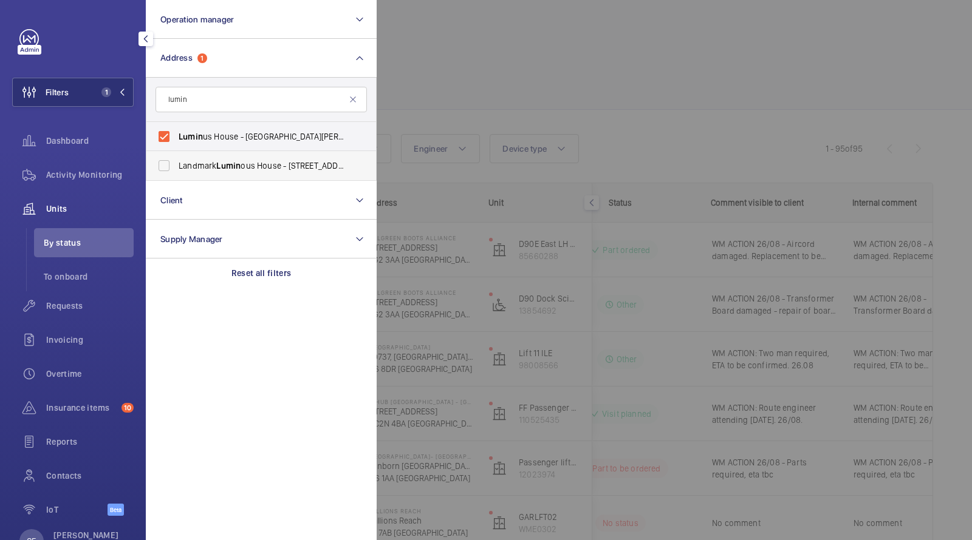
click at [245, 160] on span "Landmark Lumin ous House - 300 South Row, MILTON KEYNES MK9 2FR" at bounding box center [262, 166] width 167 height 12
click at [176, 160] on input "Landmark Lumin ous House - 300 South Row, MILTON KEYNES MK9 2FR" at bounding box center [164, 166] width 24 height 24
checkbox input "true"
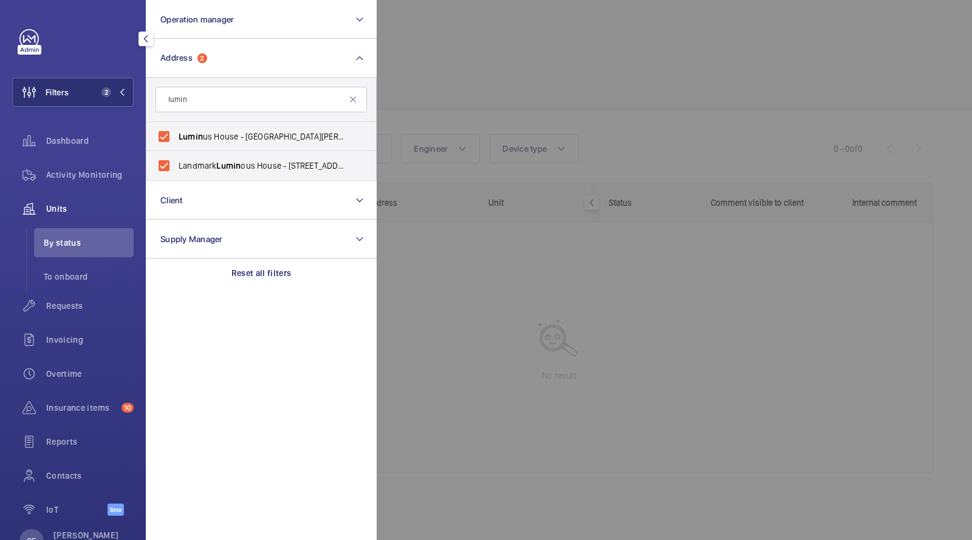
click at [49, 223] on div "Units" at bounding box center [72, 208] width 121 height 29
click at [60, 203] on span "Units" at bounding box center [89, 209] width 87 height 12
click at [523, 98] on div at bounding box center [862, 270] width 972 height 540
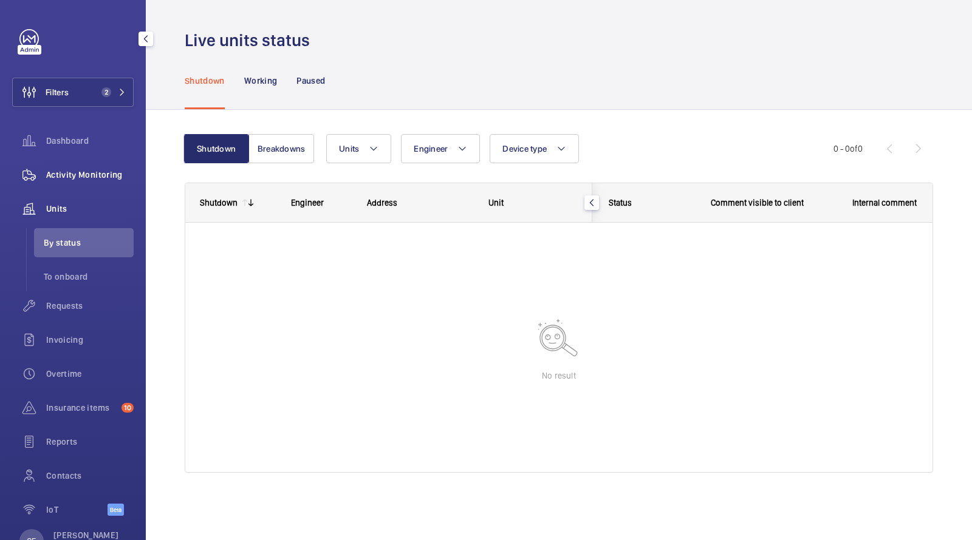
click at [86, 174] on span "Activity Monitoring" at bounding box center [89, 175] width 87 height 12
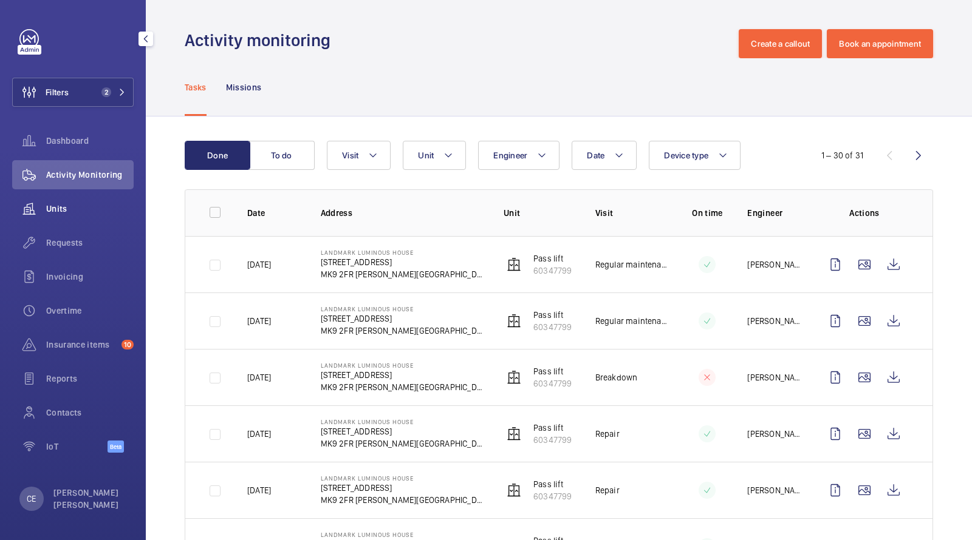
click at [53, 215] on div "Units" at bounding box center [72, 208] width 121 height 29
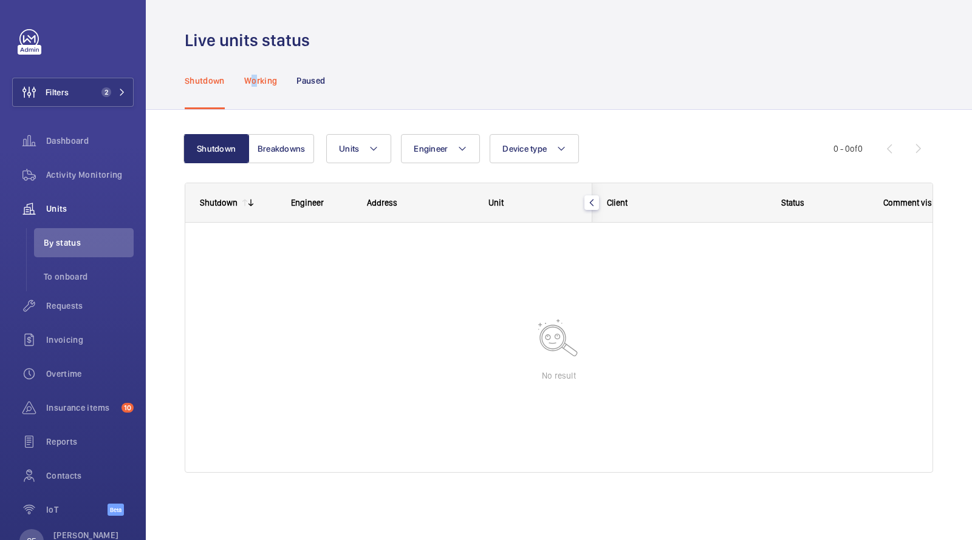
click at [254, 78] on p "Working" at bounding box center [260, 81] width 33 height 12
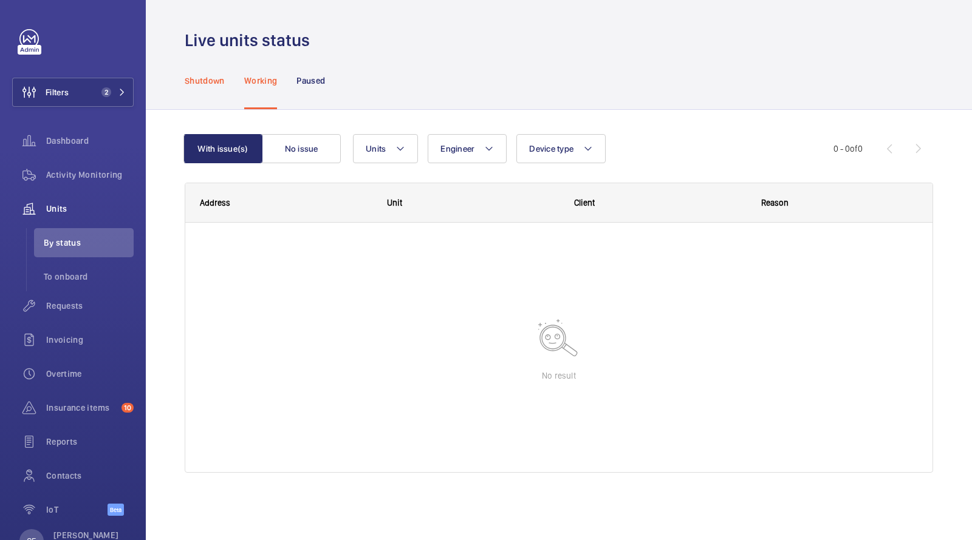
click at [217, 78] on p "Shutdown" at bounding box center [205, 81] width 40 height 12
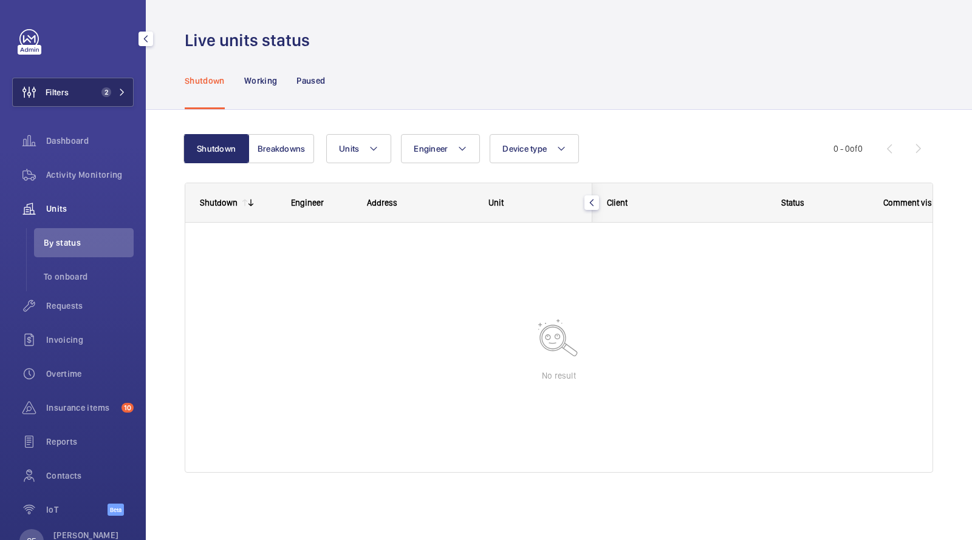
click at [98, 86] on button "Filters 2" at bounding box center [72, 92] width 121 height 29
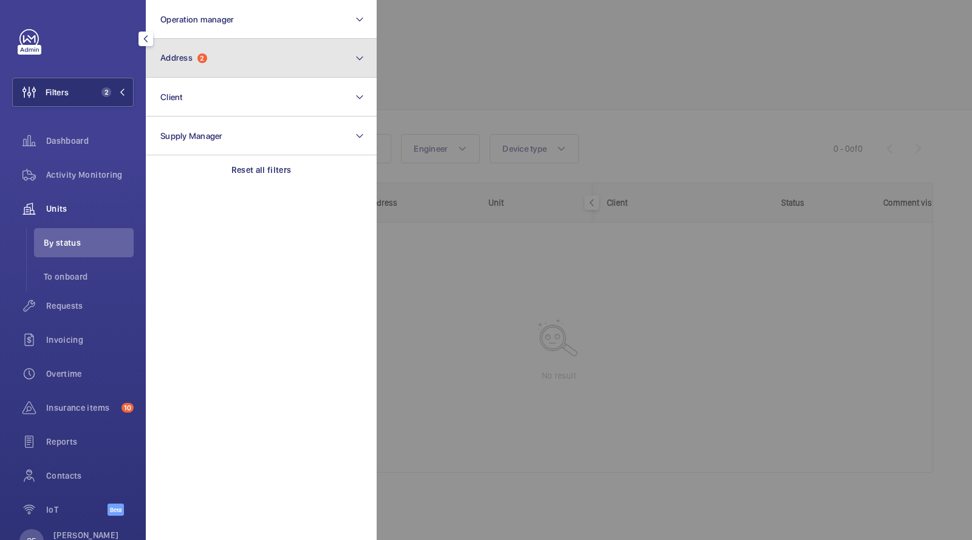
click at [175, 55] on span "Address" at bounding box center [176, 58] width 32 height 10
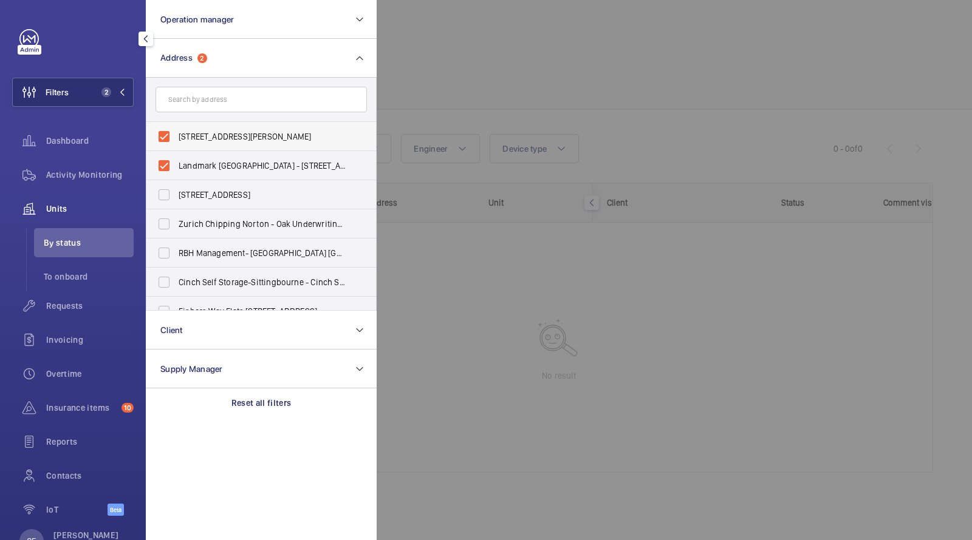
click at [209, 135] on span "Luminus House - South Row, MILTON KEYNES MK9 2FR" at bounding box center [262, 137] width 167 height 12
click at [176, 135] on input "Luminus House - South Row, MILTON KEYNES MK9 2FR" at bounding box center [164, 136] width 24 height 24
checkbox input "false"
click at [208, 162] on span "Landmark Luminous House - 300 South Row, MILTON KEYNES MK9 2FR" at bounding box center [262, 166] width 167 height 12
click at [176, 162] on input "Landmark Luminous House - 300 South Row, MILTON KEYNES MK9 2FR" at bounding box center [164, 166] width 24 height 24
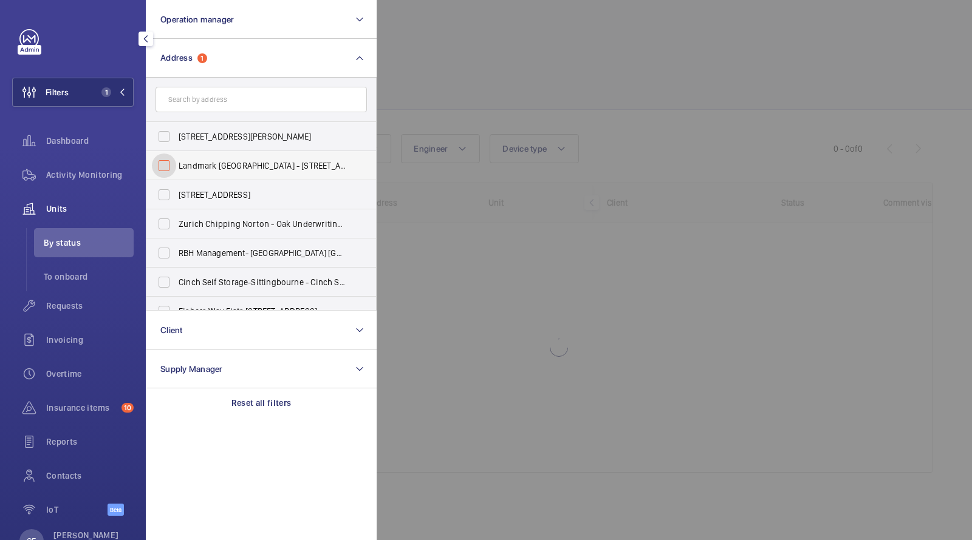
checkbox input "false"
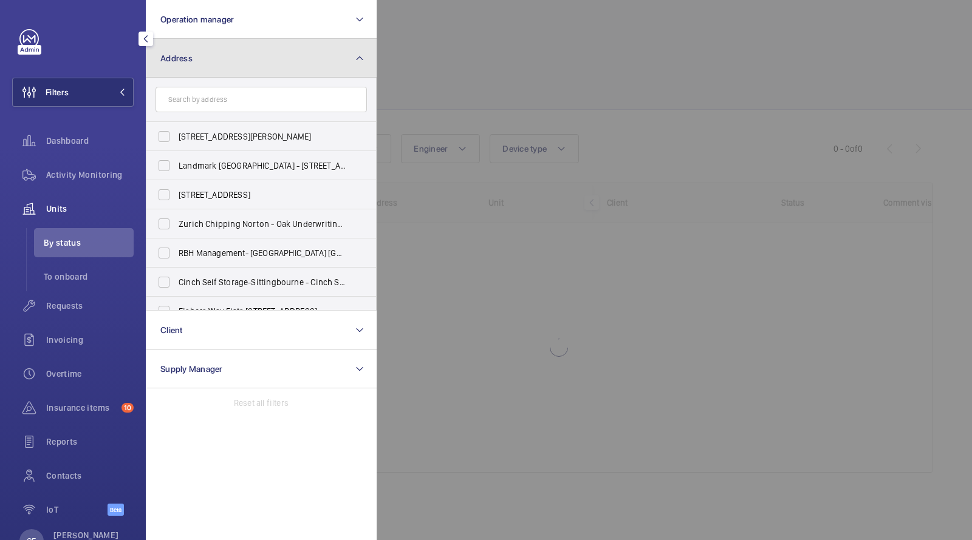
click at [205, 66] on button "Address" at bounding box center [261, 58] width 231 height 39
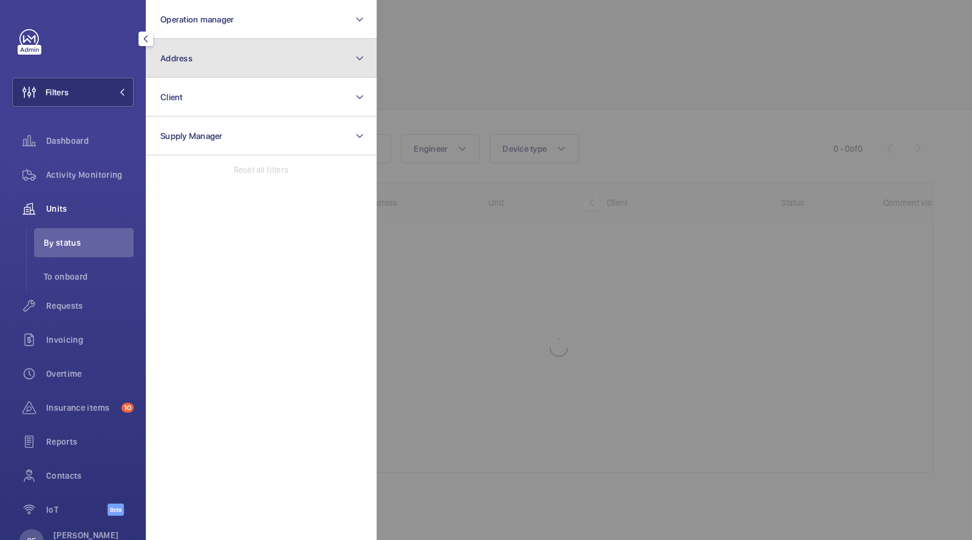
click at [205, 66] on button "Address" at bounding box center [261, 58] width 231 height 39
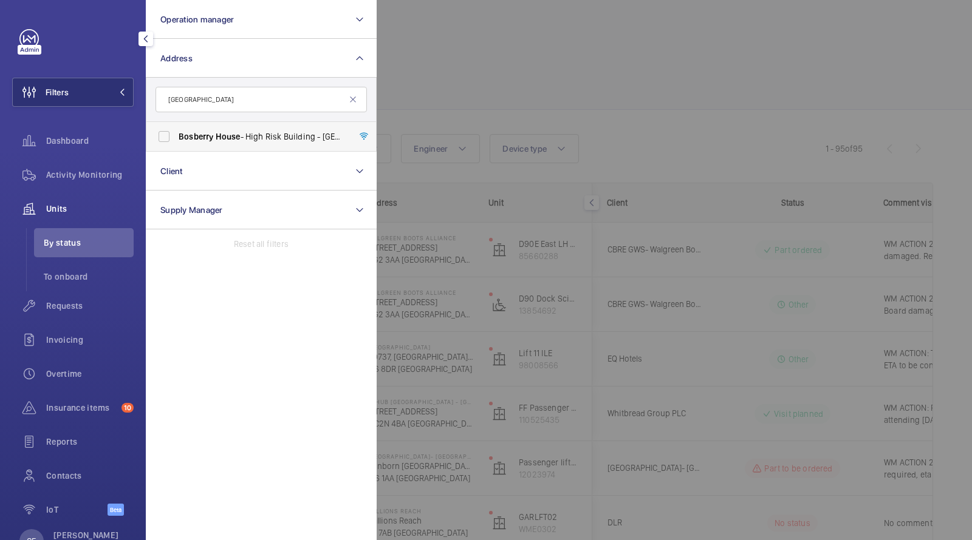
type input "BOSBERRY HOUSE"
click at [241, 140] on span "Bosberry House - High Risk Building - Henley Cross, LONDON SE3 9FY" at bounding box center [262, 137] width 167 height 12
click at [176, 140] on input "Bosberry House - High Risk Building - Henley Cross, LONDON SE3 9FY" at bounding box center [164, 136] width 24 height 24
checkbox input "true"
click at [466, 42] on div at bounding box center [862, 270] width 972 height 540
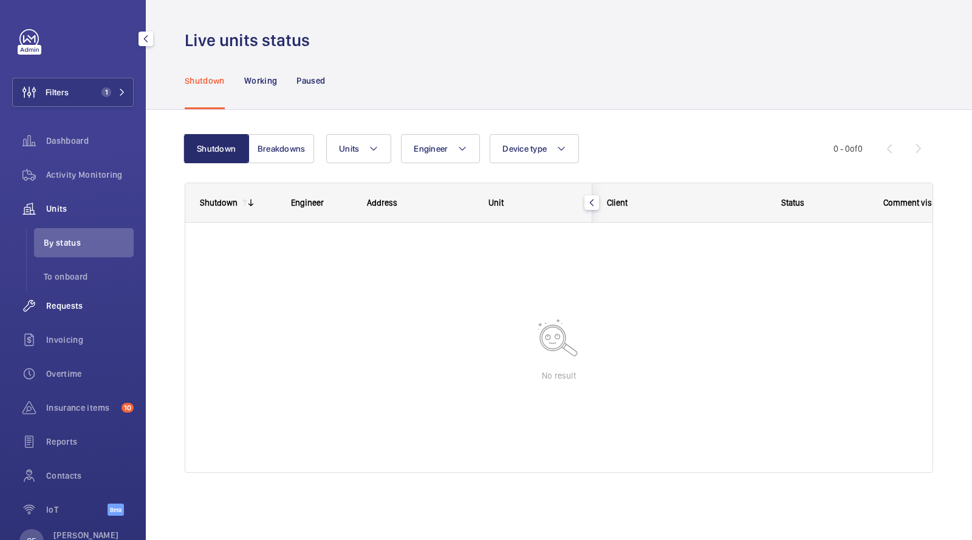
click at [67, 299] on div "Requests" at bounding box center [72, 305] width 121 height 29
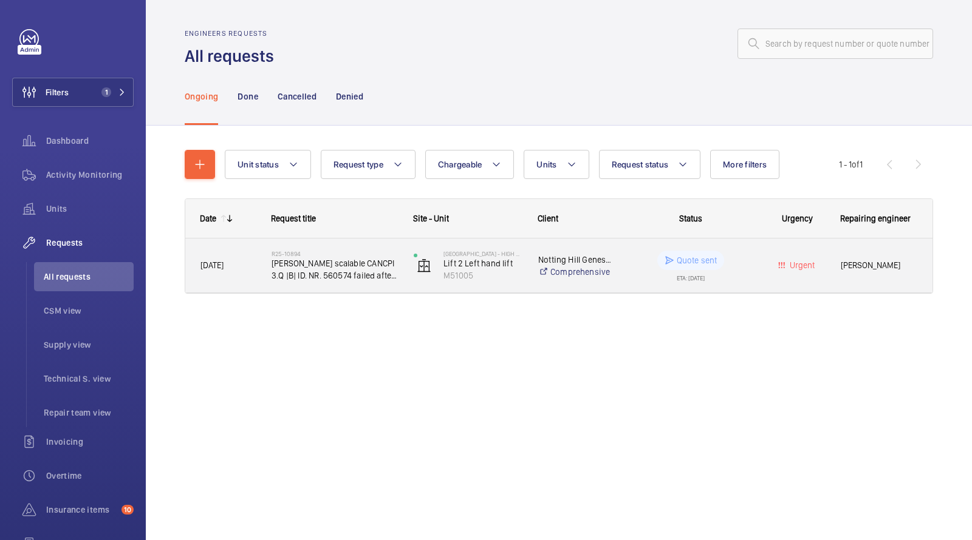
click at [343, 273] on span "Schindler scalable CANCPI 3.Q |B| ID. NR. 560574 failed after powercut" at bounding box center [334, 269] width 126 height 24
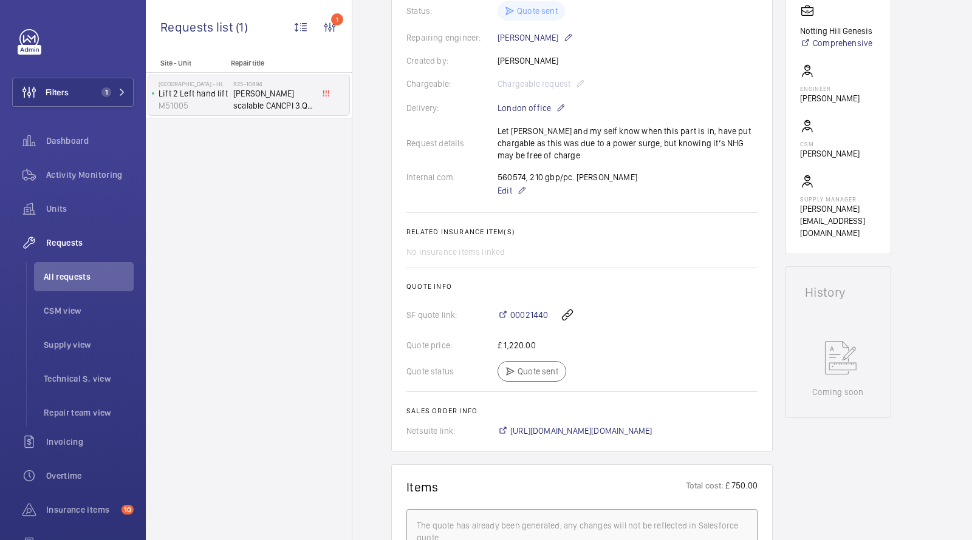
scroll to position [356, 0]
